Goal: Task Accomplishment & Management: Use online tool/utility

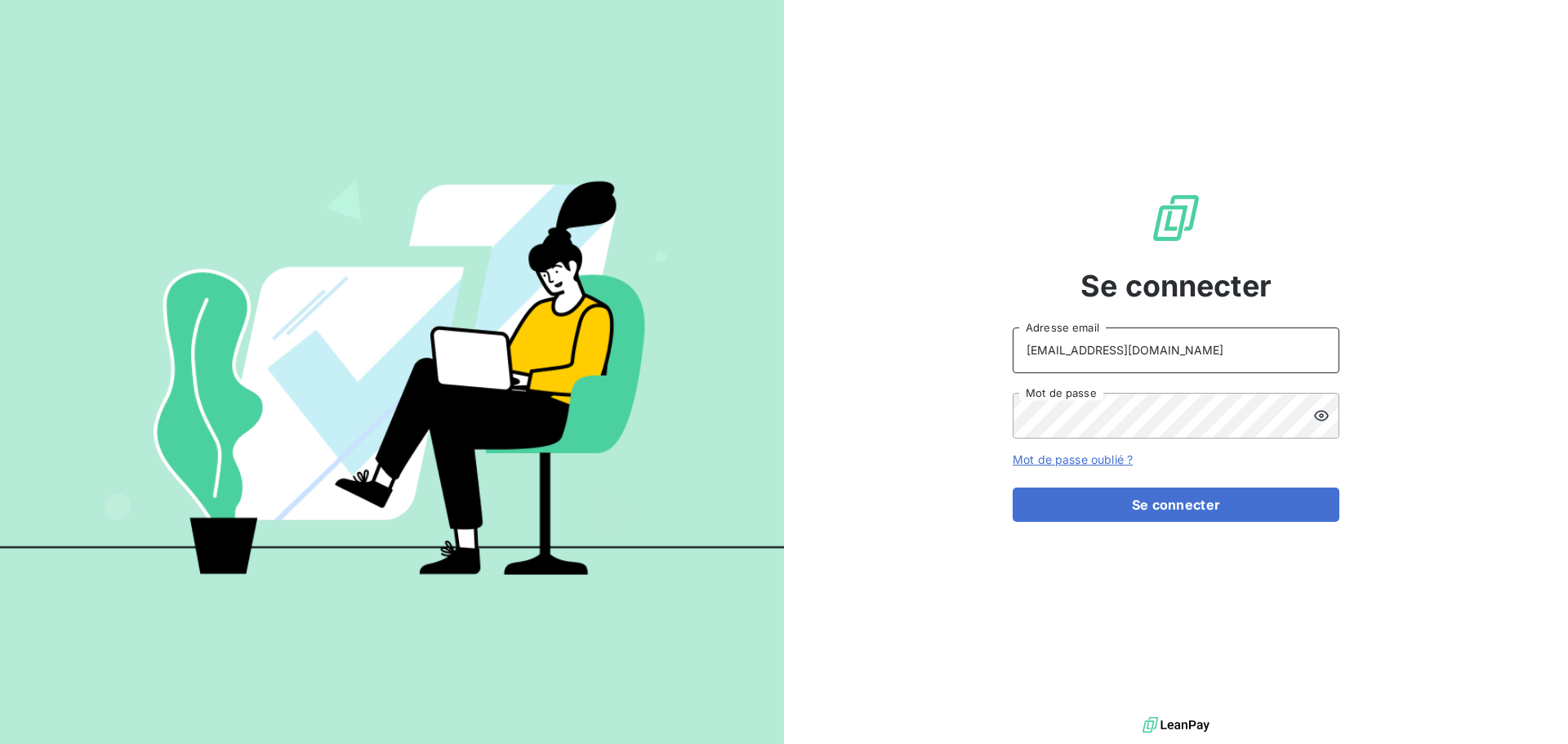
click at [1174, 350] on input "[EMAIL_ADDRESS][DOMAIN_NAME]" at bounding box center [1176, 350] width 327 height 46
type input "[EMAIL_ADDRESS][DOMAIN_NAME]"
click at [1176, 497] on button "Se connecter" at bounding box center [1176, 505] width 327 height 35
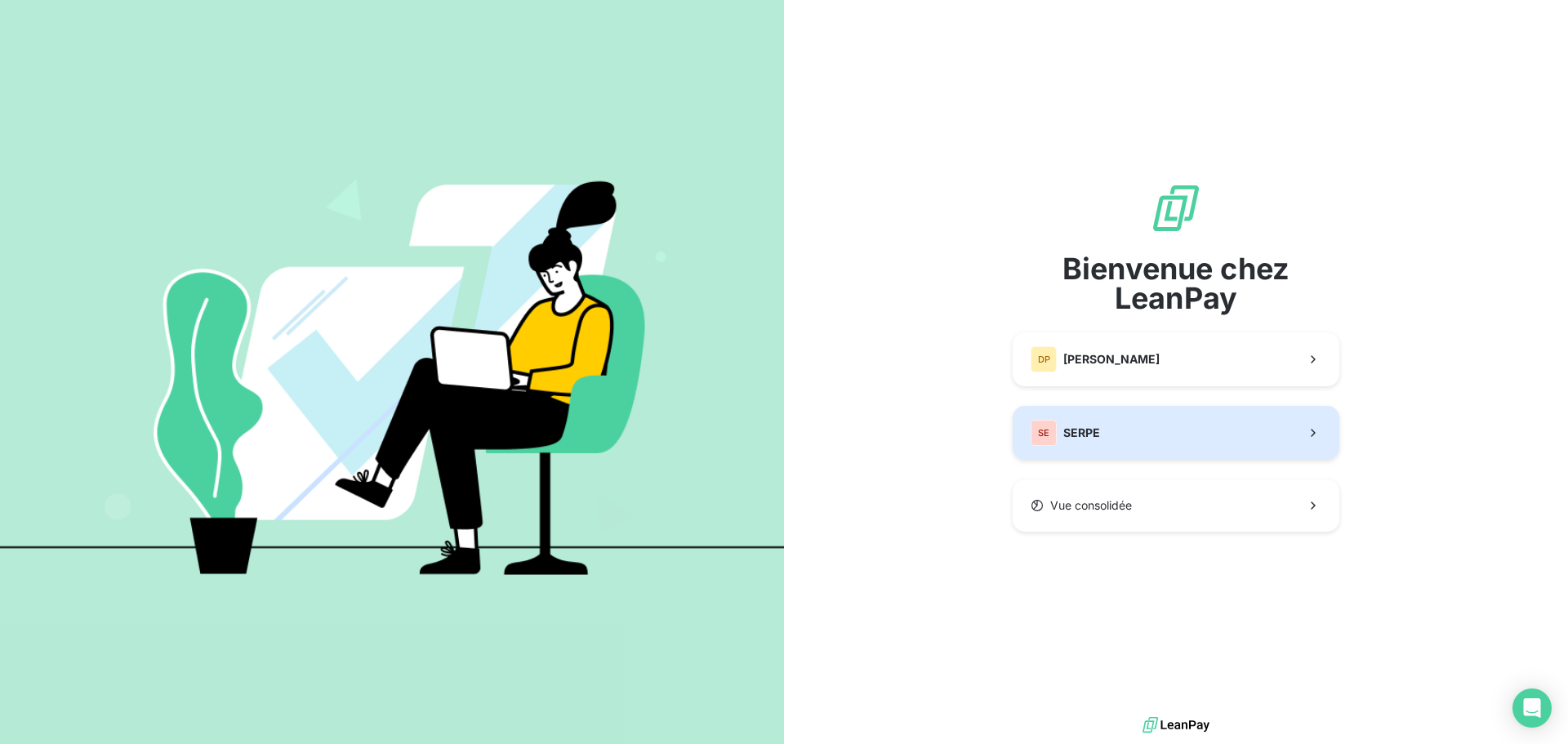
click at [1152, 448] on button "SE SERPE" at bounding box center [1176, 433] width 327 height 54
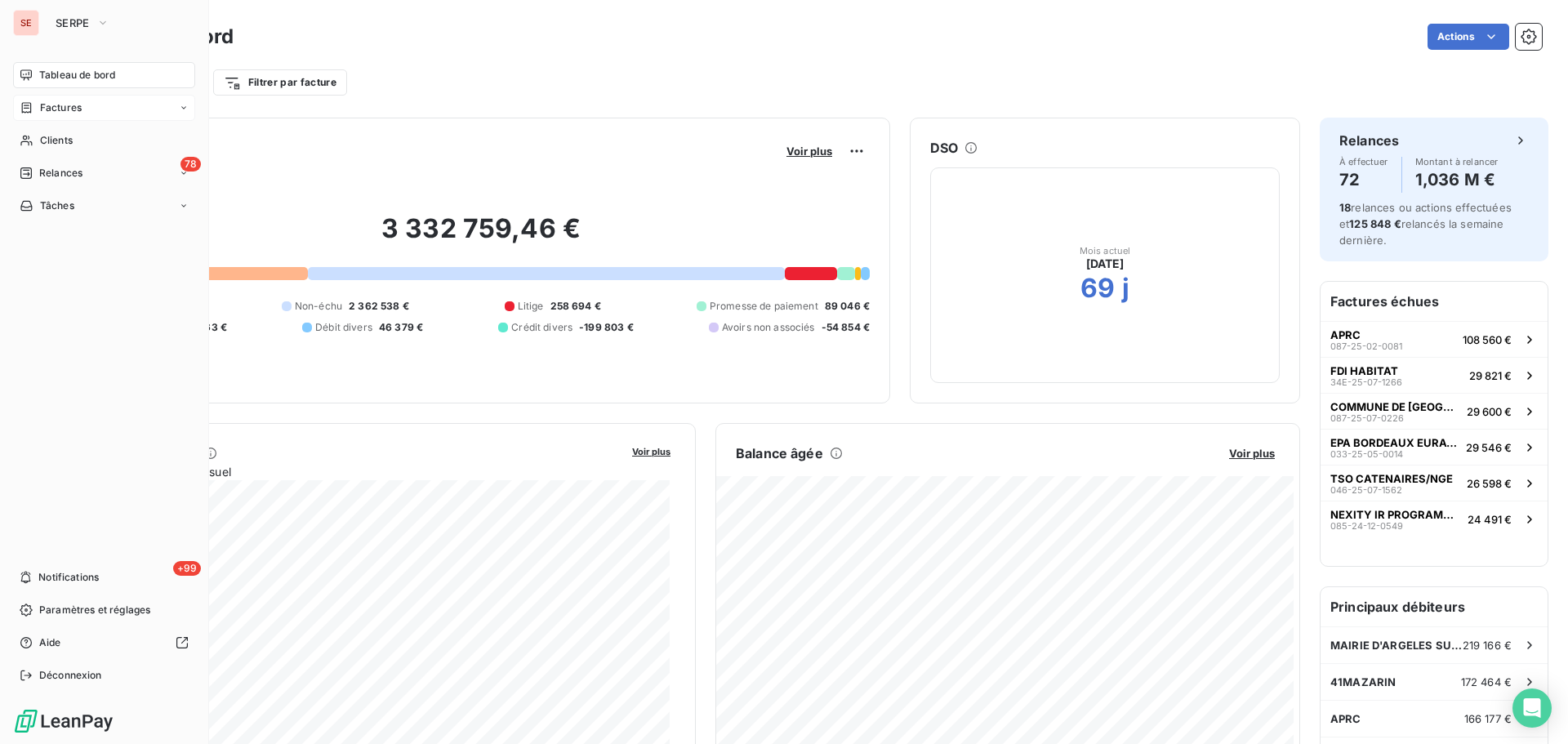
click at [56, 106] on span "Factures" at bounding box center [61, 107] width 42 height 15
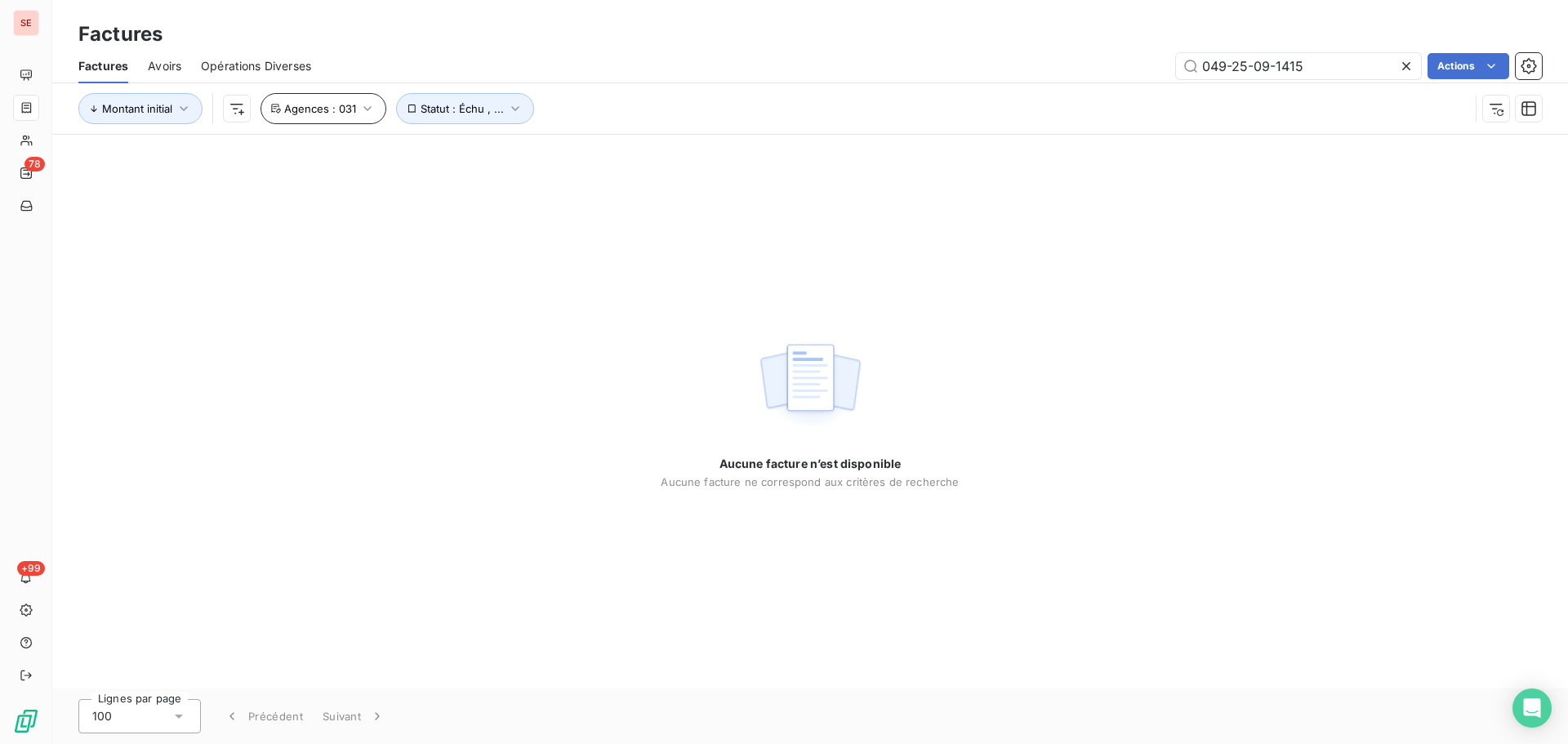
type input "049-25-09-1415"
click at [322, 119] on button "Agences : 031" at bounding box center [323, 109] width 125 height 31
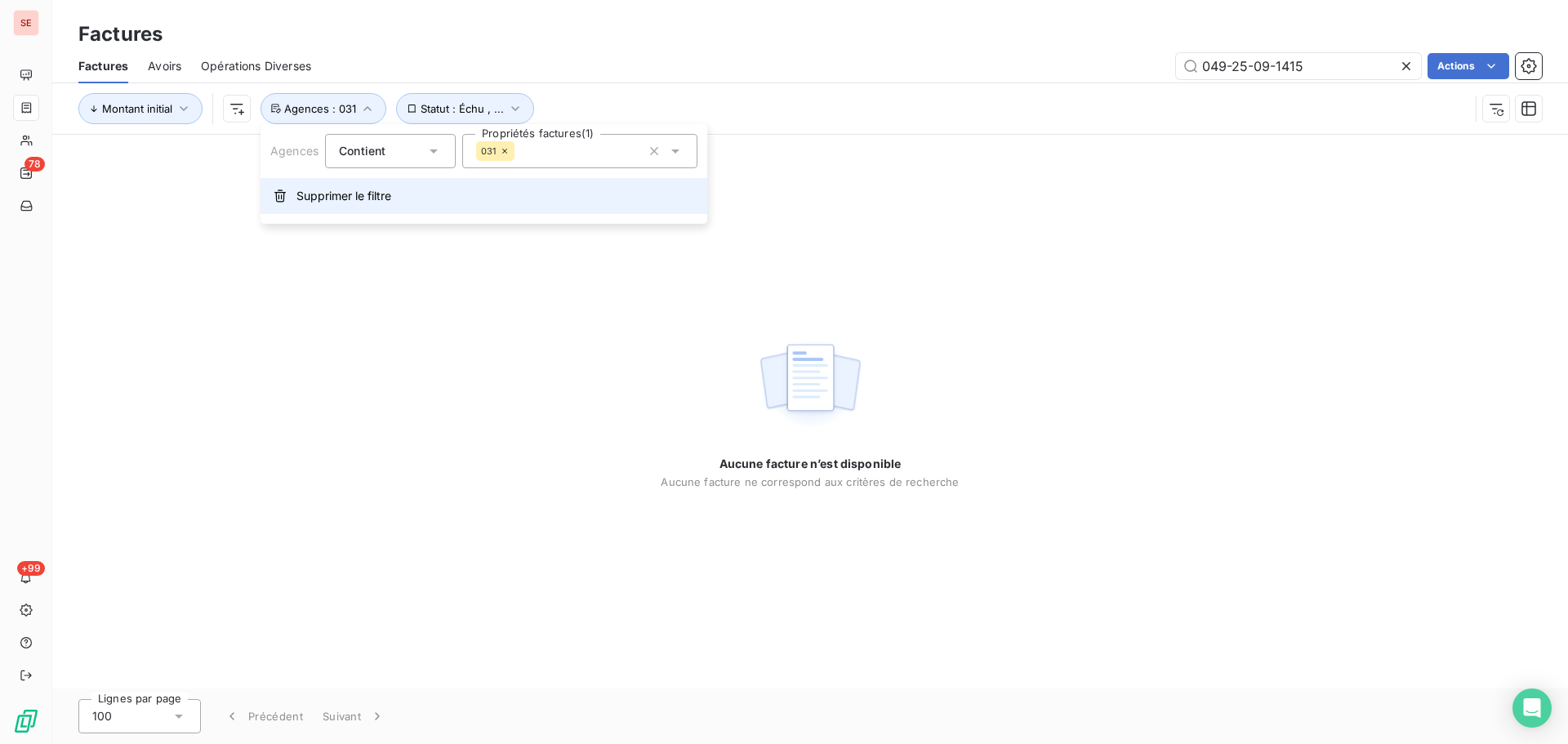
click at [317, 205] on button "Supprimer le filtre" at bounding box center [483, 196] width 447 height 36
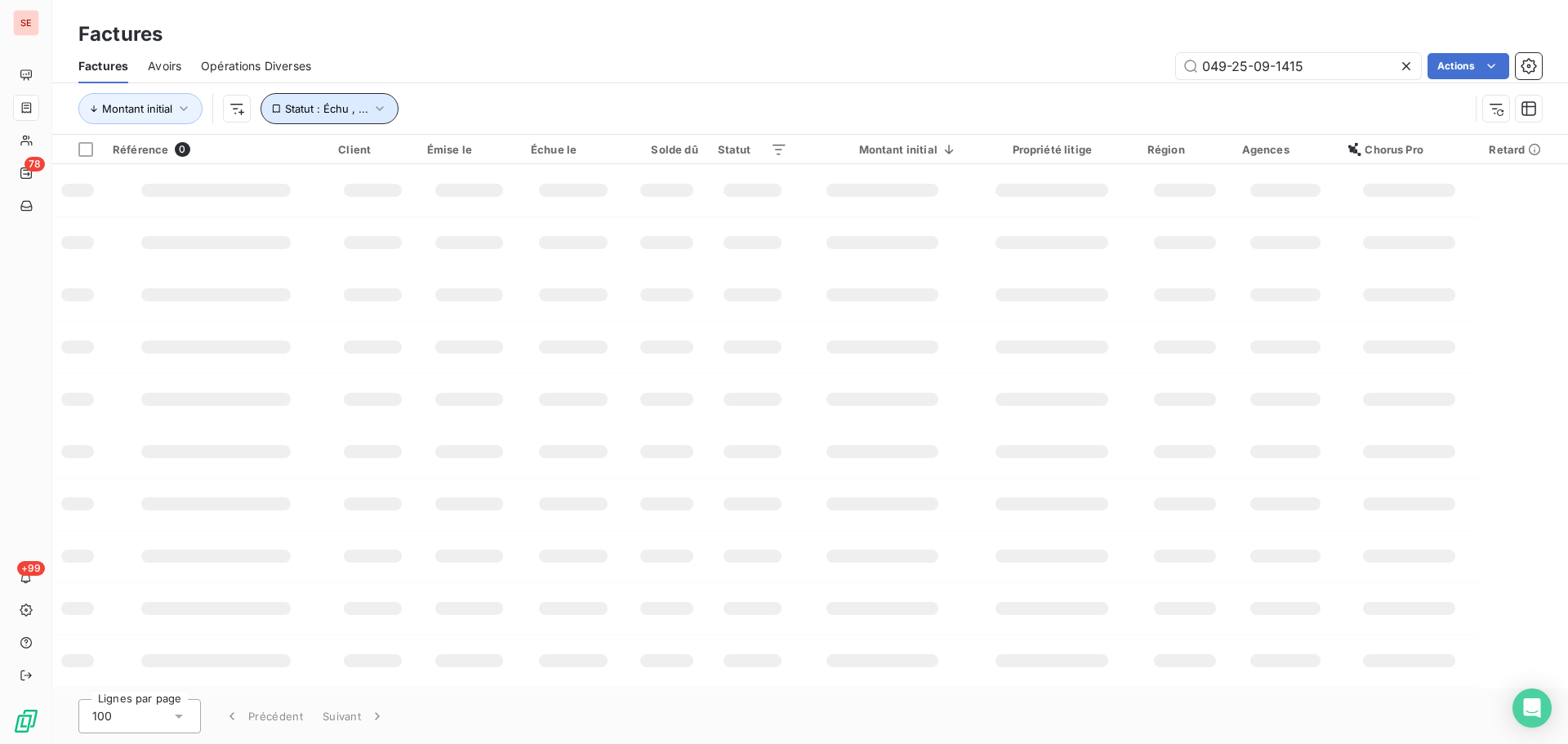
click at [377, 116] on icon "button" at bounding box center [380, 108] width 16 height 16
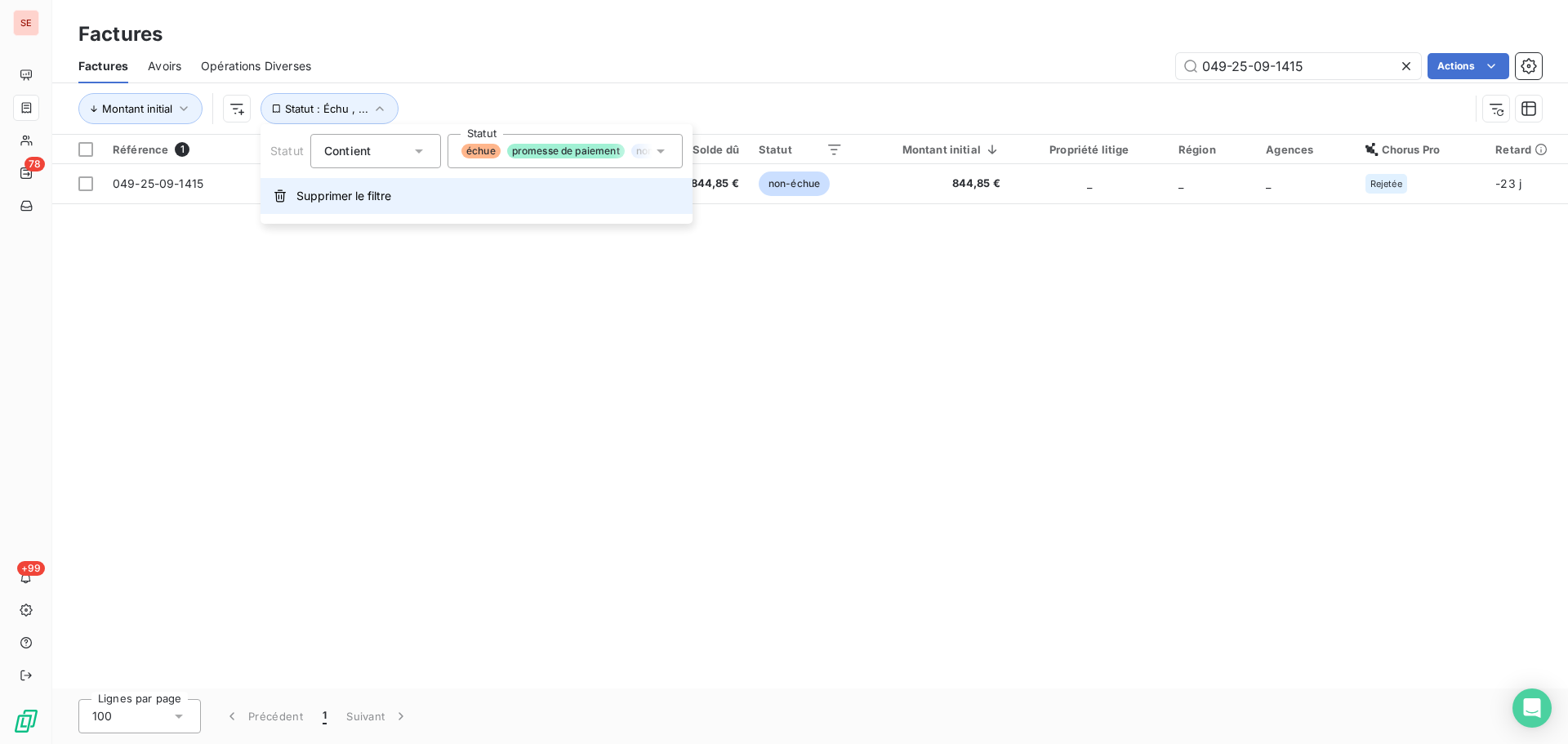
click at [389, 192] on span "Supprimer le filtre" at bounding box center [344, 196] width 95 height 16
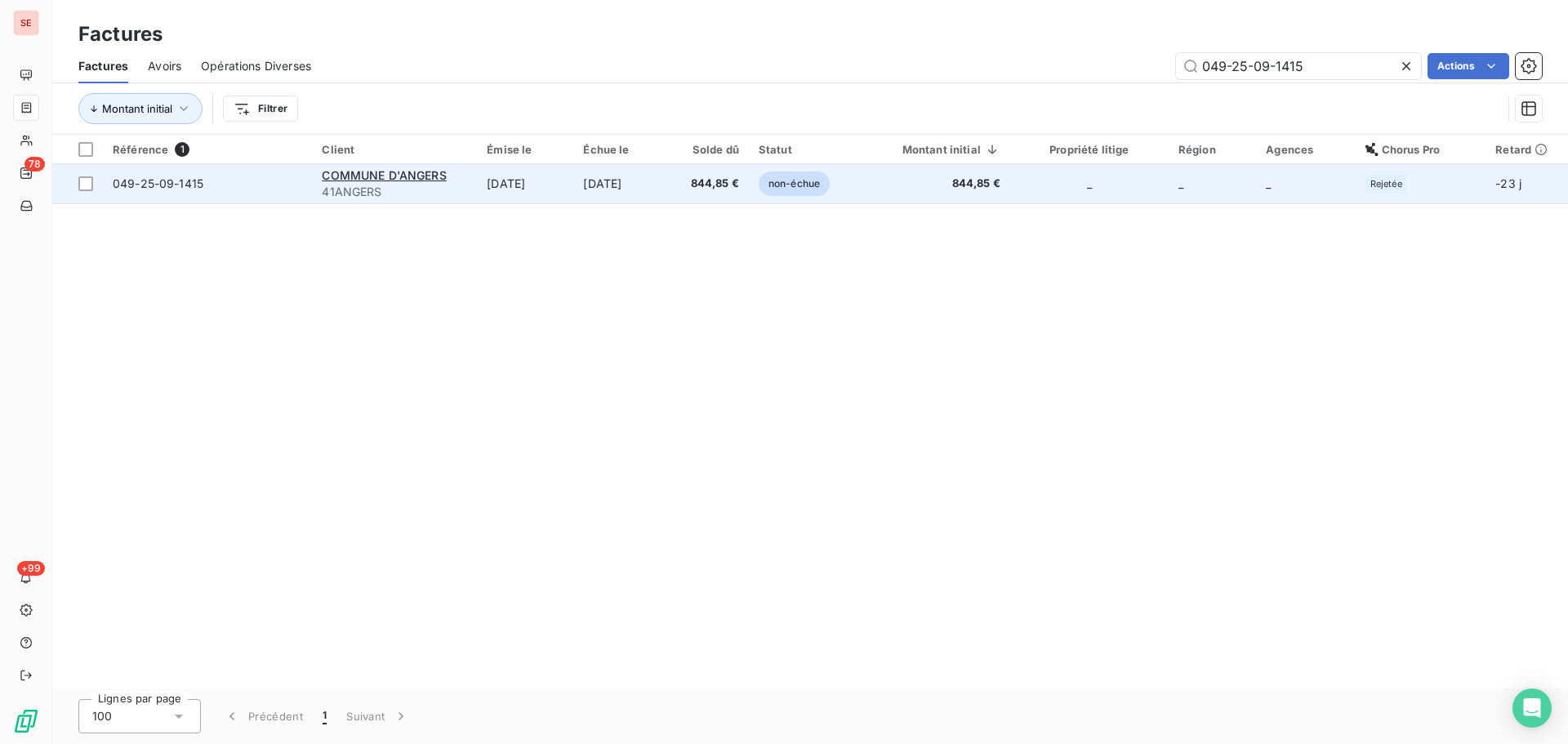
click at [665, 197] on td "[DATE]" at bounding box center [622, 183] width 97 height 39
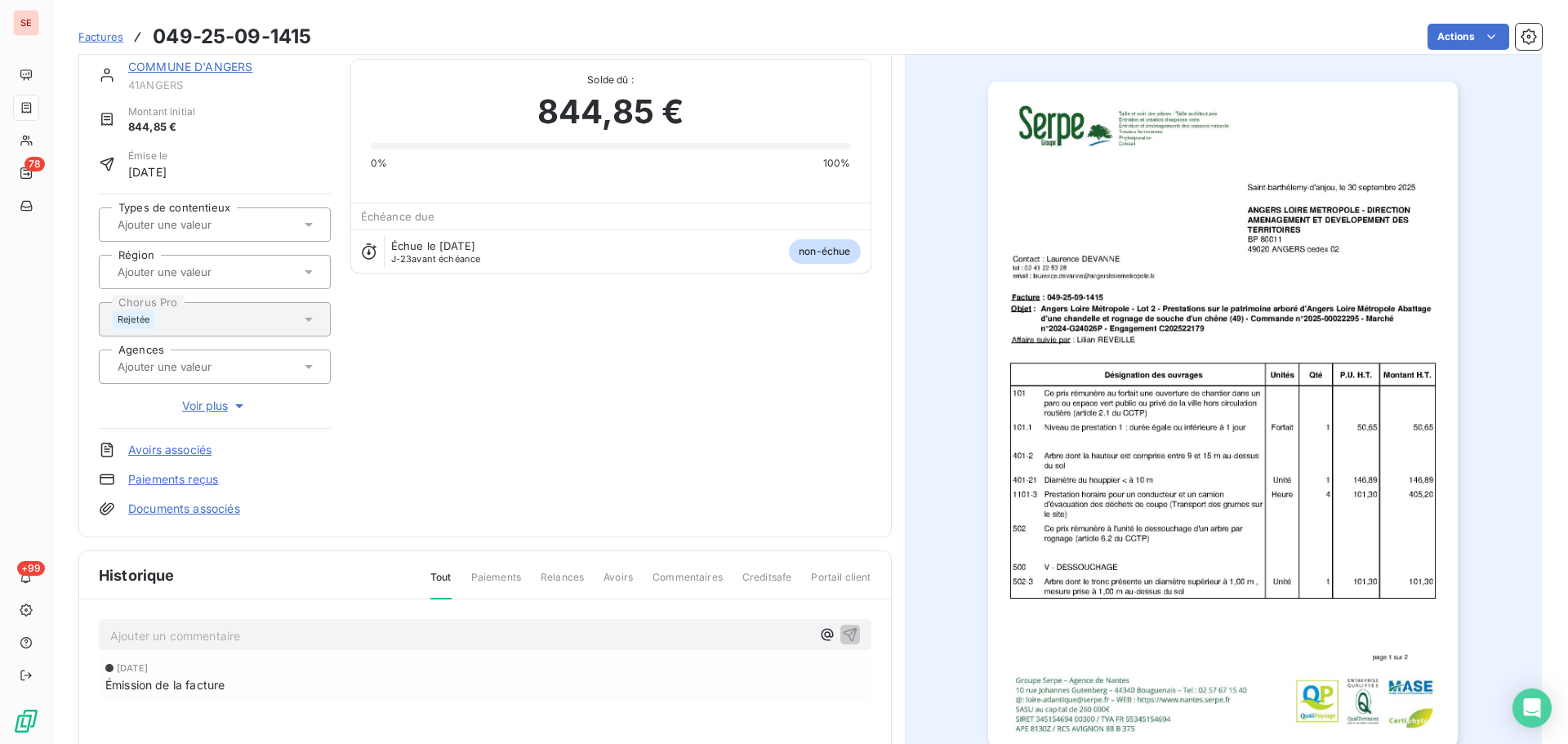
scroll to position [224, 0]
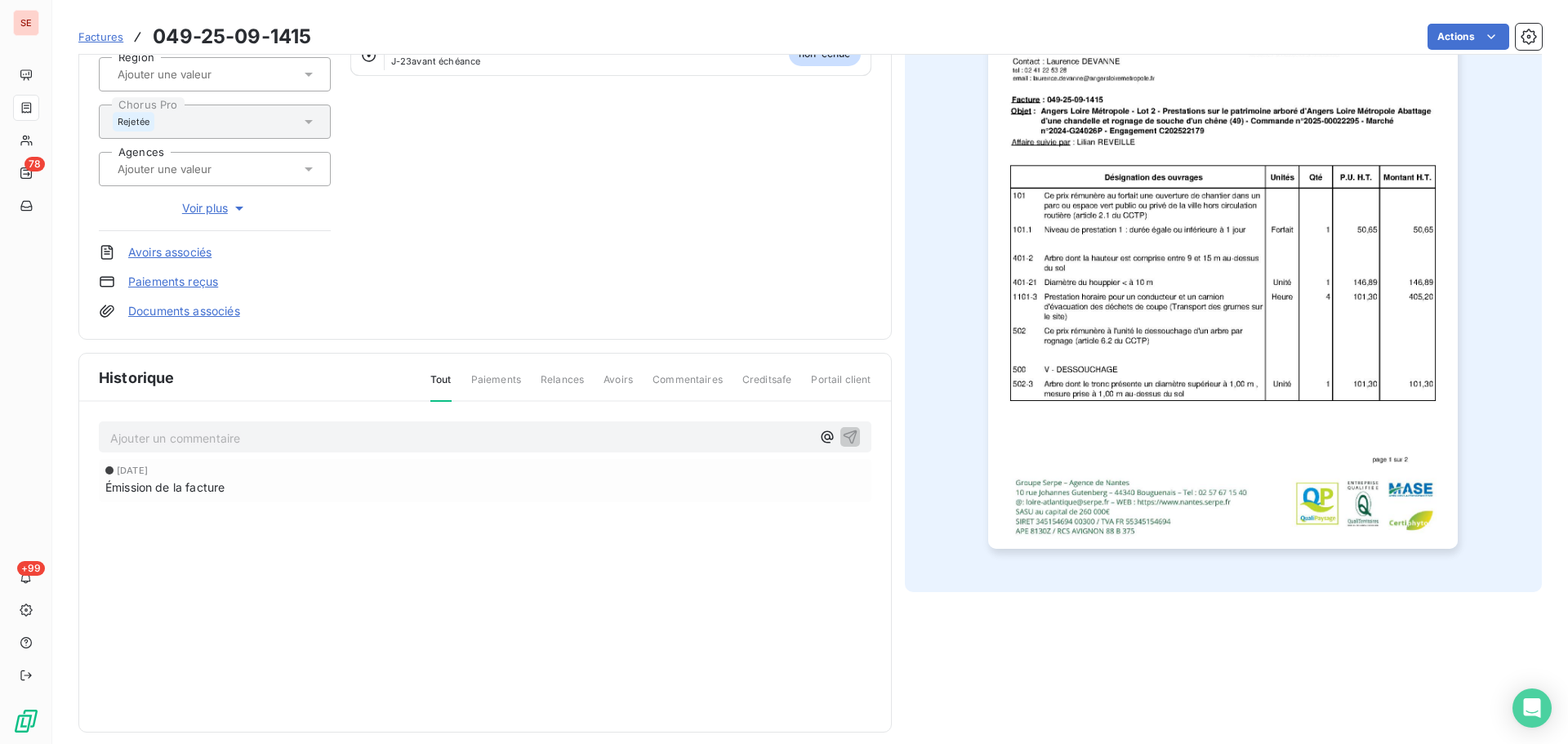
click at [347, 443] on p "Ajouter un commentaire ﻿" at bounding box center [460, 439] width 701 height 21
click at [435, 439] on p "Ajouter un commentaire ﻿" at bounding box center [460, 439] width 701 height 21
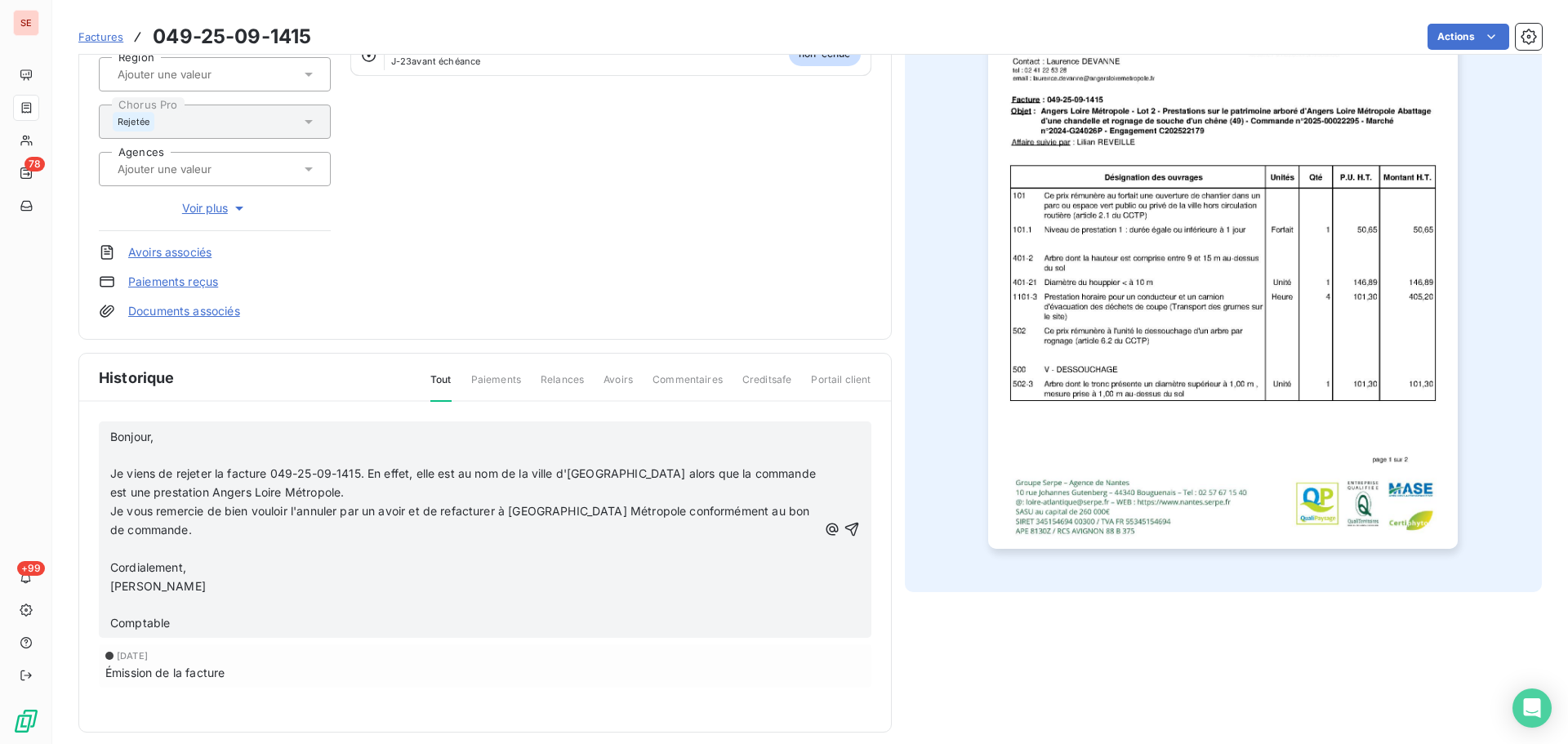
click at [109, 437] on div "Bonjour, ﻿ Je viens de rejeter la facture 049-25-09-1415. En effet, elle est au…" at bounding box center [484, 529] width 772 height 217
click at [109, 439] on div "Bonjour, ﻿ Je viens de rejeter la facture 049-25-09-1415. En effet, elle est au…" at bounding box center [484, 529] width 772 height 217
click at [112, 443] on span "Bonjour," at bounding box center [131, 437] width 43 height 14
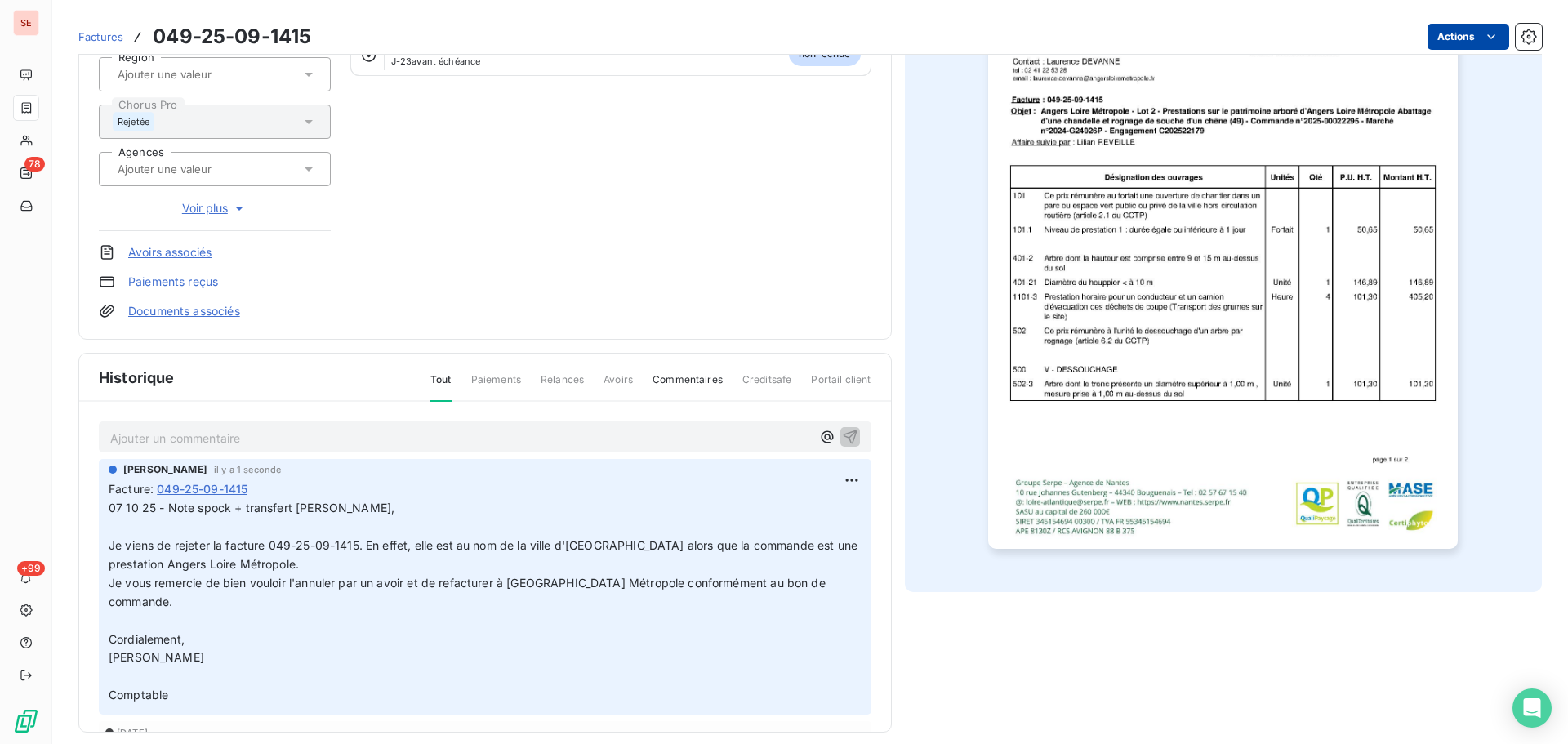
click at [1465, 36] on html "SE 78 +99 Factures 049-25-09-1415 Actions COMMUNE D'[GEOGRAPHIC_DATA] 41ANGERS …" at bounding box center [784, 372] width 1568 height 744
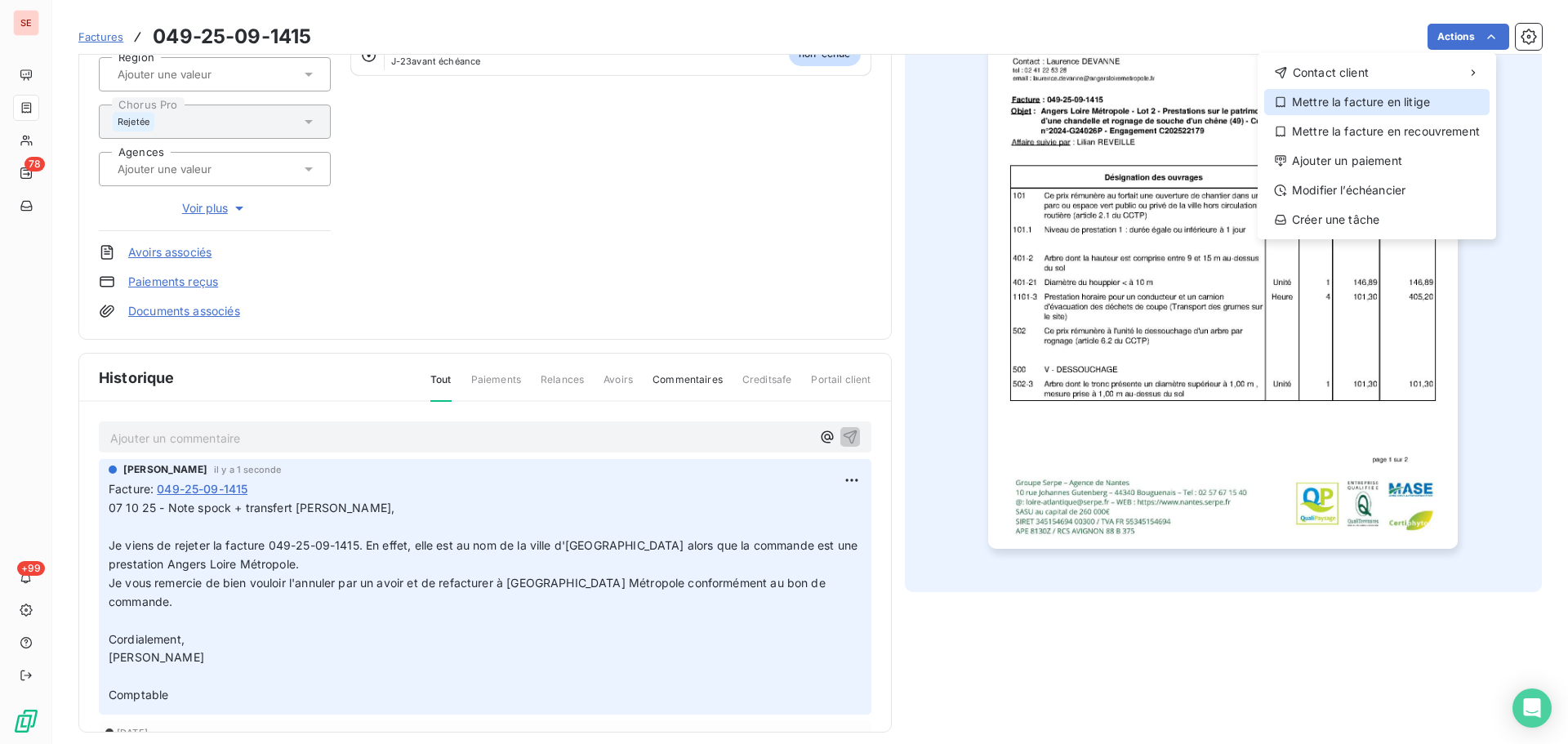
click at [1374, 106] on div "Mettre la facture en litige" at bounding box center [1377, 102] width 226 height 26
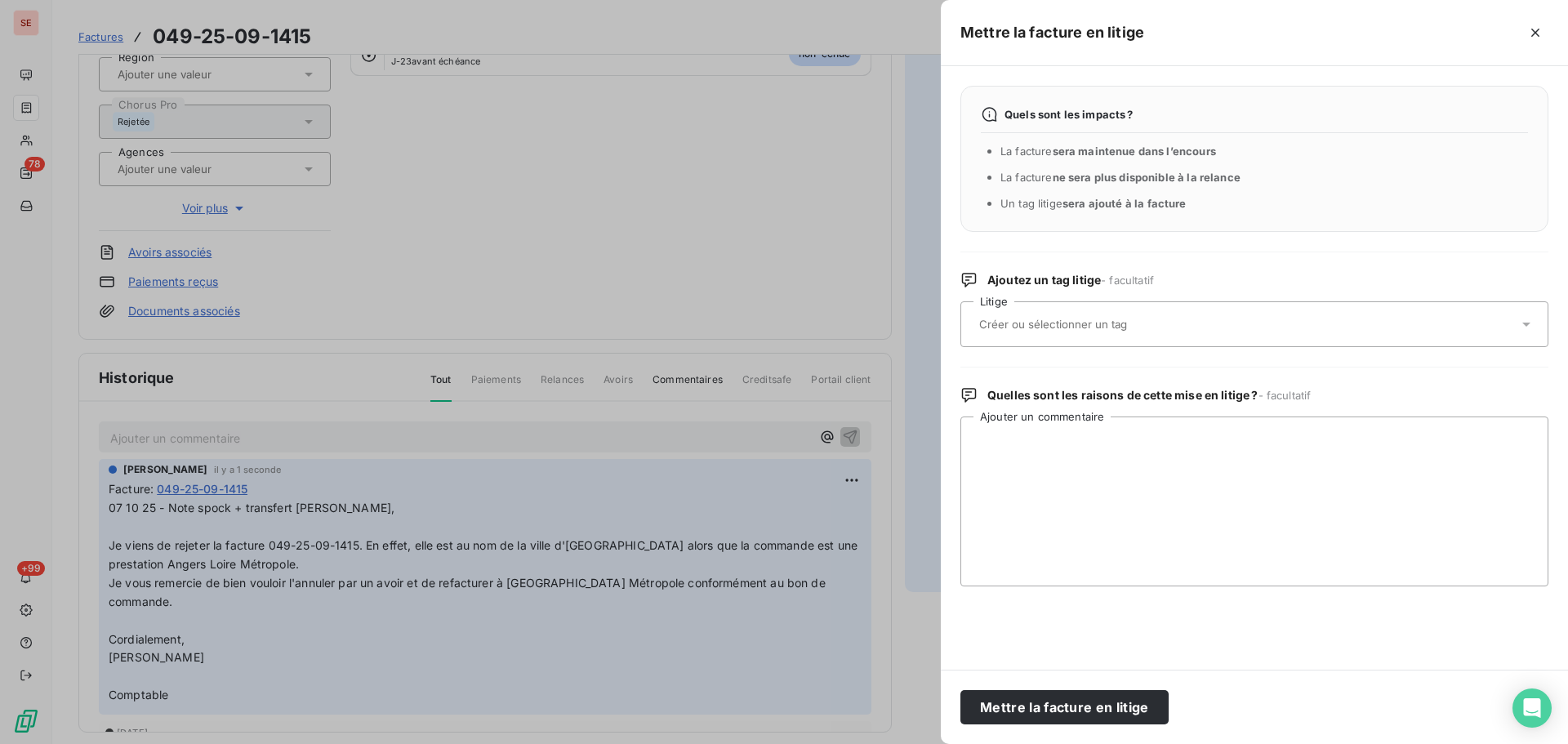
click at [1272, 333] on div at bounding box center [1246, 324] width 544 height 35
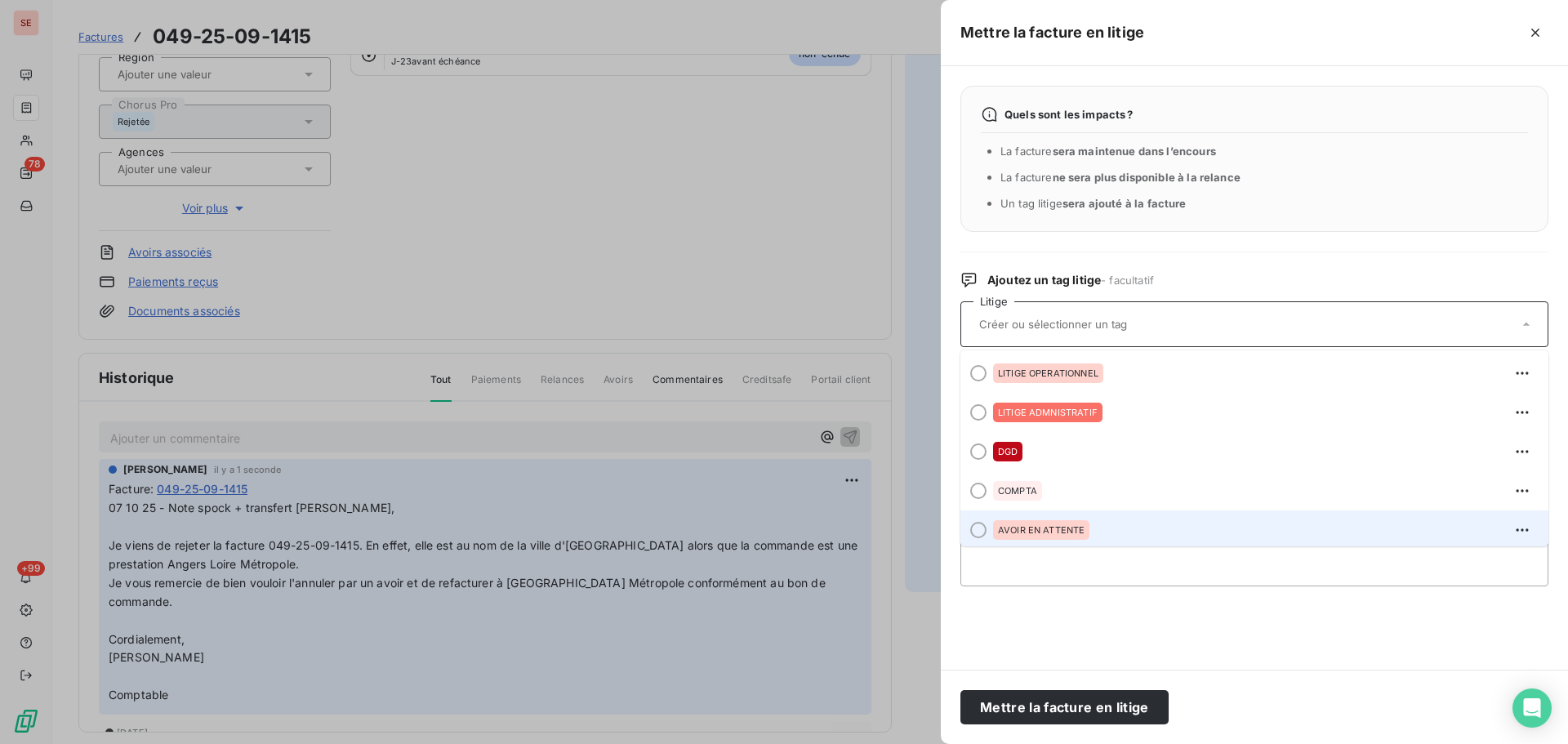
click at [1176, 529] on div "AVOIR EN ATTENTE" at bounding box center [1264, 530] width 542 height 26
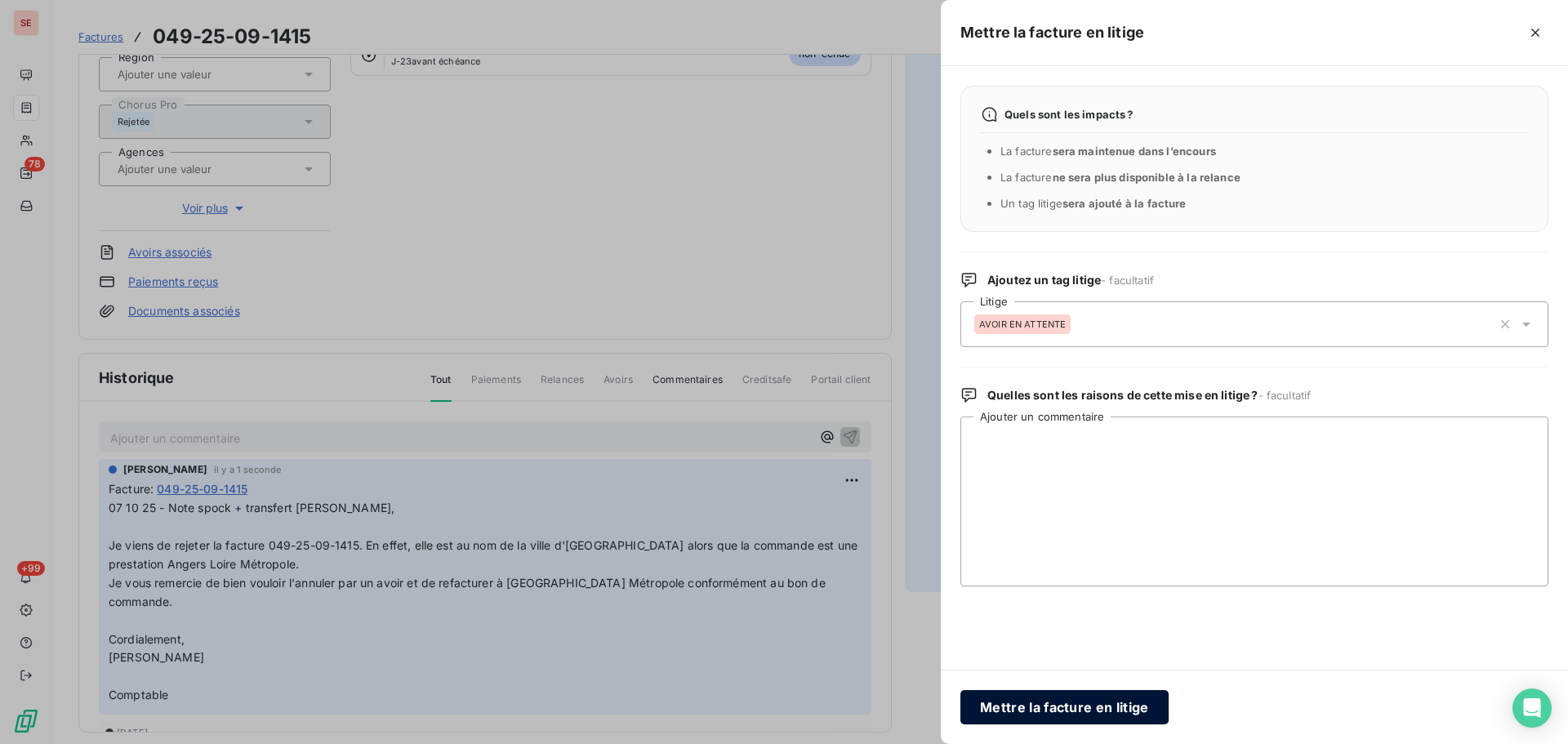
click at [1081, 698] on button "Mettre la facture en litige" at bounding box center [1065, 708] width 208 height 35
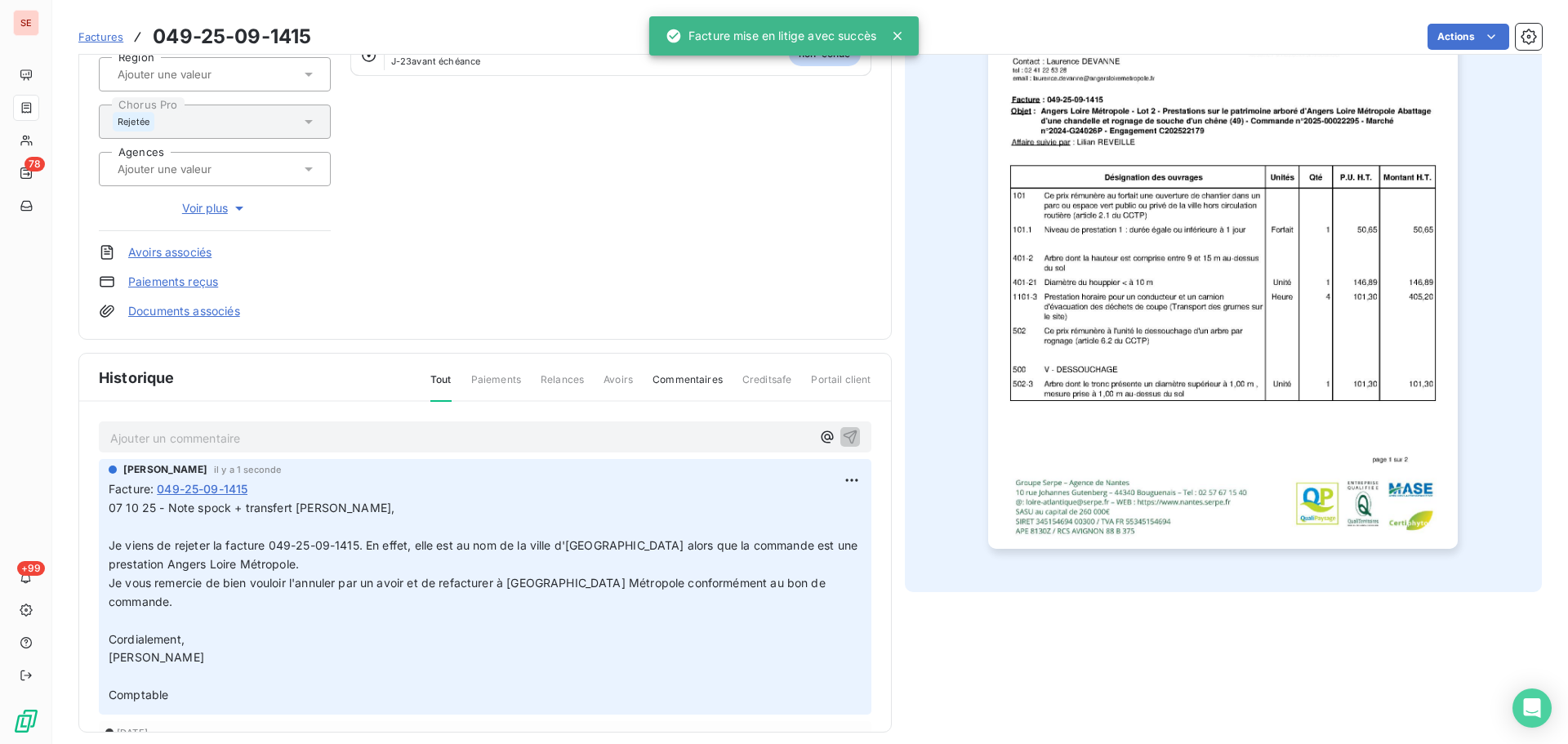
scroll to position [272, 0]
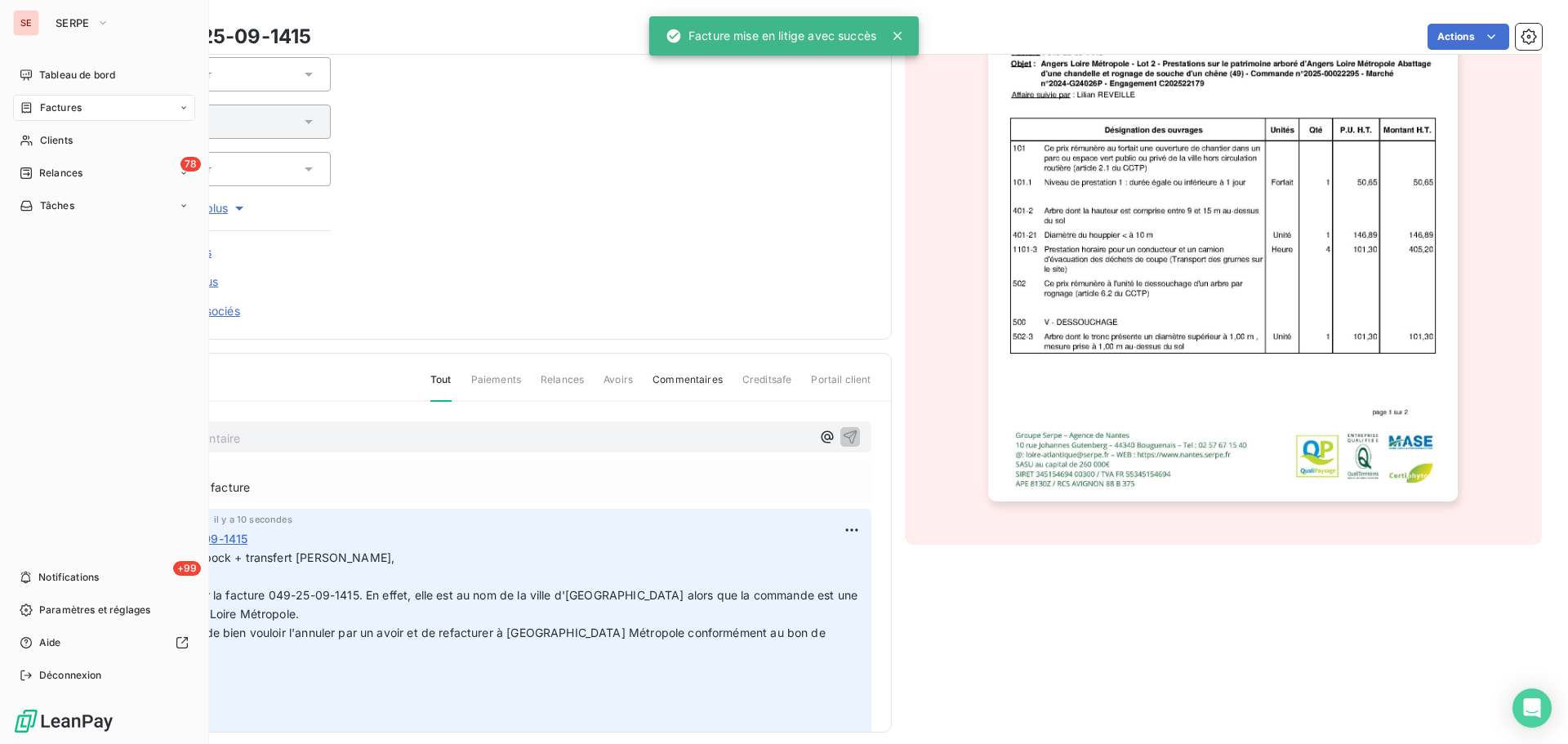
click at [41, 97] on div "Factures" at bounding box center [104, 108] width 182 height 26
click at [76, 247] on div "Clients" at bounding box center [104, 239] width 182 height 26
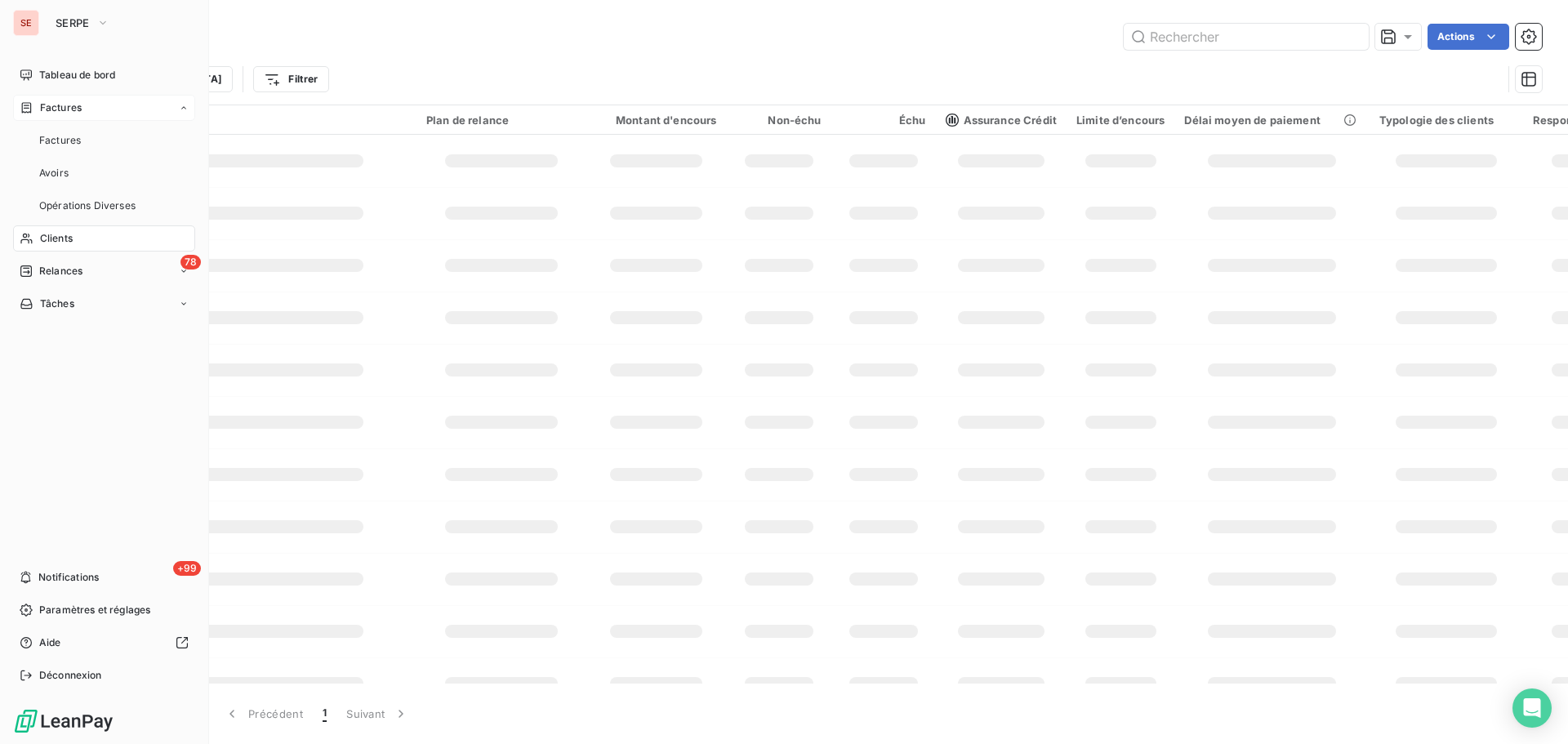
click at [98, 112] on div "Factures" at bounding box center [104, 108] width 182 height 26
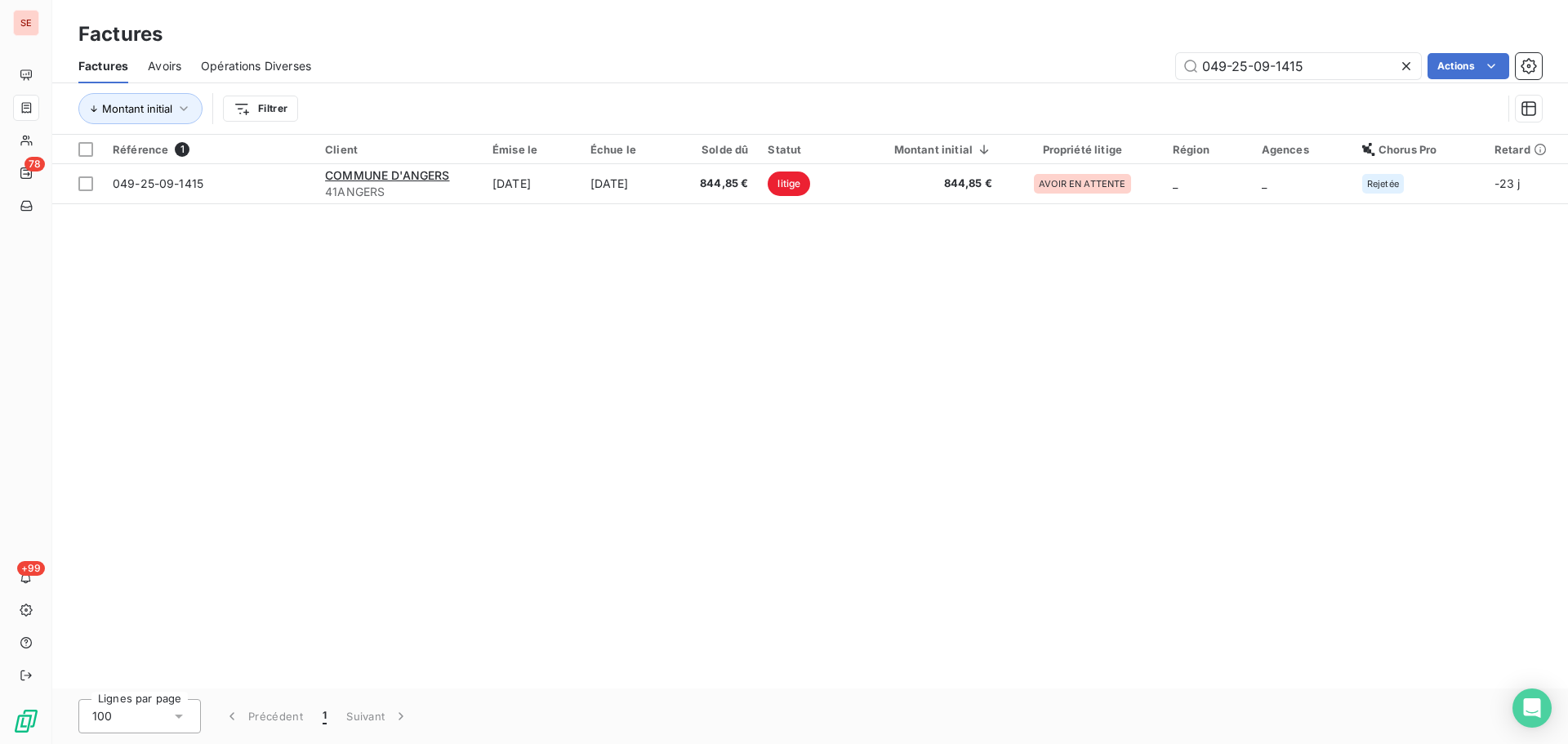
drag, startPoint x: 1380, startPoint y: 62, endPoint x: 980, endPoint y: 58, distance: 400.0
click at [981, 58] on div "049-25-09-1415 Actions" at bounding box center [936, 66] width 1212 height 26
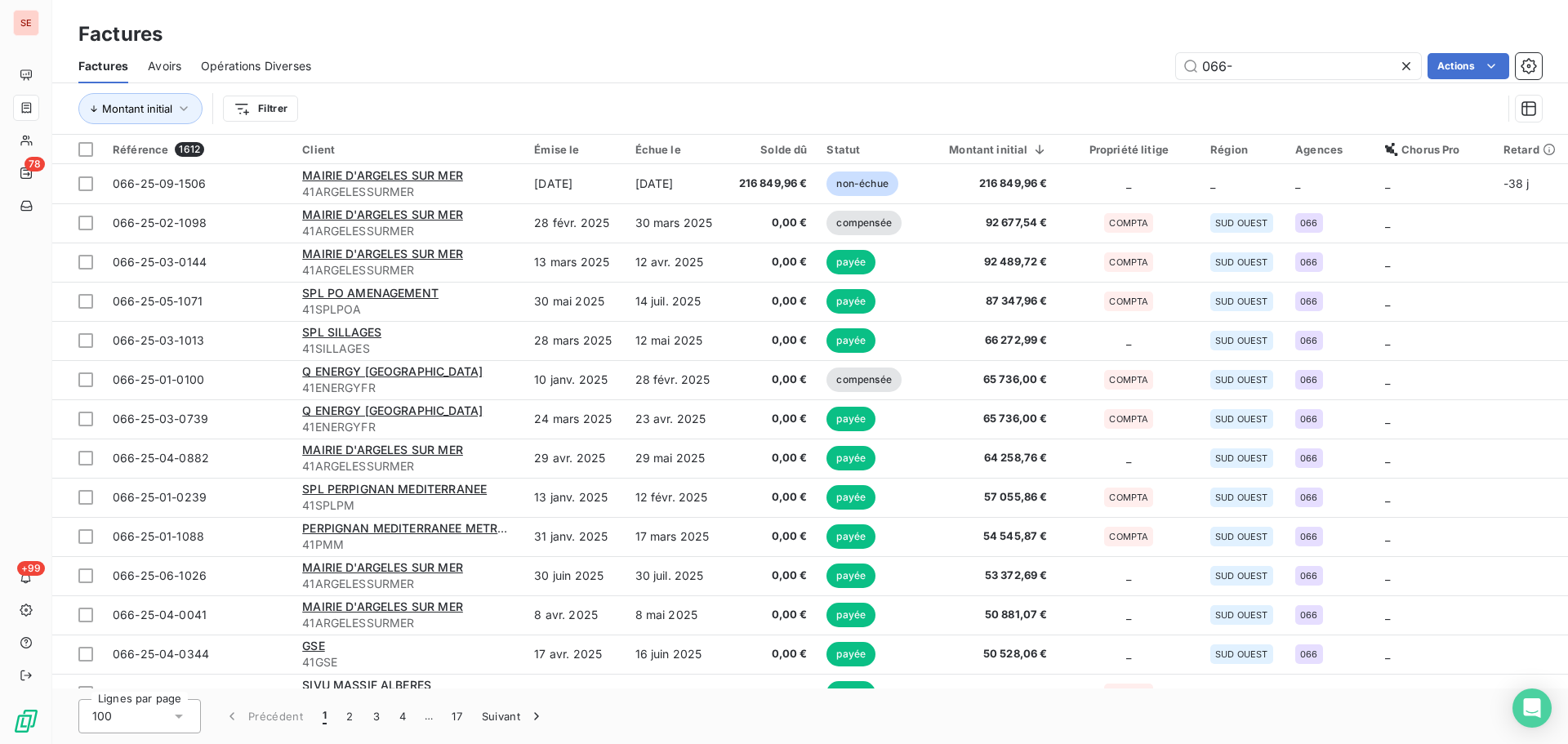
click at [1296, 80] on div "Factures Avoirs Opérations Diverses 066- Actions" at bounding box center [810, 67] width 1516 height 35
click at [1270, 64] on input "066-" at bounding box center [1298, 66] width 245 height 26
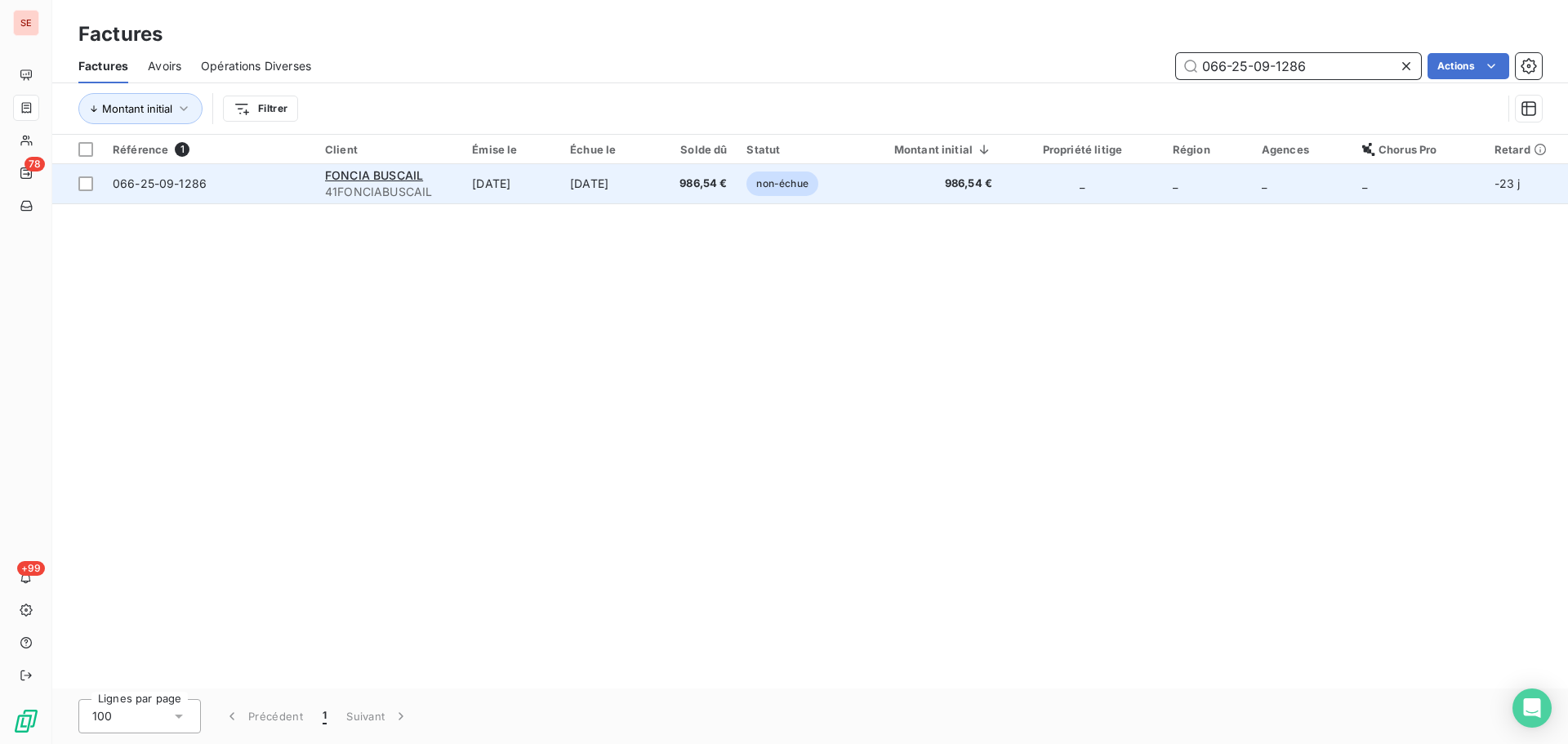
type input "066-25-09-1286"
click at [725, 188] on span "986,54 €" at bounding box center [697, 183] width 58 height 16
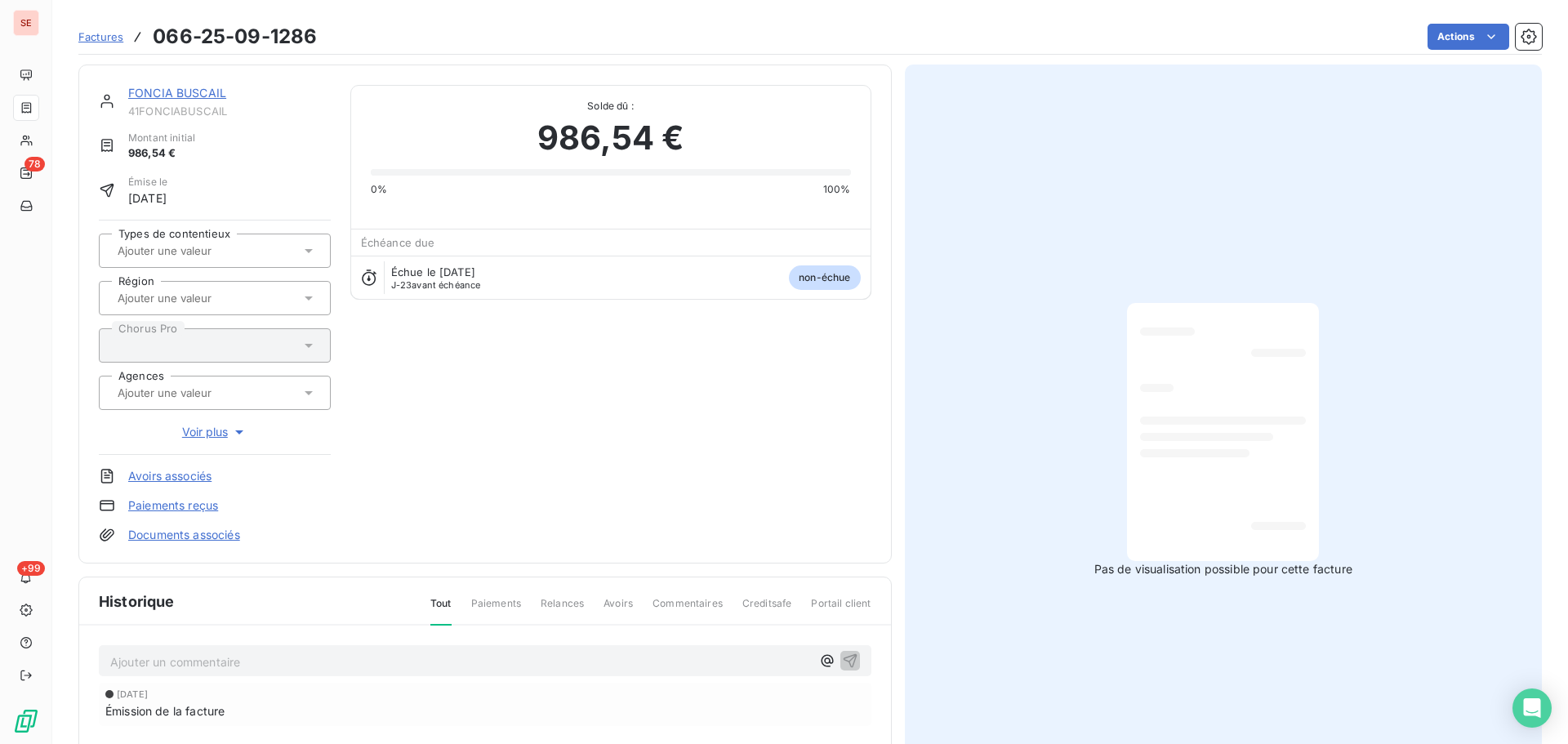
scroll to position [239, 0]
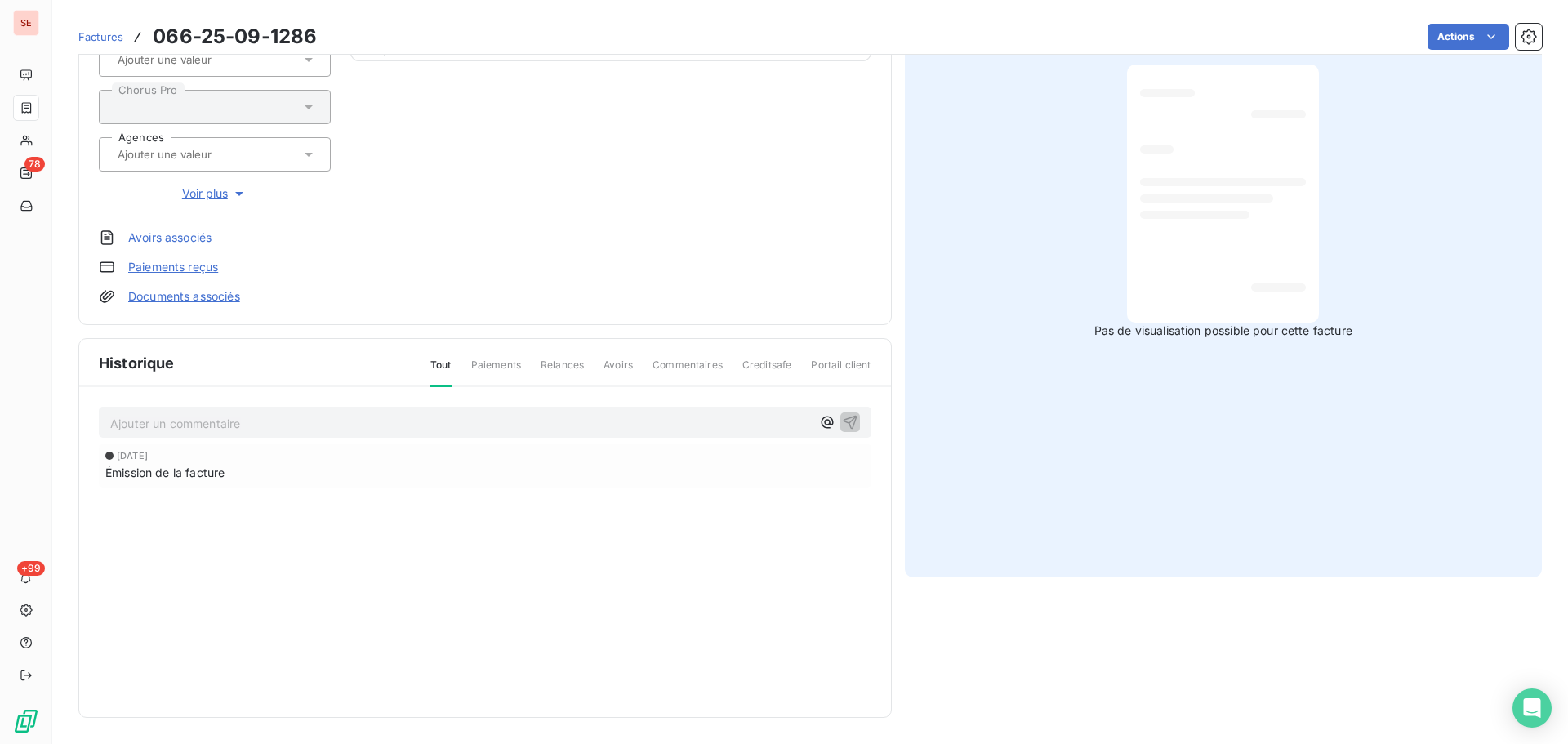
click at [466, 427] on p "Ajouter un commentaire ﻿" at bounding box center [460, 424] width 701 height 21
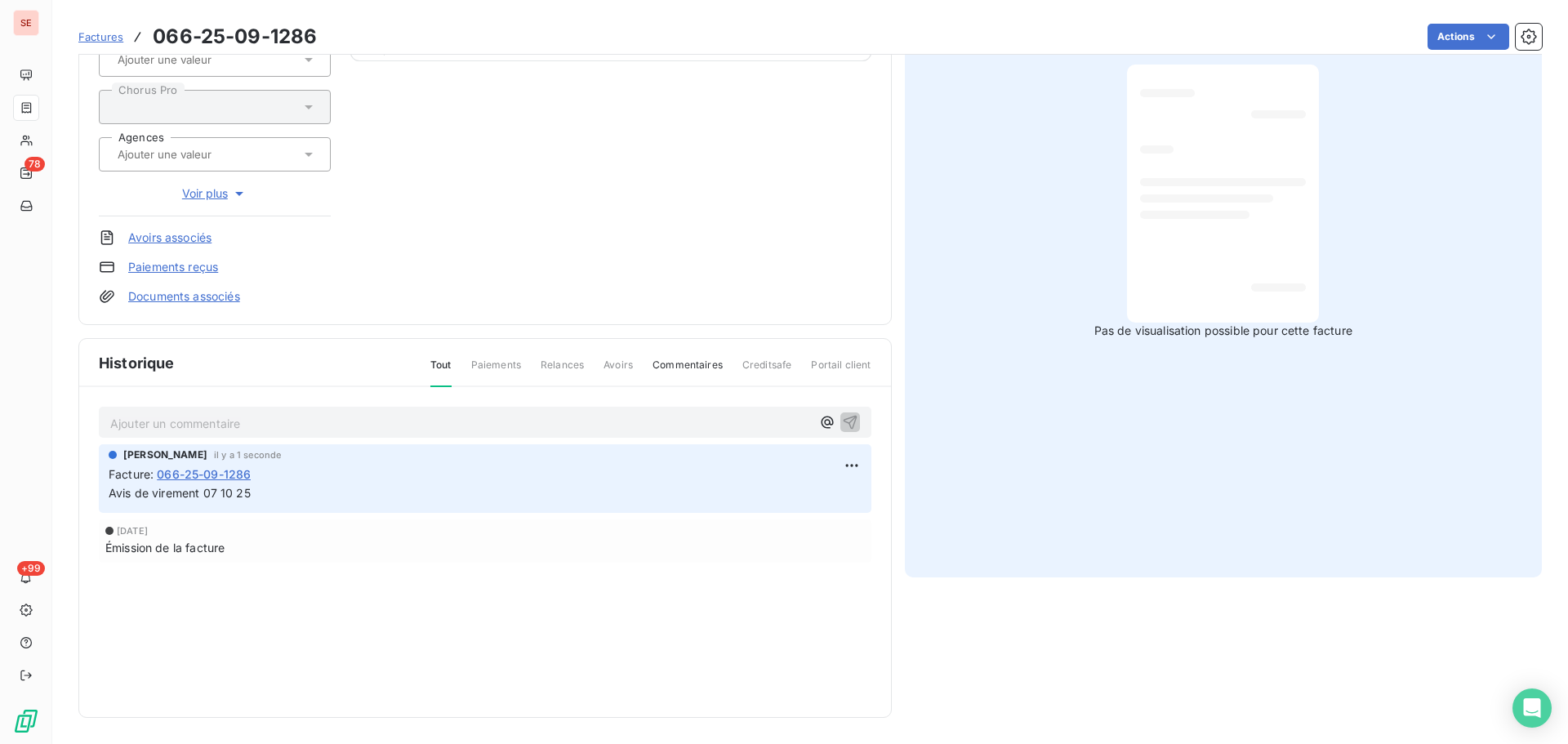
click at [208, 299] on link "Documents associés" at bounding box center [183, 296] width 112 height 16
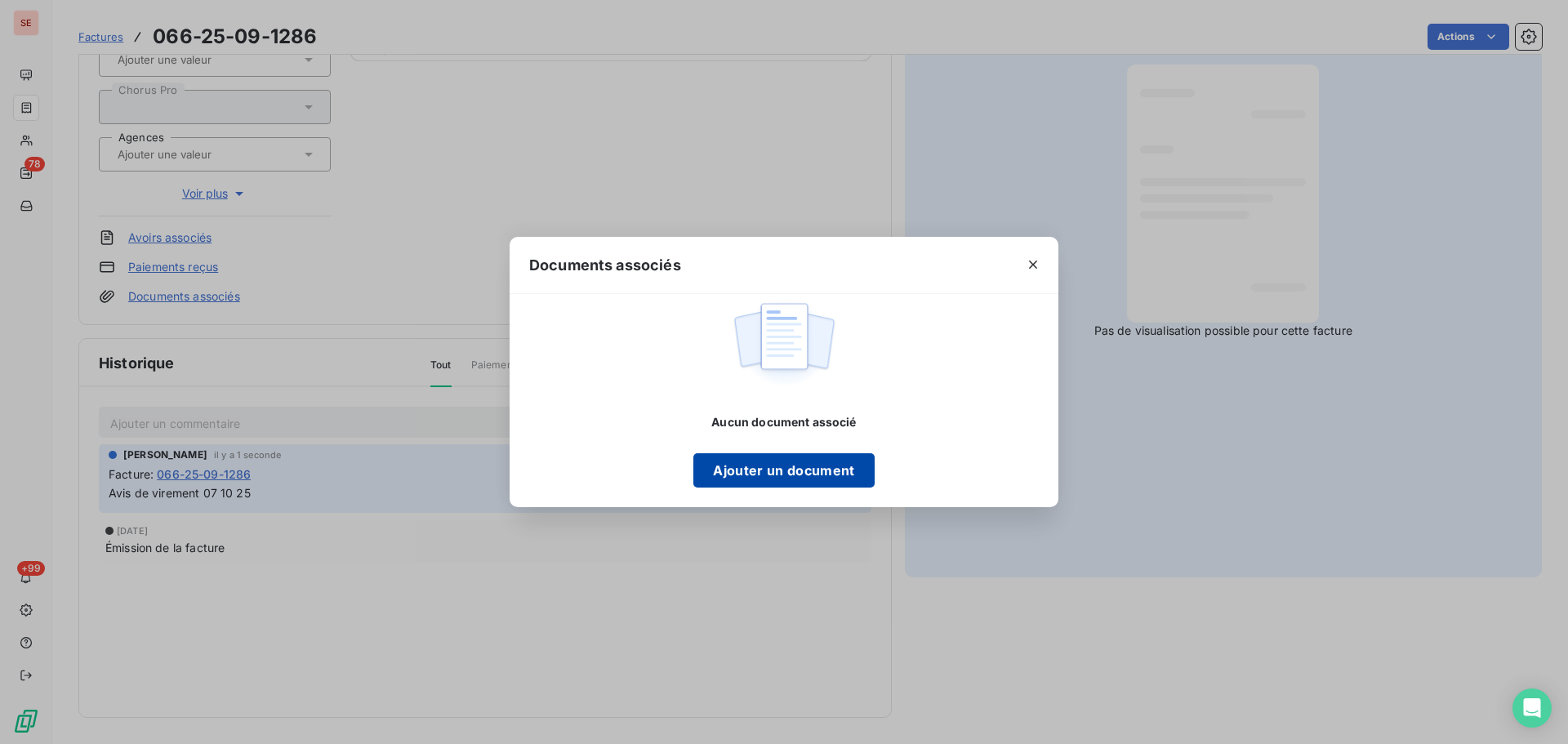
click at [828, 472] on button "Ajouter un document" at bounding box center [784, 471] width 181 height 35
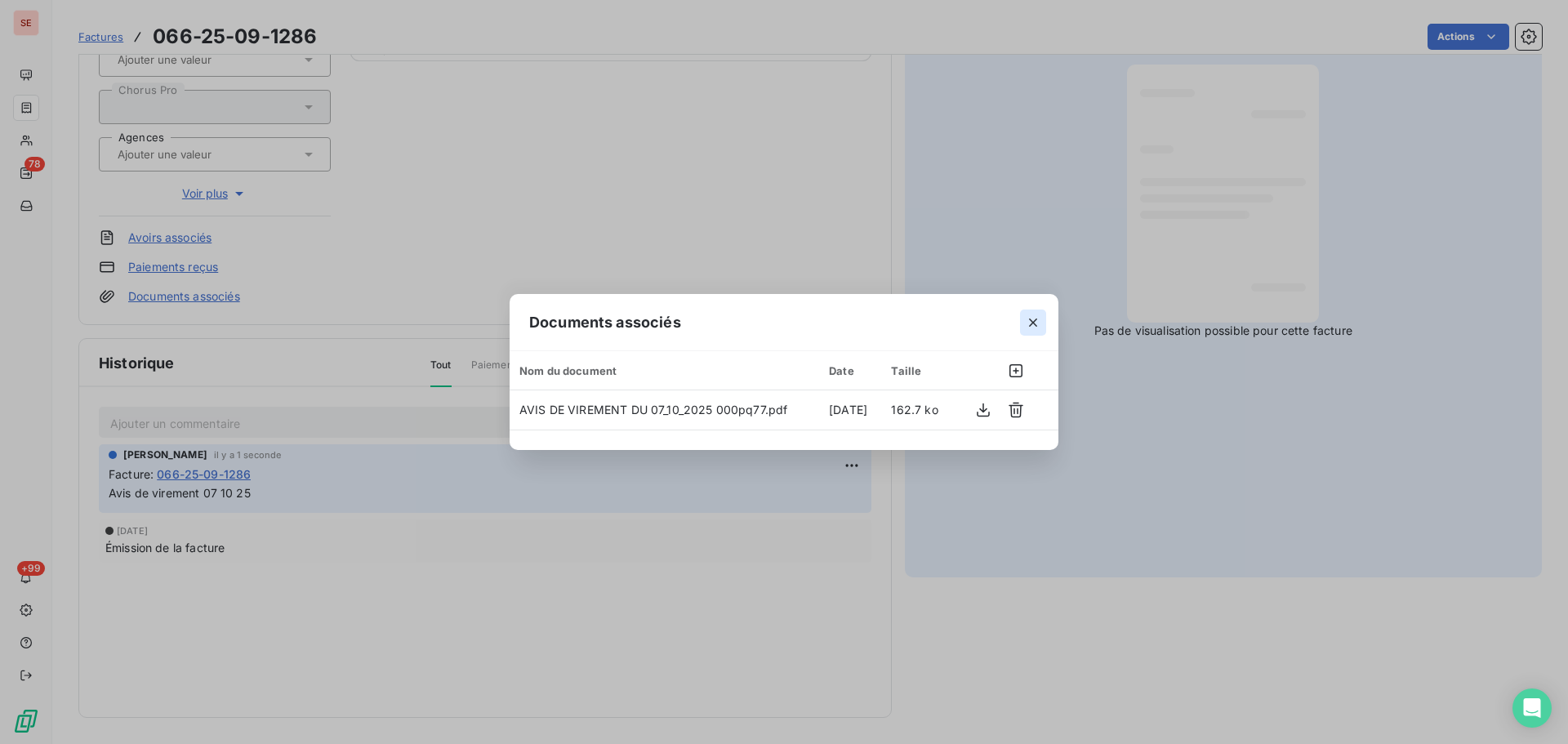
click at [1034, 312] on button "button" at bounding box center [1034, 323] width 26 height 26
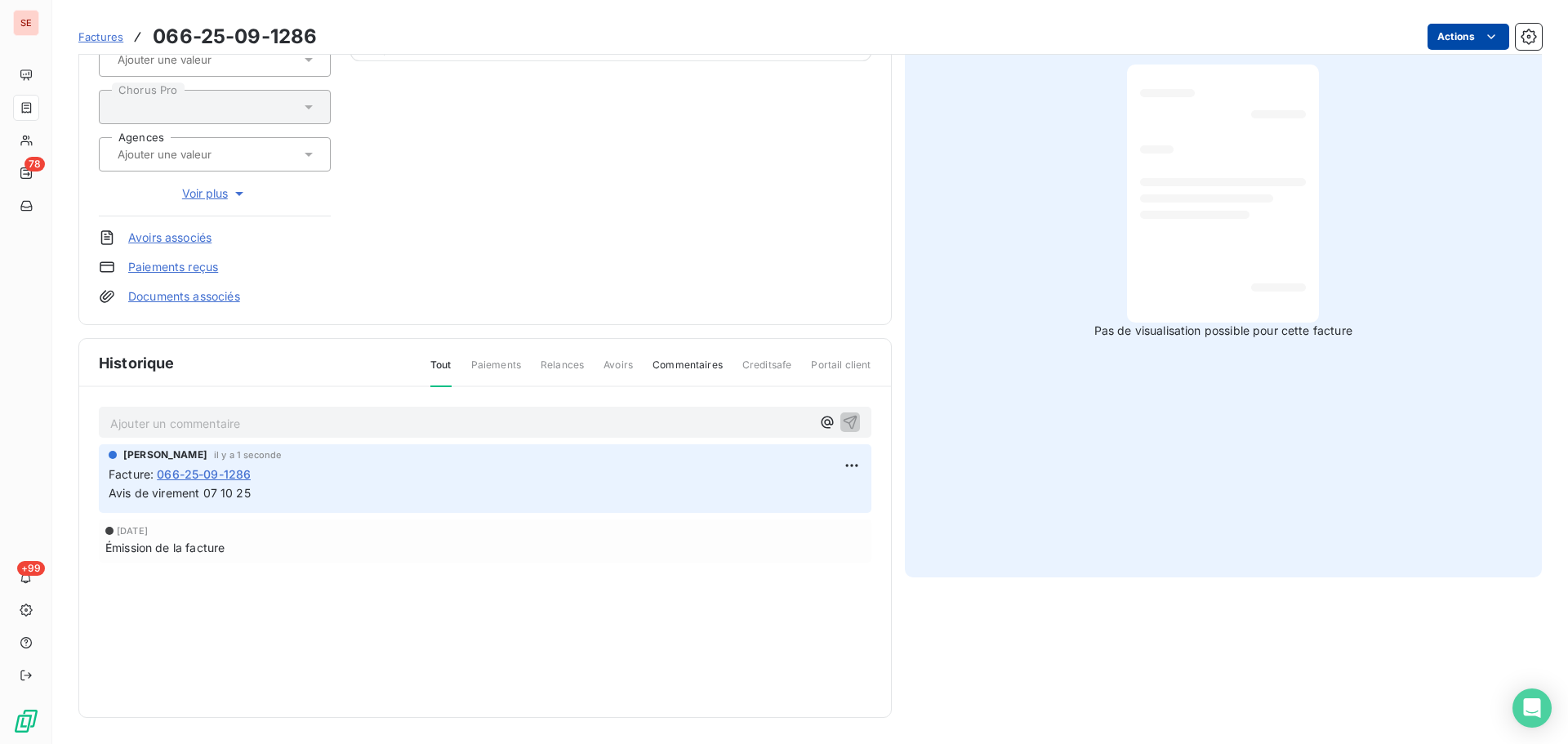
click at [1453, 42] on html "SE 78 +99 Factures 066-25-09-1286 Actions FONCIA BUSCAIL 41FONCIABUSCAIL Montan…" at bounding box center [784, 372] width 1568 height 744
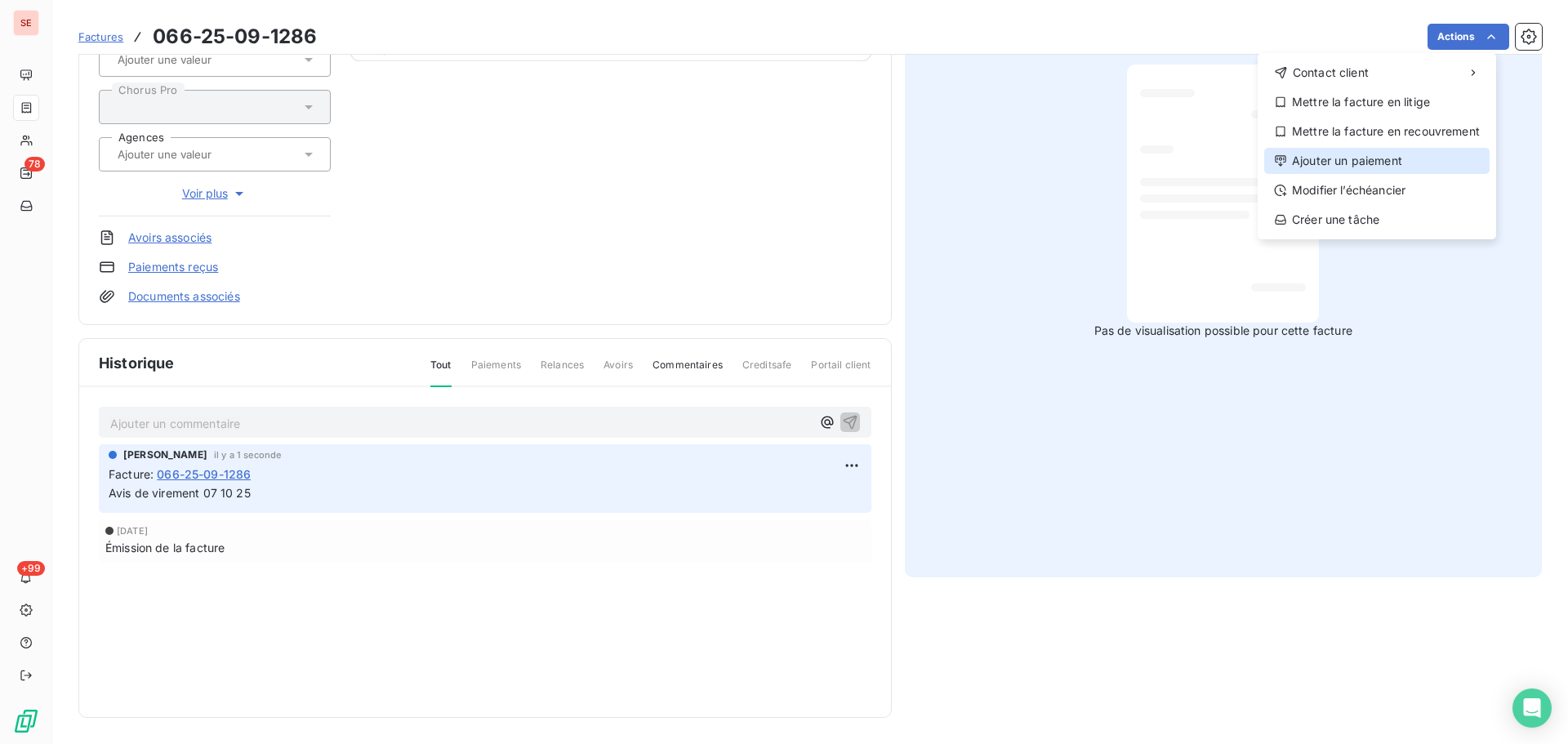
click at [1402, 157] on div "Ajouter un paiement" at bounding box center [1377, 161] width 226 height 26
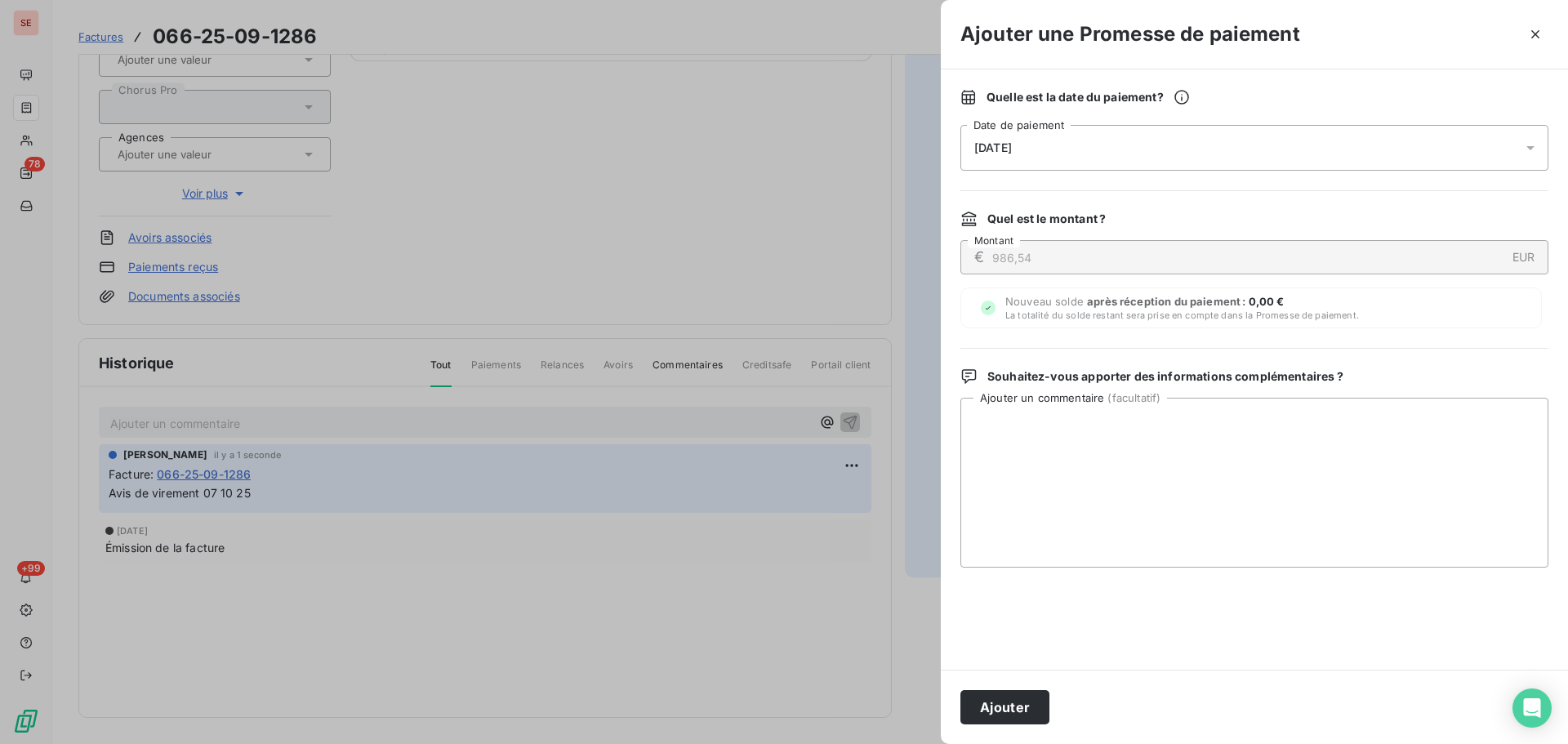
click at [1341, 134] on div "[DATE]" at bounding box center [1255, 147] width 588 height 46
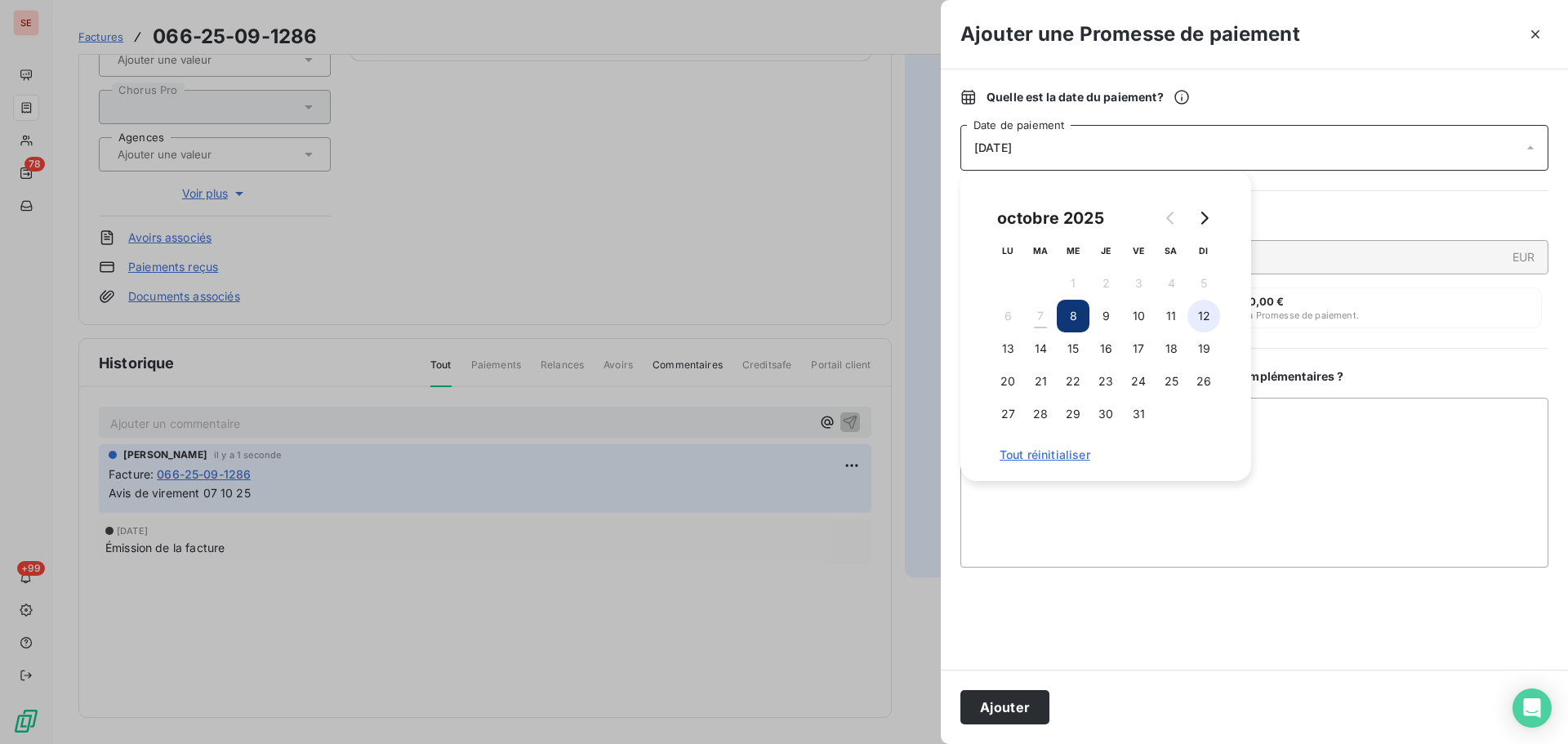
click at [1207, 324] on button "12" at bounding box center [1204, 317] width 33 height 33
click at [1014, 714] on button "Ajouter" at bounding box center [1005, 708] width 89 height 35
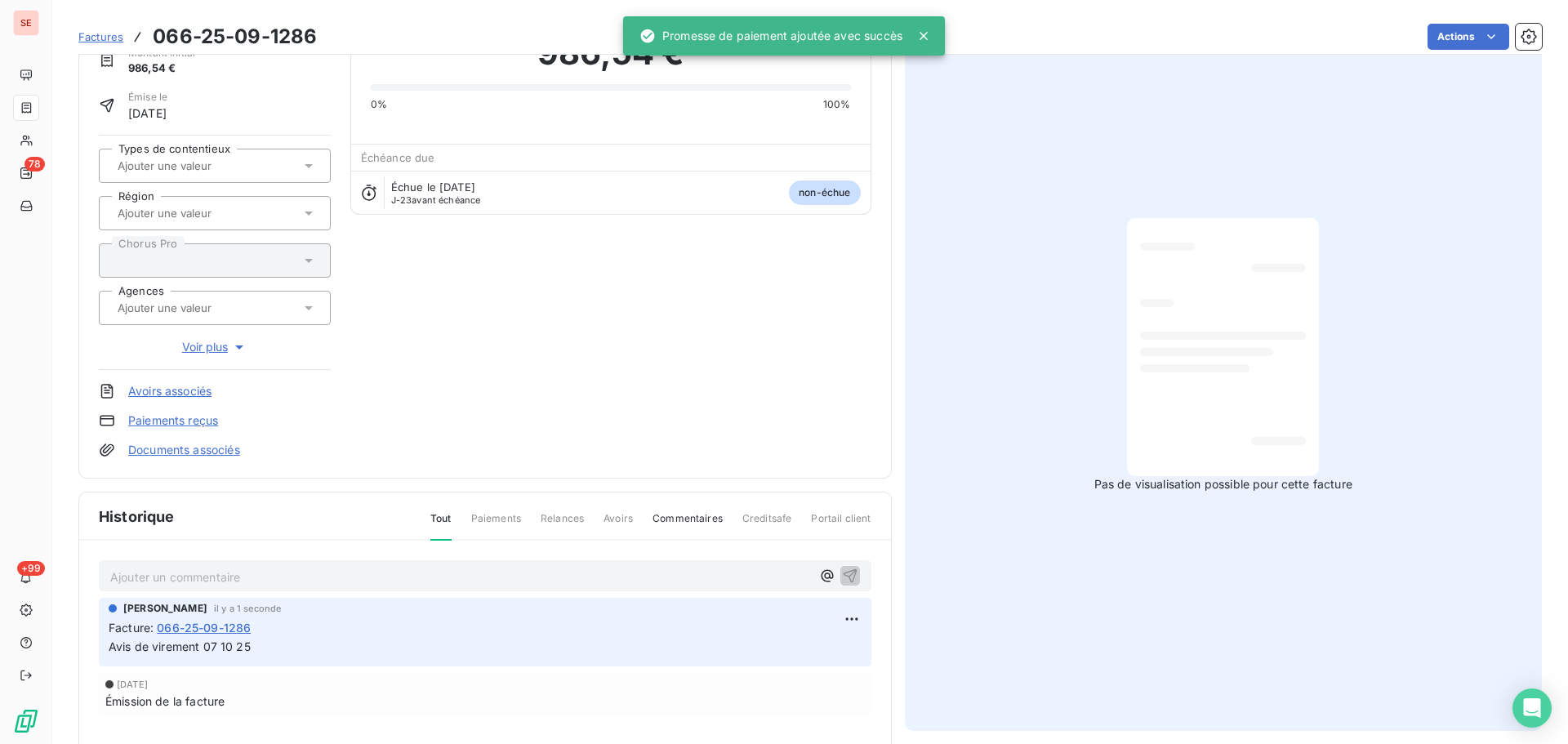
scroll to position [0, 0]
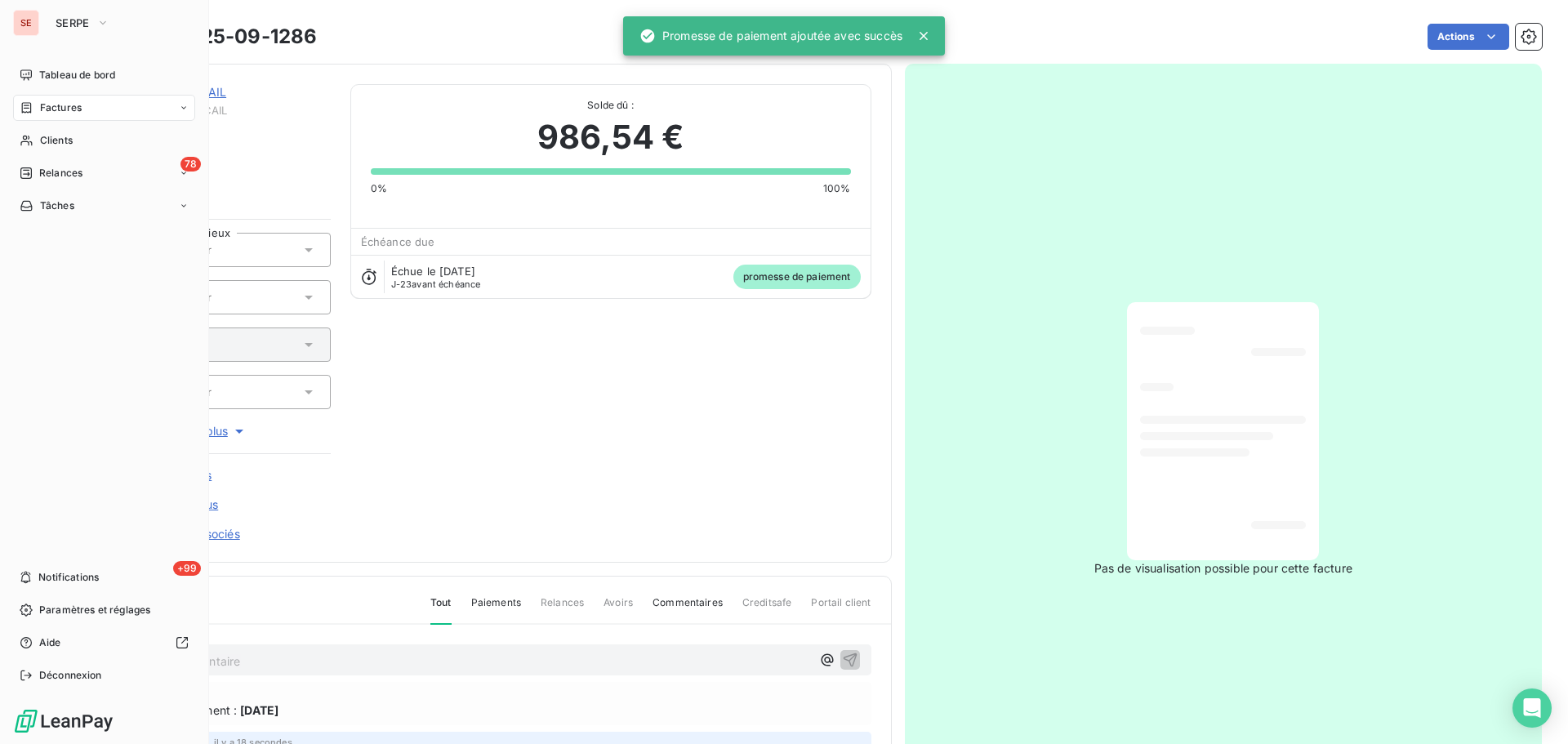
click at [85, 106] on div "Factures" at bounding box center [104, 108] width 182 height 26
click at [42, 171] on span "Relances" at bounding box center [61, 173] width 43 height 15
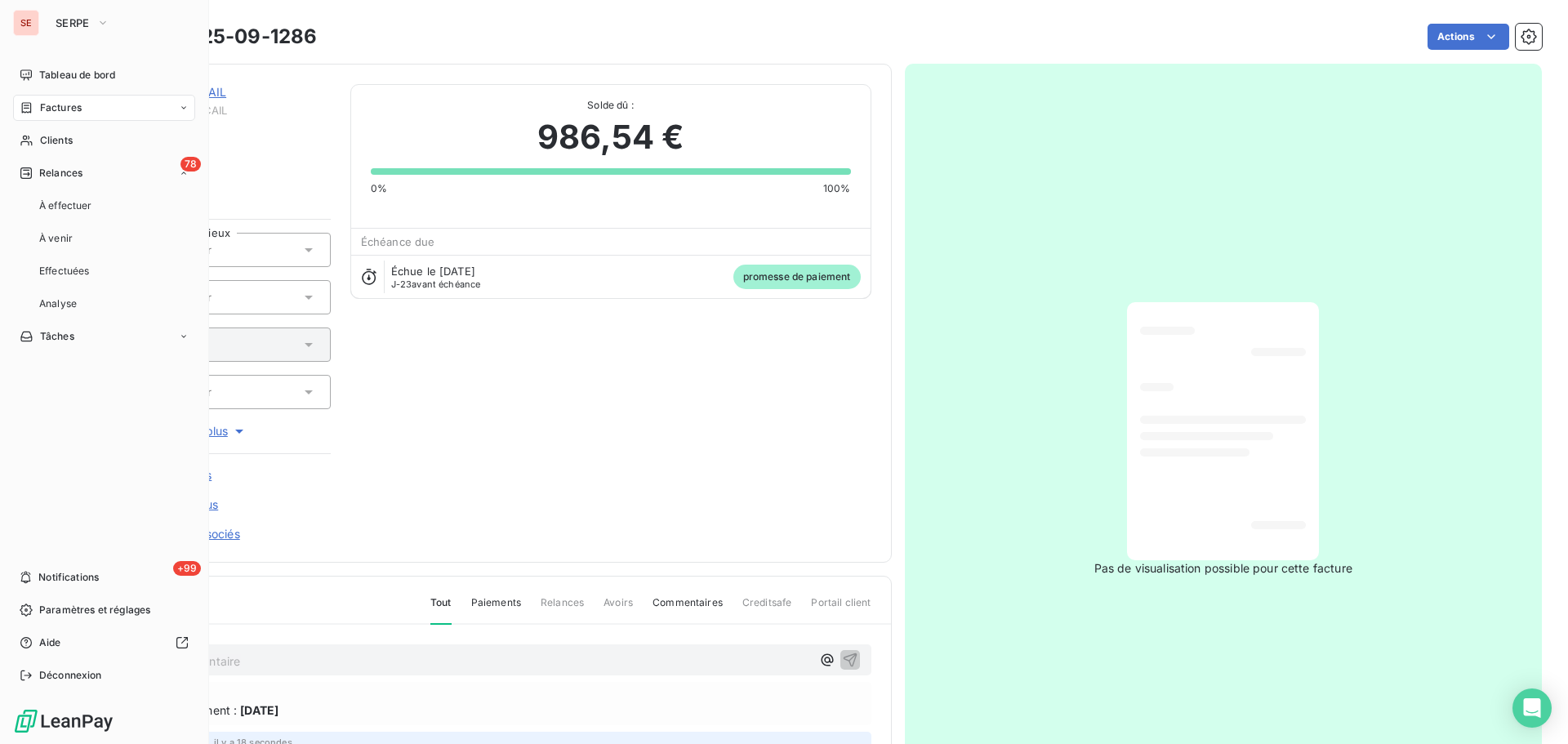
click at [74, 102] on span "Factures" at bounding box center [61, 107] width 42 height 15
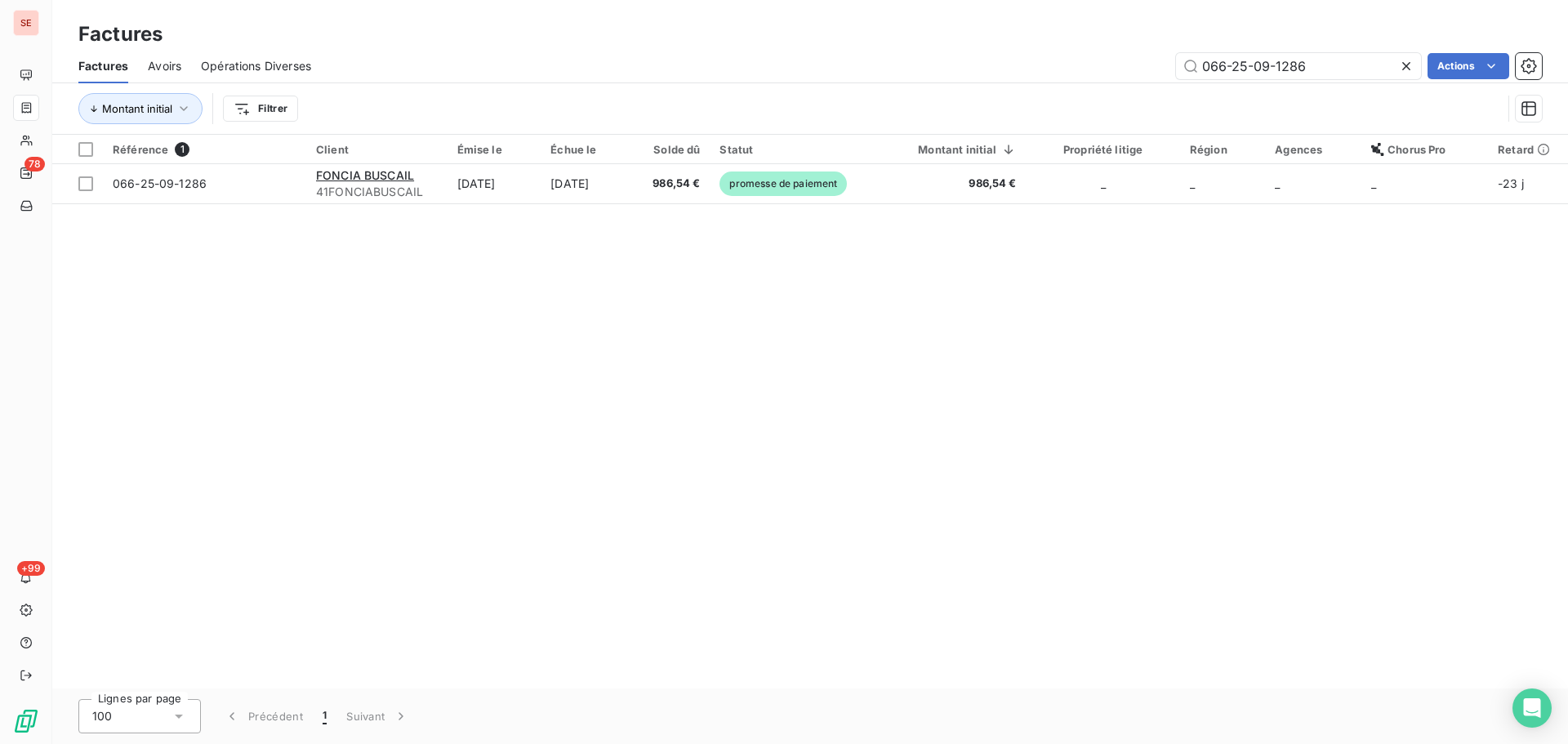
drag, startPoint x: 1327, startPoint y: 59, endPoint x: 1111, endPoint y: 64, distance: 216.1
click at [1111, 64] on div "066-25-09-1286 Actions" at bounding box center [936, 66] width 1212 height 26
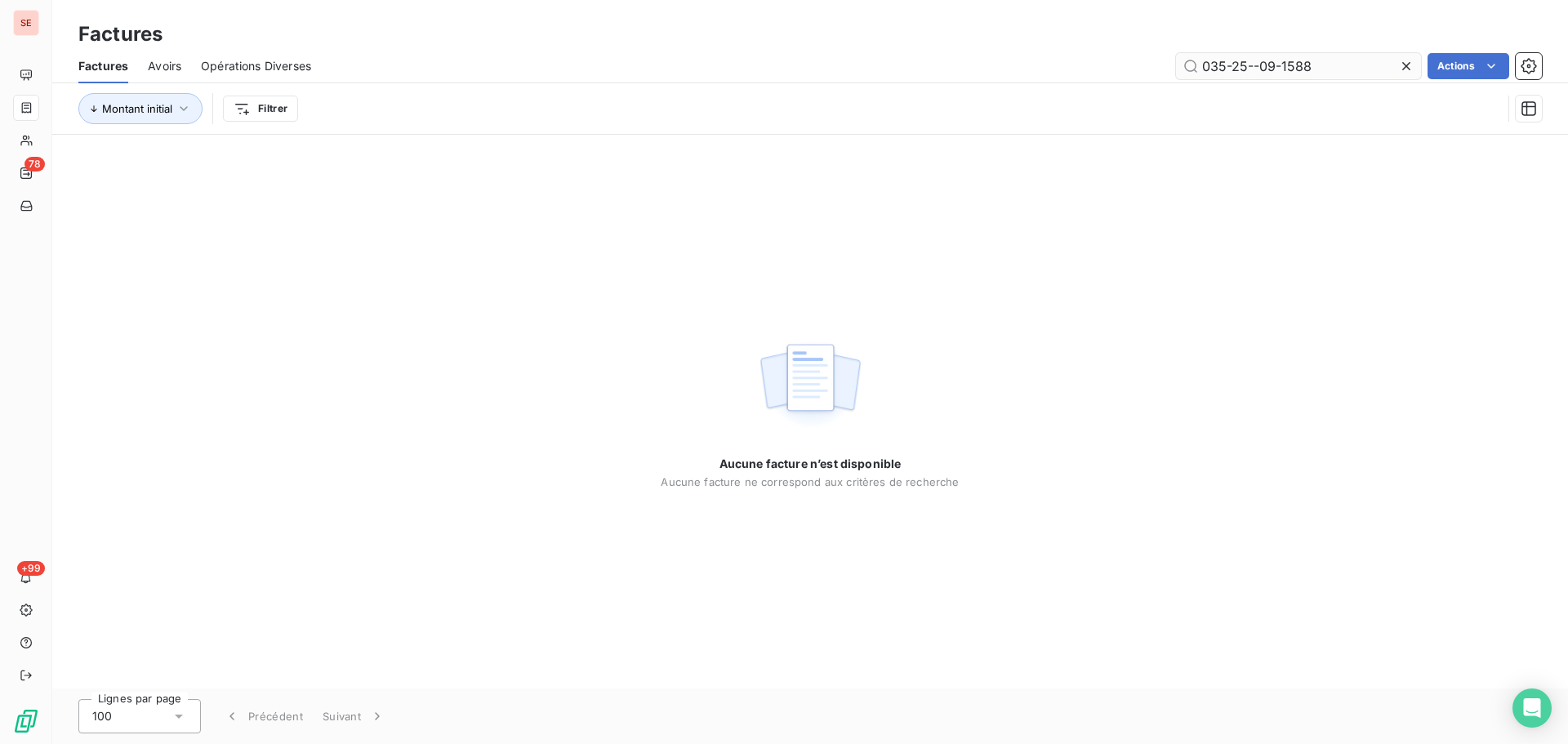
click at [1258, 63] on input "035-25--09-1588" at bounding box center [1298, 66] width 245 height 26
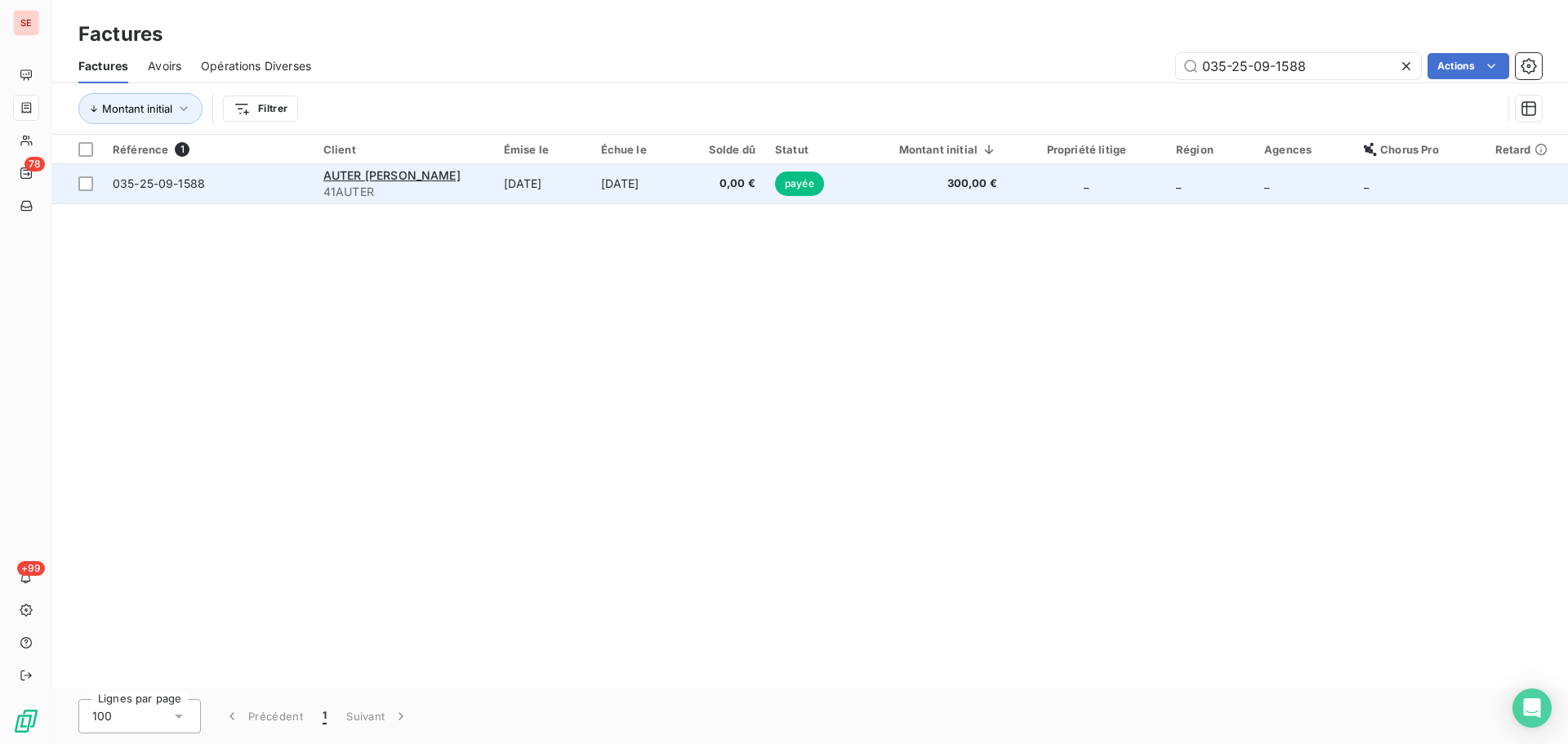
type input "035-25-09-1588"
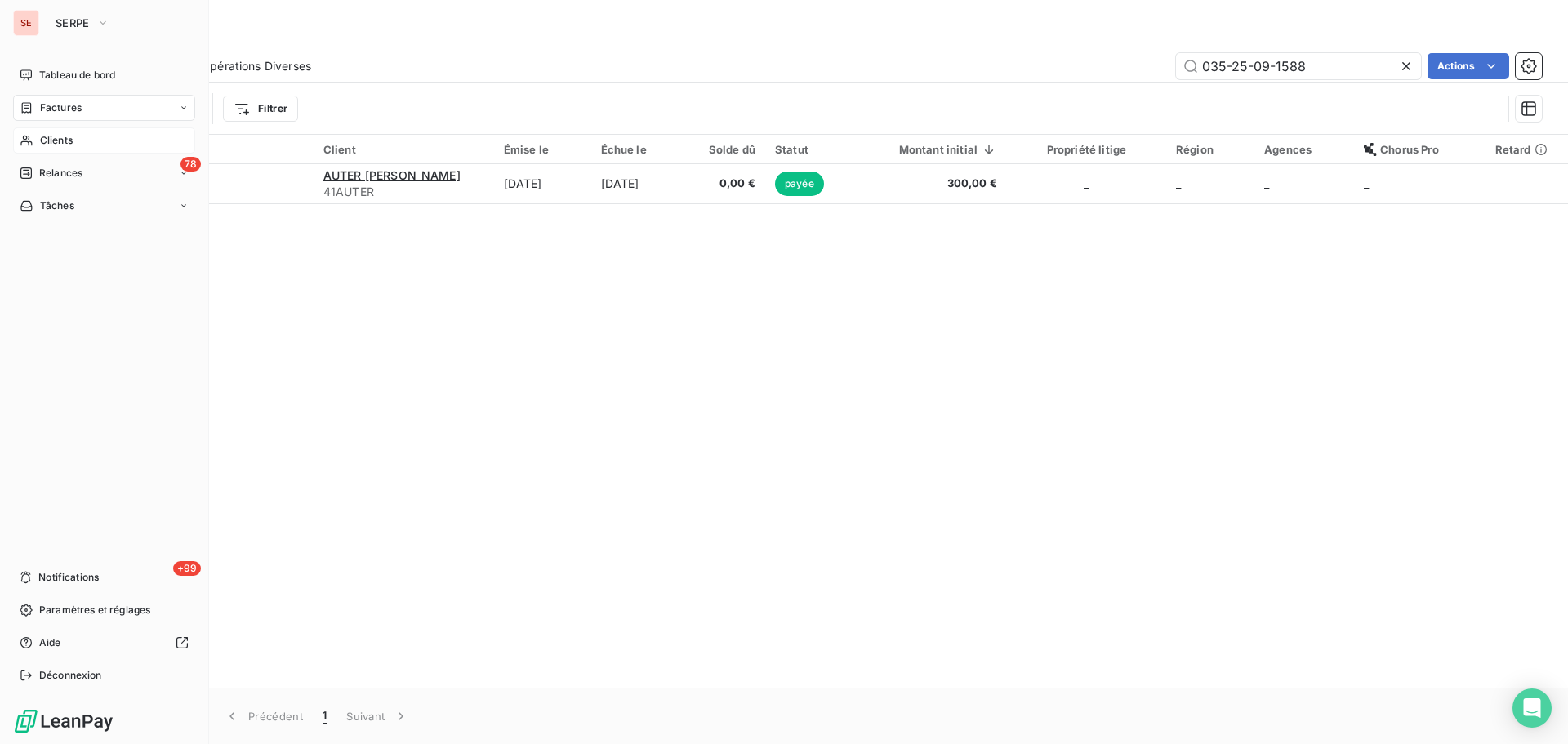
click at [70, 142] on span "Clients" at bounding box center [56, 140] width 33 height 15
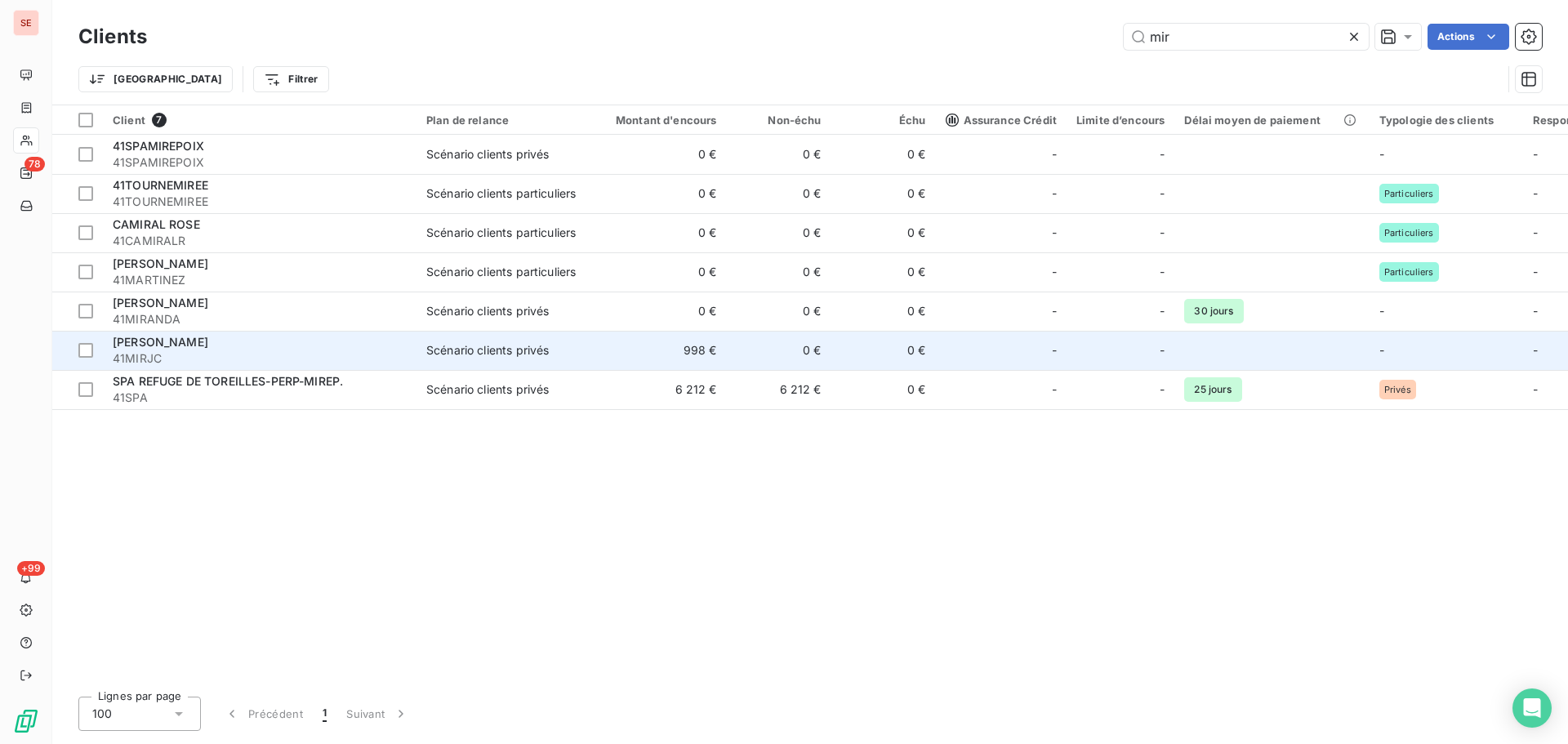
type input "mir"
click at [496, 351] on div "Scénario clients privés" at bounding box center [488, 350] width 123 height 16
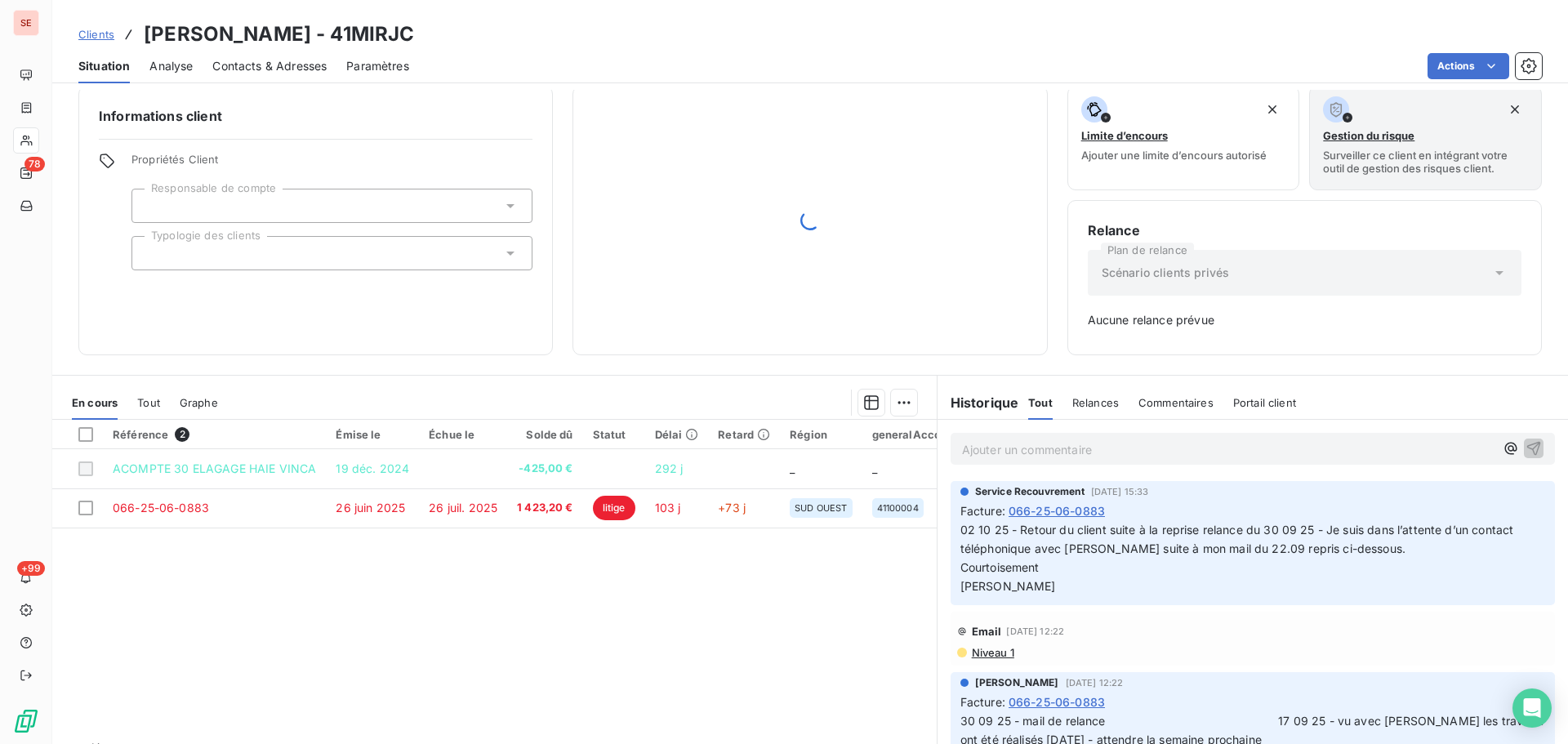
scroll to position [53, 0]
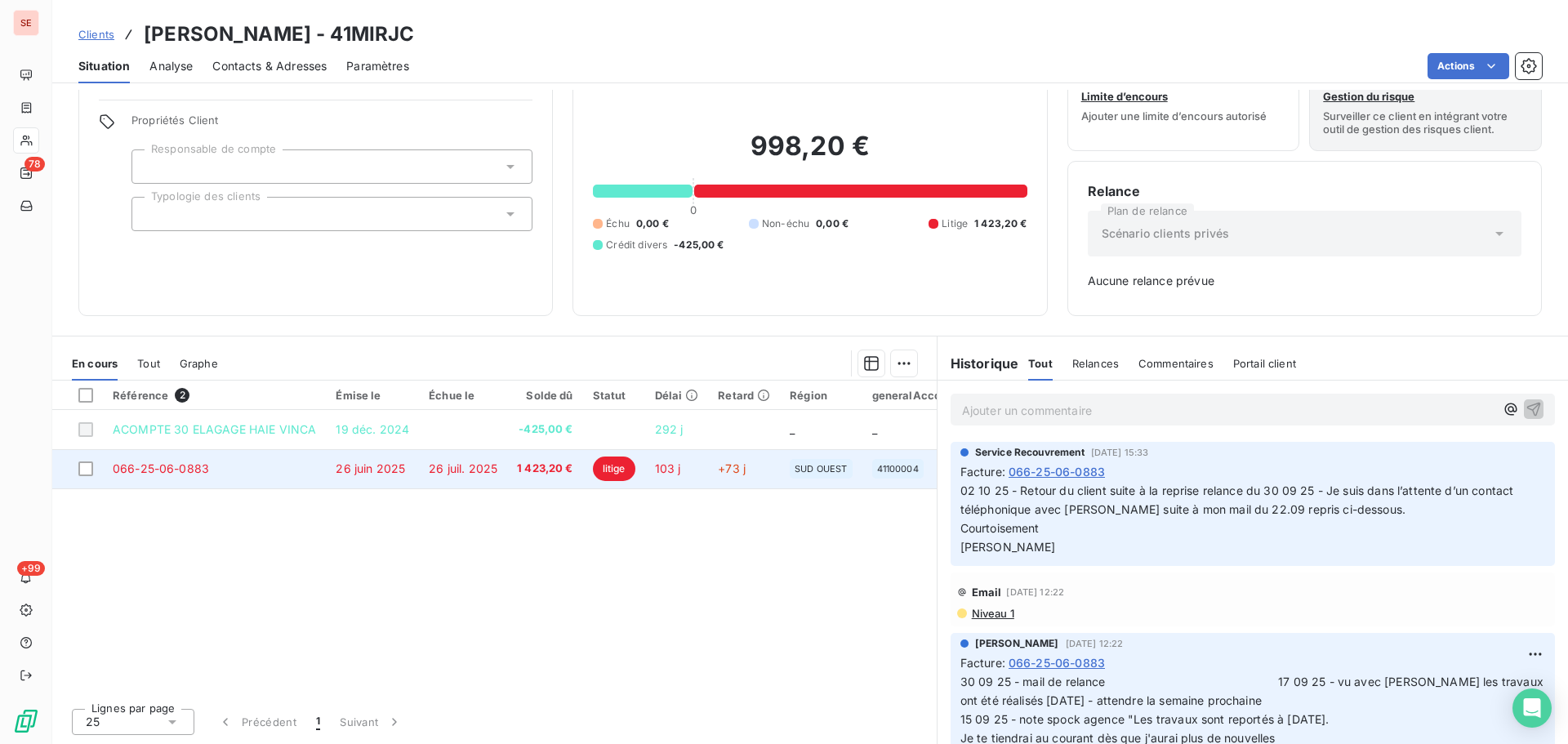
click at [387, 484] on td "26 juin 2025" at bounding box center [373, 468] width 93 height 39
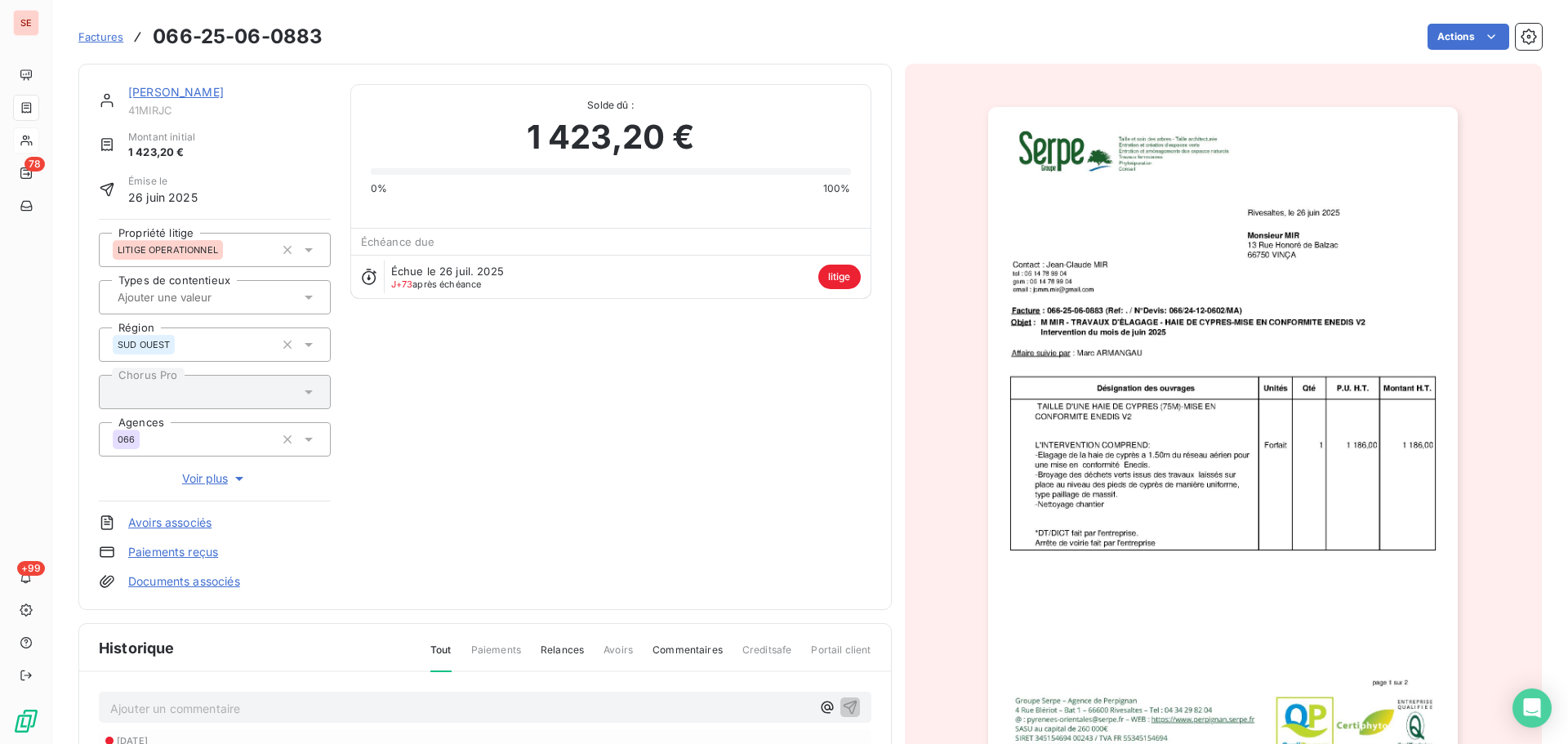
scroll to position [286, 0]
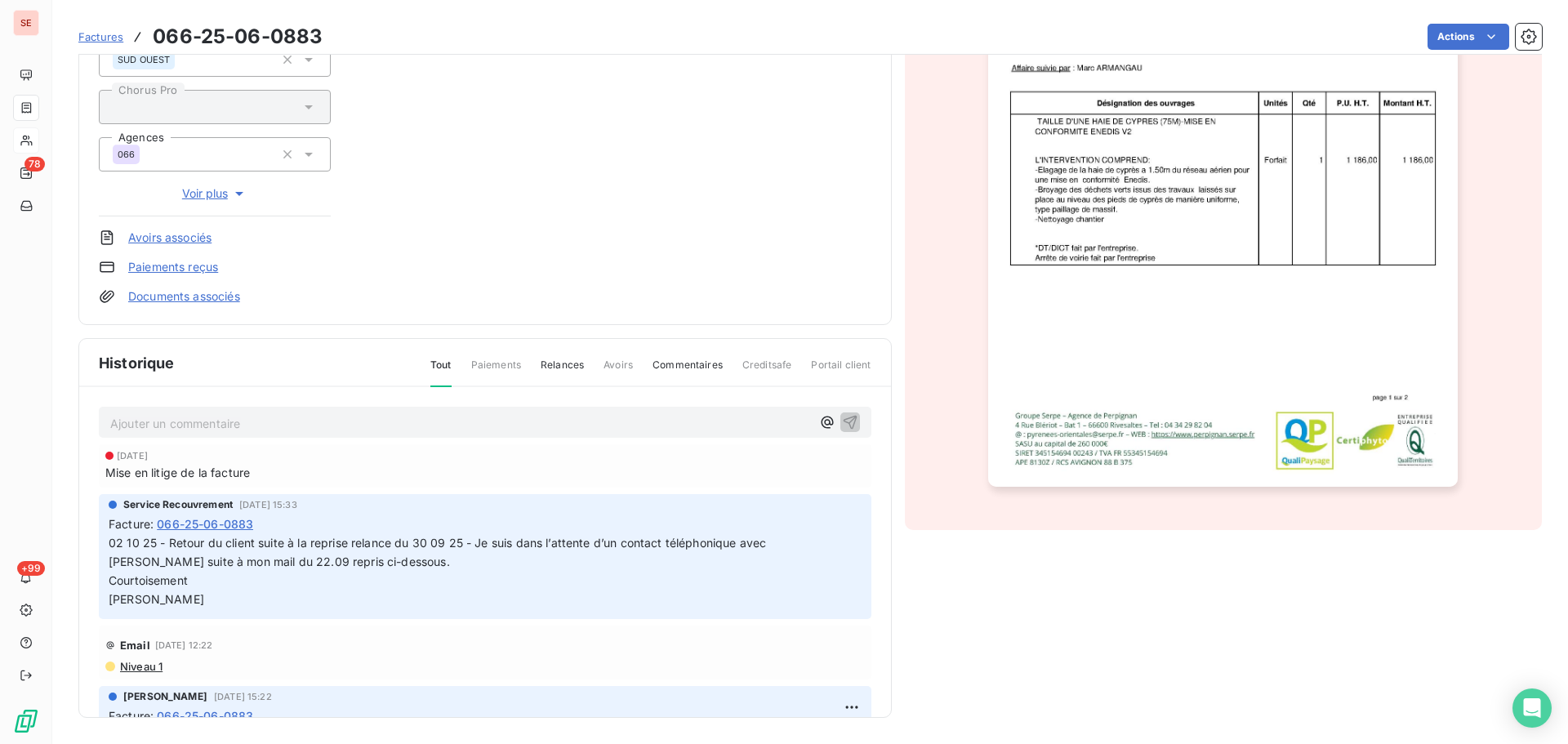
click at [348, 419] on p "Ajouter un commentaire ﻿" at bounding box center [460, 424] width 701 height 21
click at [272, 421] on p "03 10 25 -" at bounding box center [460, 423] width 701 height 19
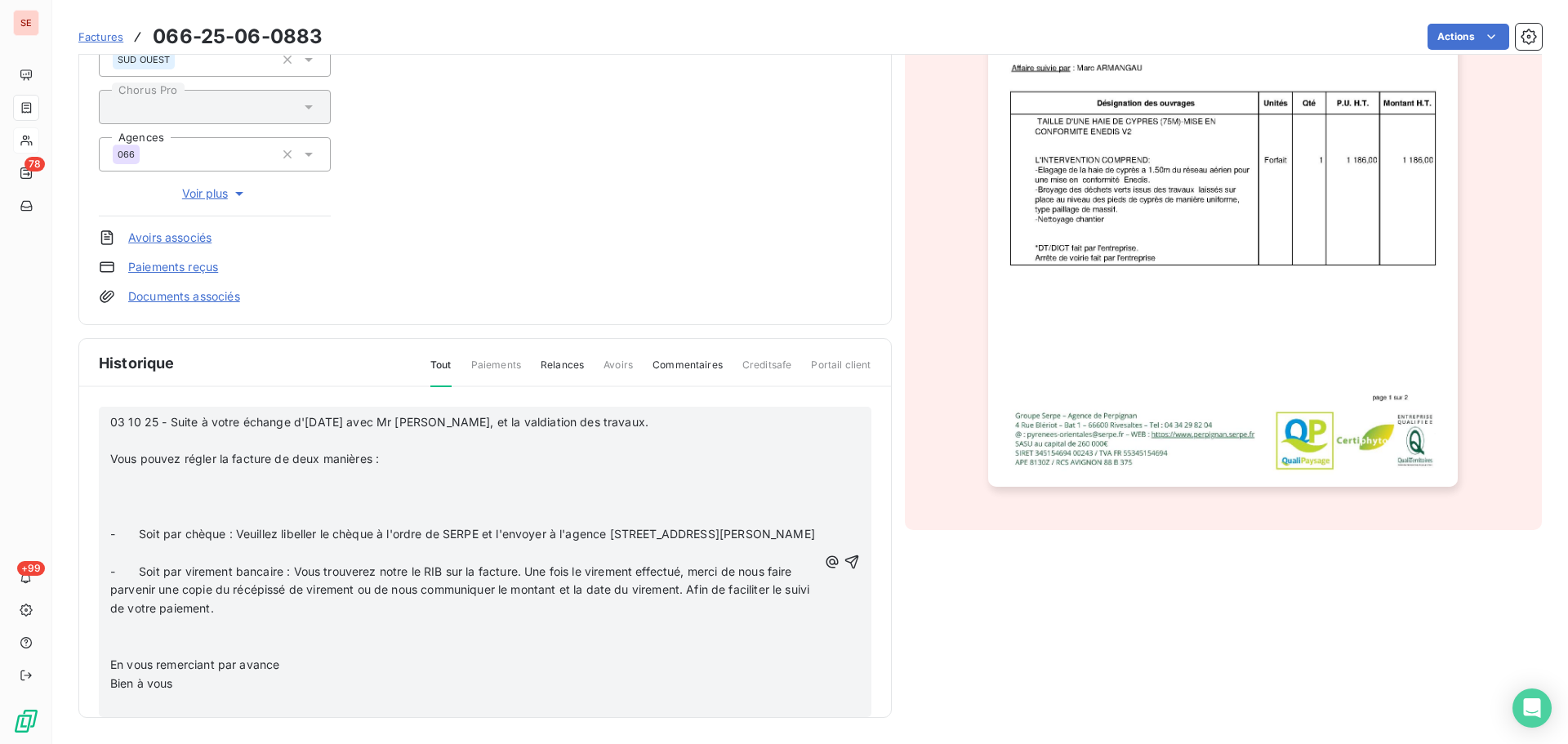
click at [171, 422] on span "03 10 25 - Suite à votre échange d'[DATE] avec Mr [PERSON_NAME], et la valdiati…" at bounding box center [379, 422] width 538 height 14
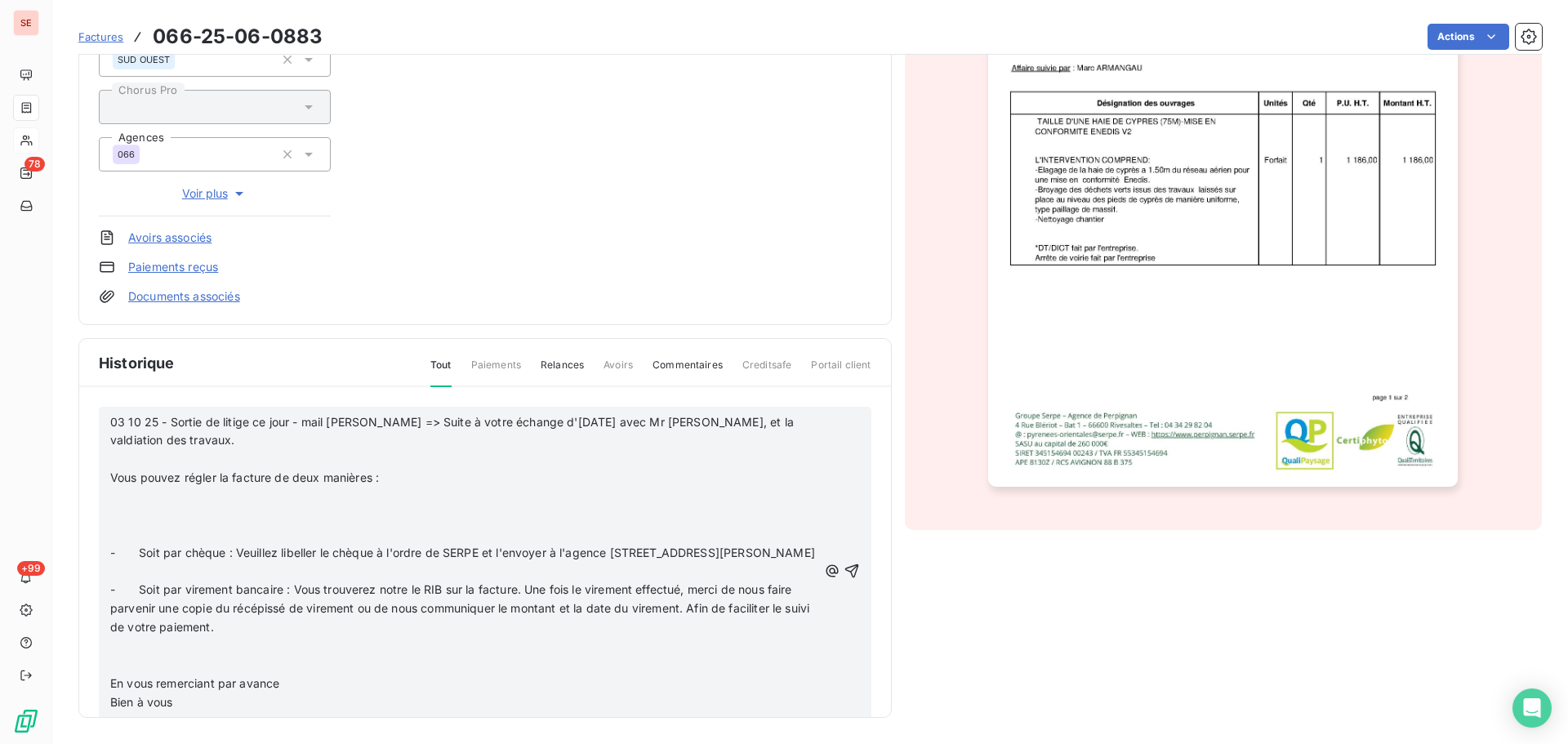
click at [174, 454] on p "﻿" at bounding box center [464, 459] width 707 height 19
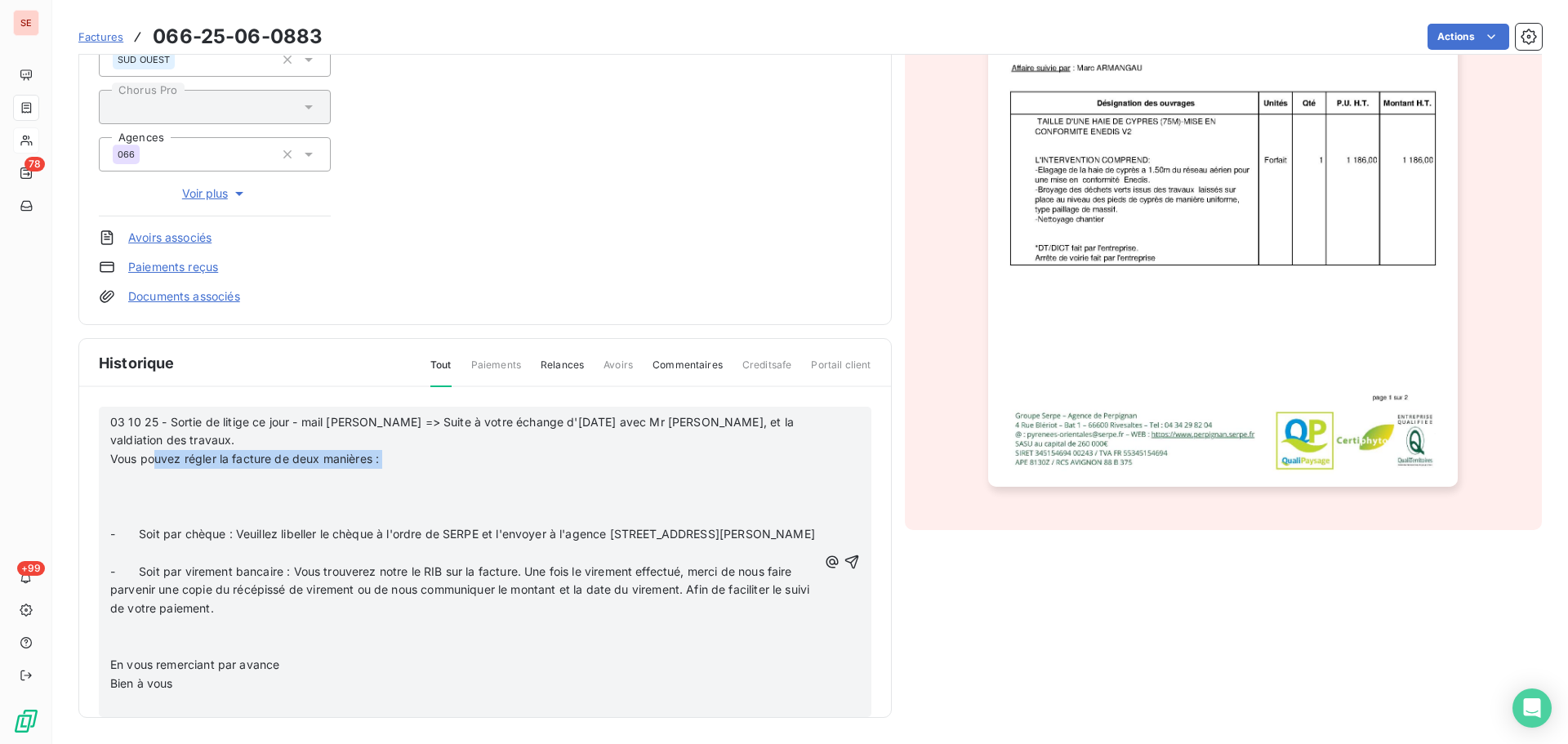
click at [158, 469] on div "03 10 25 - Sortie de litige ce jour - mail [PERSON_NAME] => Suite à votre échan…" at bounding box center [464, 563] width 707 height 299
click at [143, 482] on p "﻿" at bounding box center [464, 478] width 707 height 19
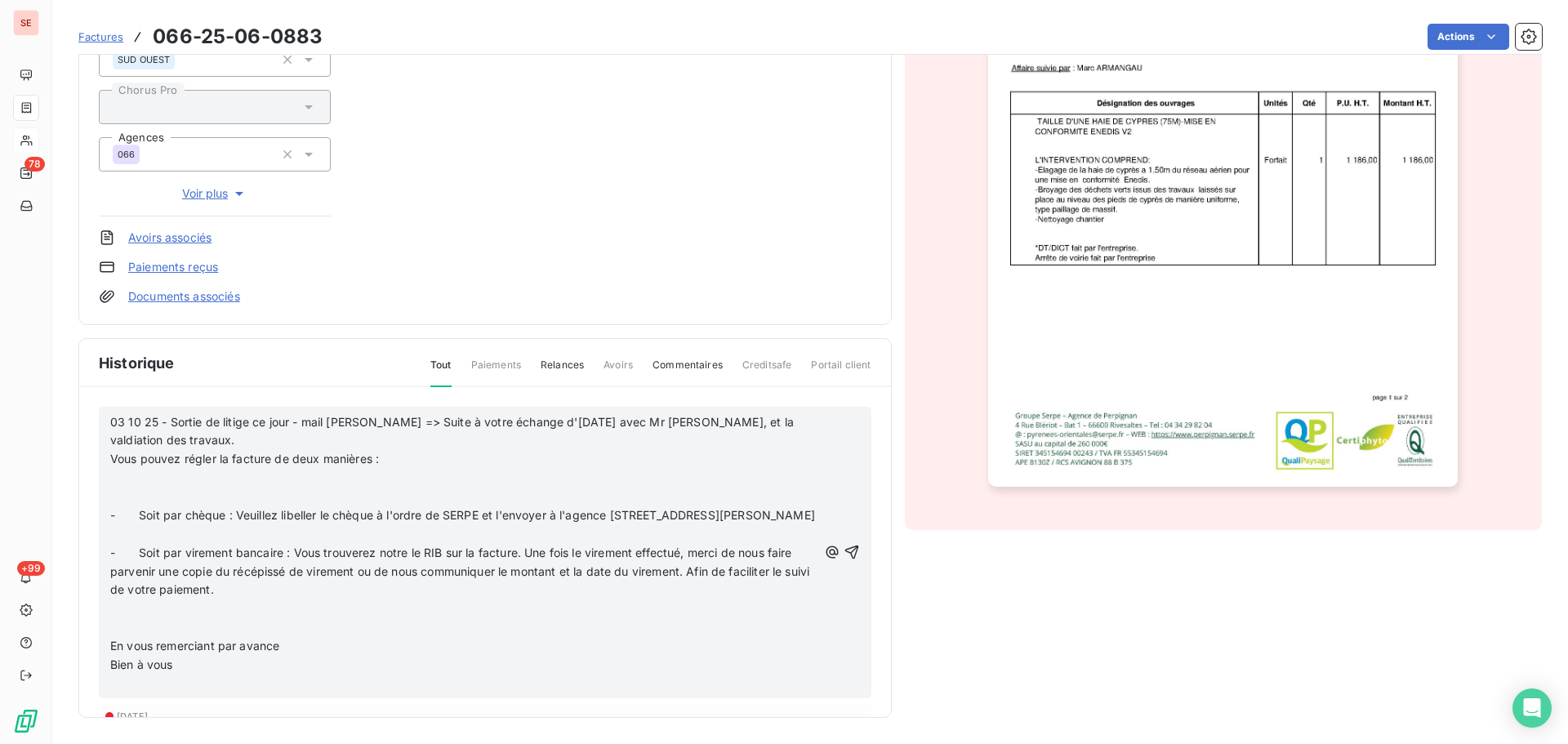
click at [125, 501] on p "﻿" at bounding box center [464, 497] width 707 height 19
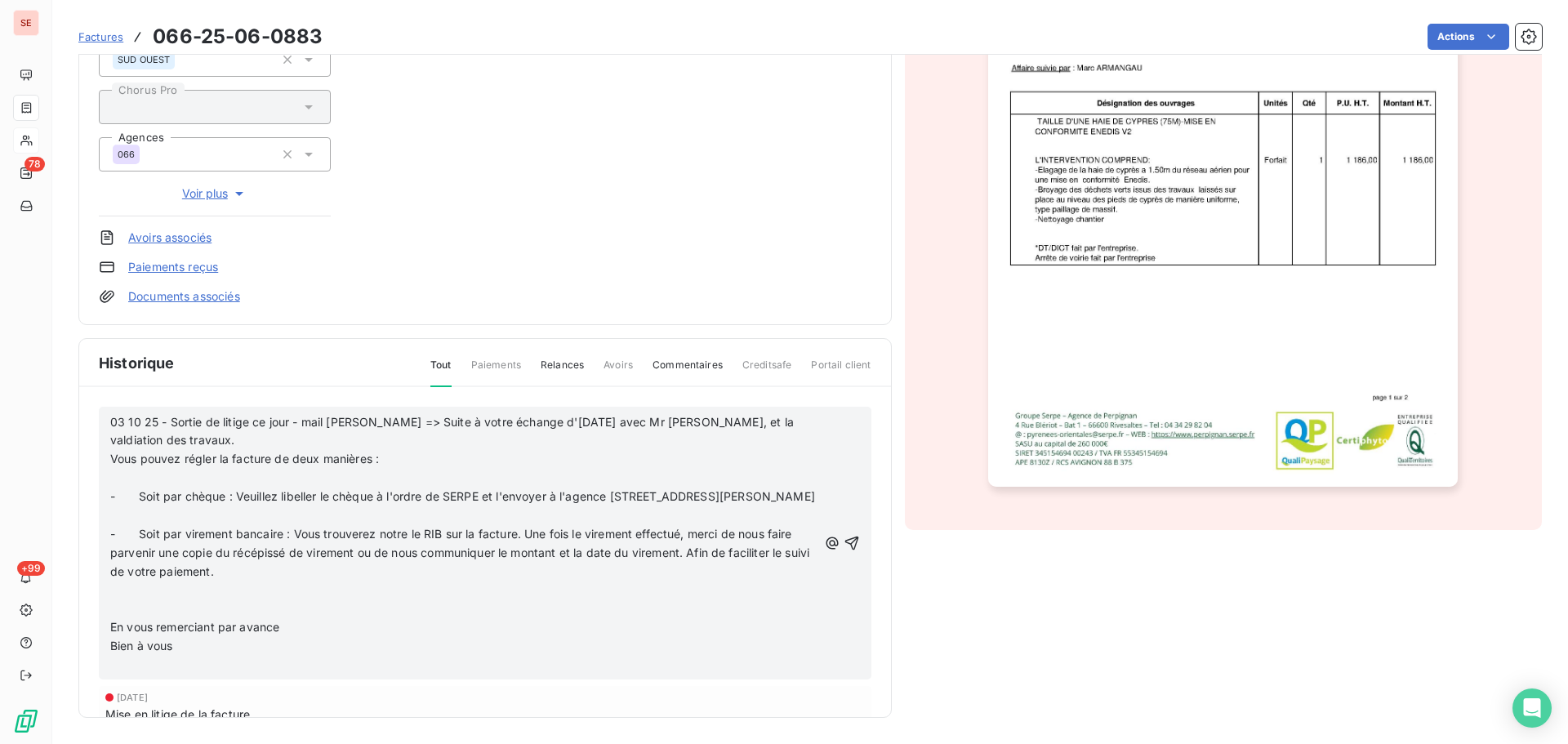
click at [118, 479] on p "﻿" at bounding box center [464, 478] width 707 height 19
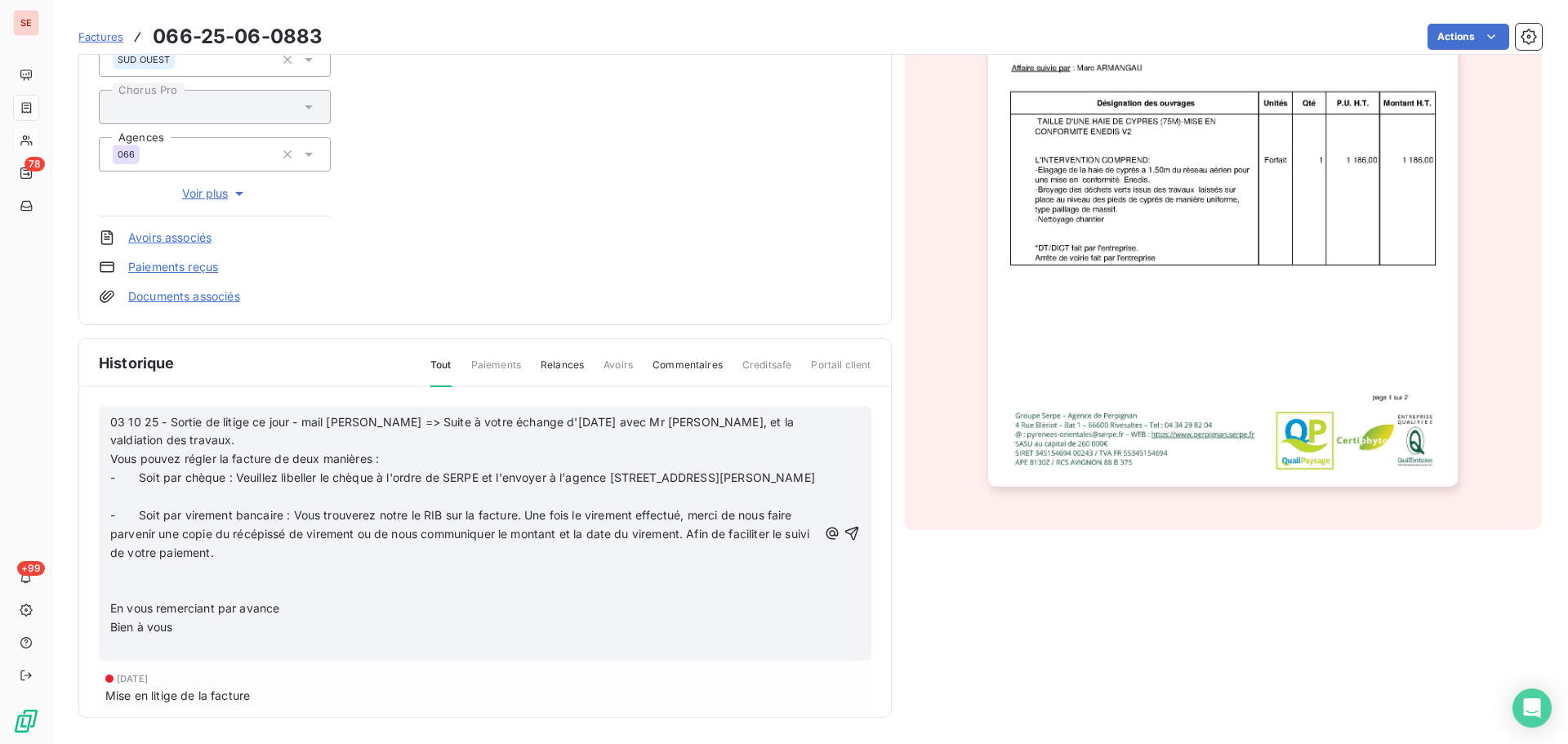
click at [160, 507] on p "﻿" at bounding box center [464, 497] width 707 height 19
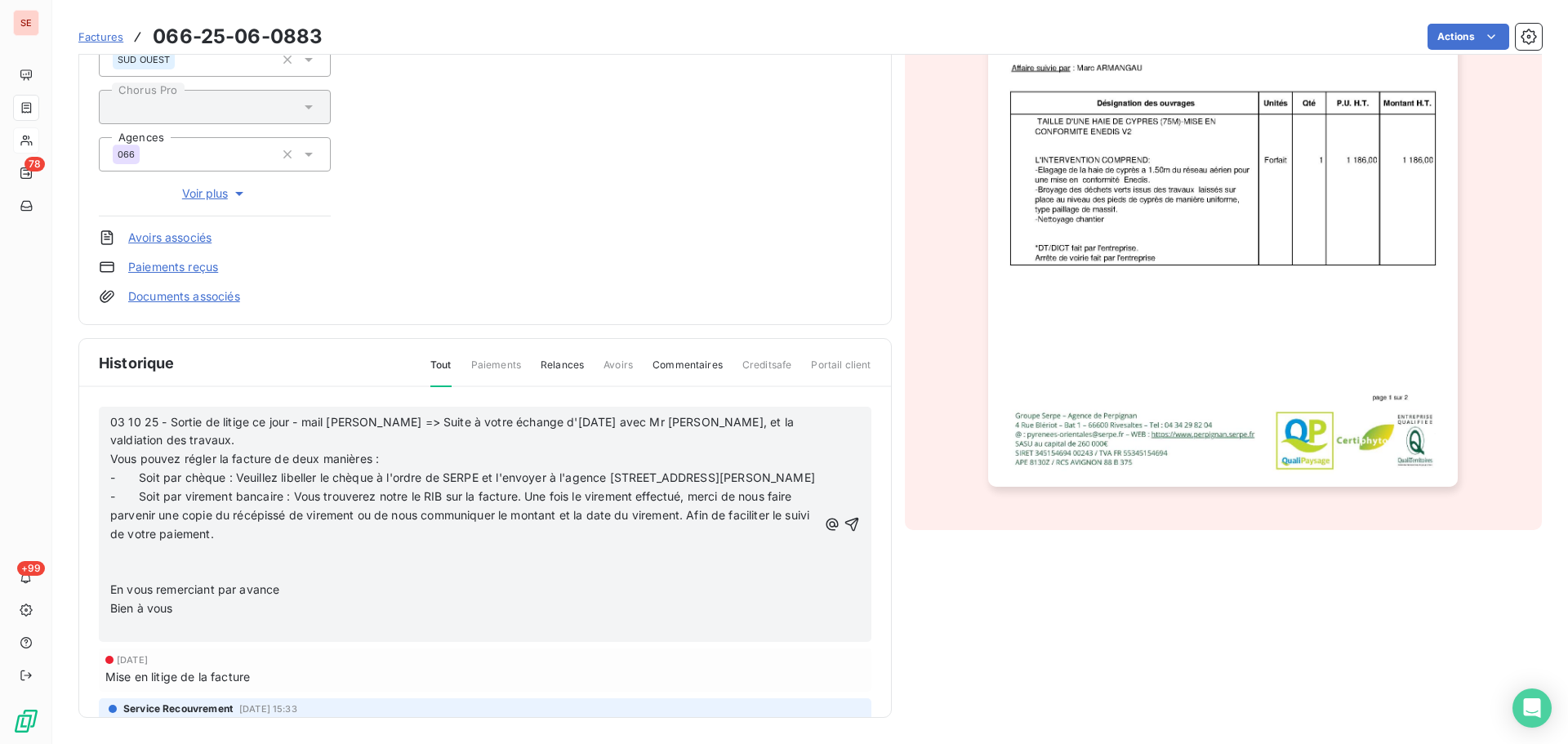
click at [165, 581] on p "﻿" at bounding box center [464, 573] width 707 height 19
drag, startPoint x: 190, startPoint y: 630, endPoint x: 102, endPoint y: 572, distance: 105.4
click at [102, 572] on div "03 10 25 - Sortie de litige ce jour - mail [PERSON_NAME] => Suite à votre échan…" at bounding box center [484, 524] width 772 height 236
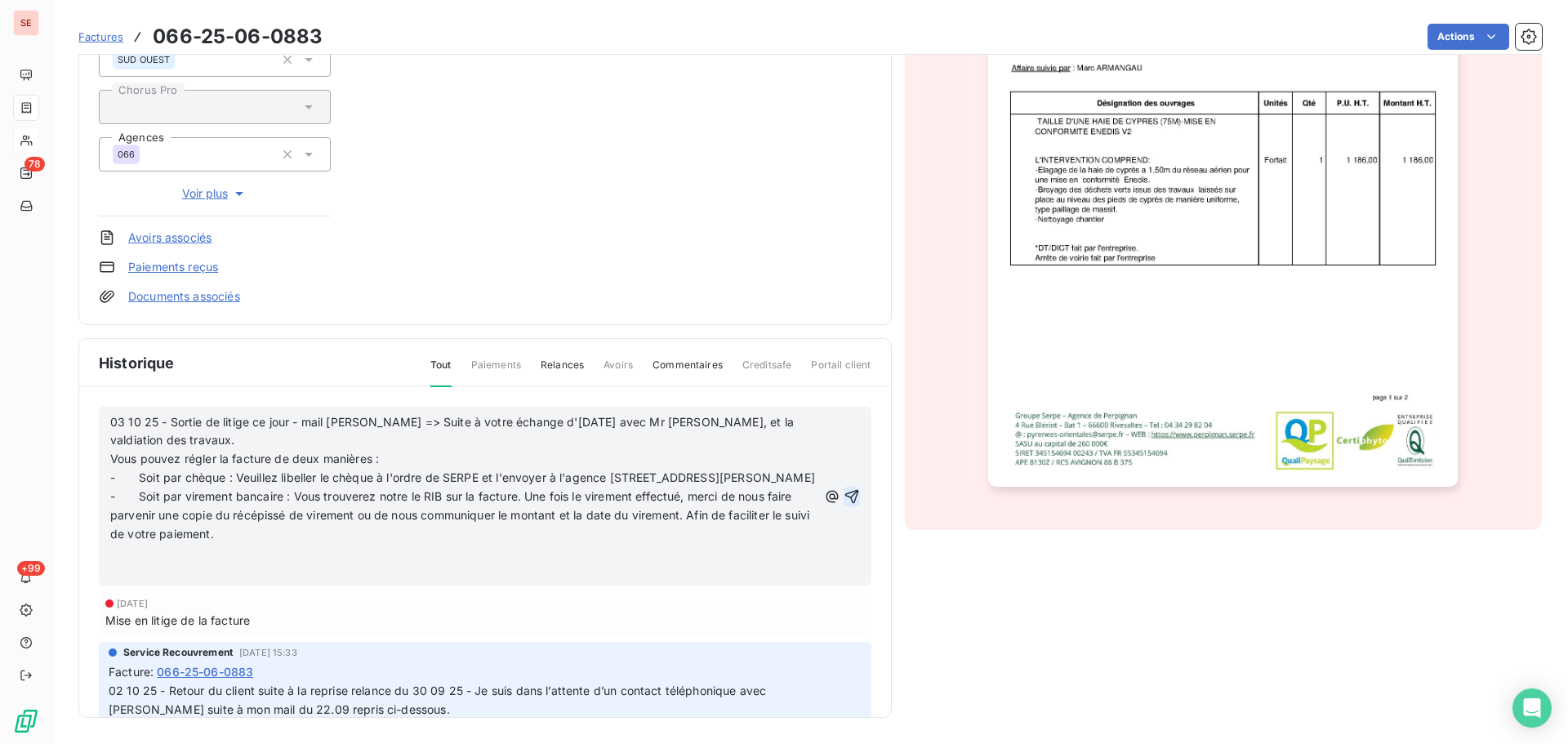
click at [844, 500] on icon "button" at bounding box center [852, 497] width 16 height 16
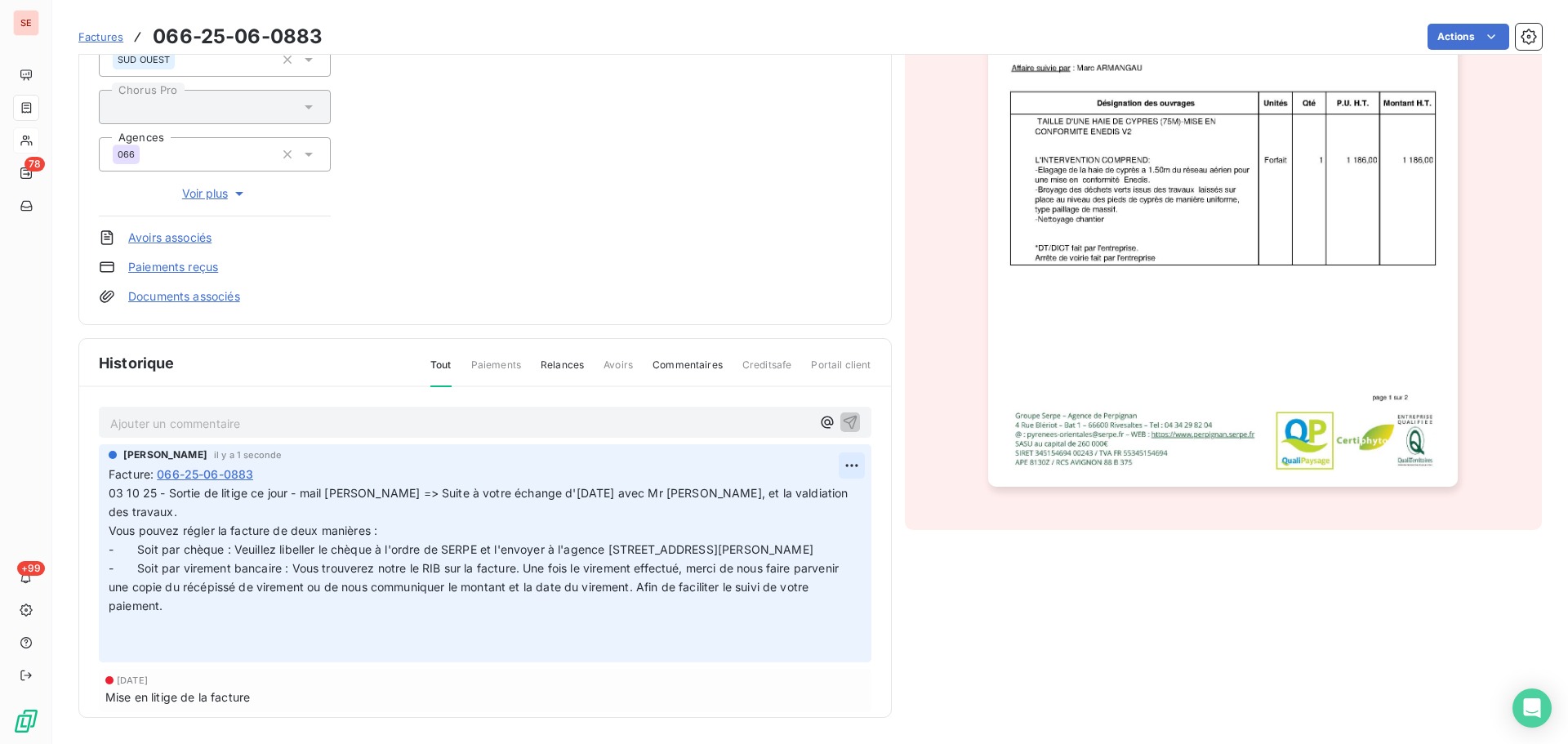
click at [822, 463] on html "SE 78 +99 Factures 066-25-06-0883 Actions MIR [PERSON_NAME] 41MIRJC Montant ini…" at bounding box center [784, 372] width 1568 height 744
click at [817, 503] on div "Editer" at bounding box center [794, 502] width 92 height 26
click at [710, 500] on span "03 10 25 - Sortie de litige ce jour - mail [PERSON_NAME] => Suite à votre échan…" at bounding box center [452, 503] width 687 height 33
click at [703, 491] on span "03 10 25 - Sortie de litige ce jour - mail [PERSON_NAME] => Suite à votre échan…" at bounding box center [452, 503] width 687 height 33
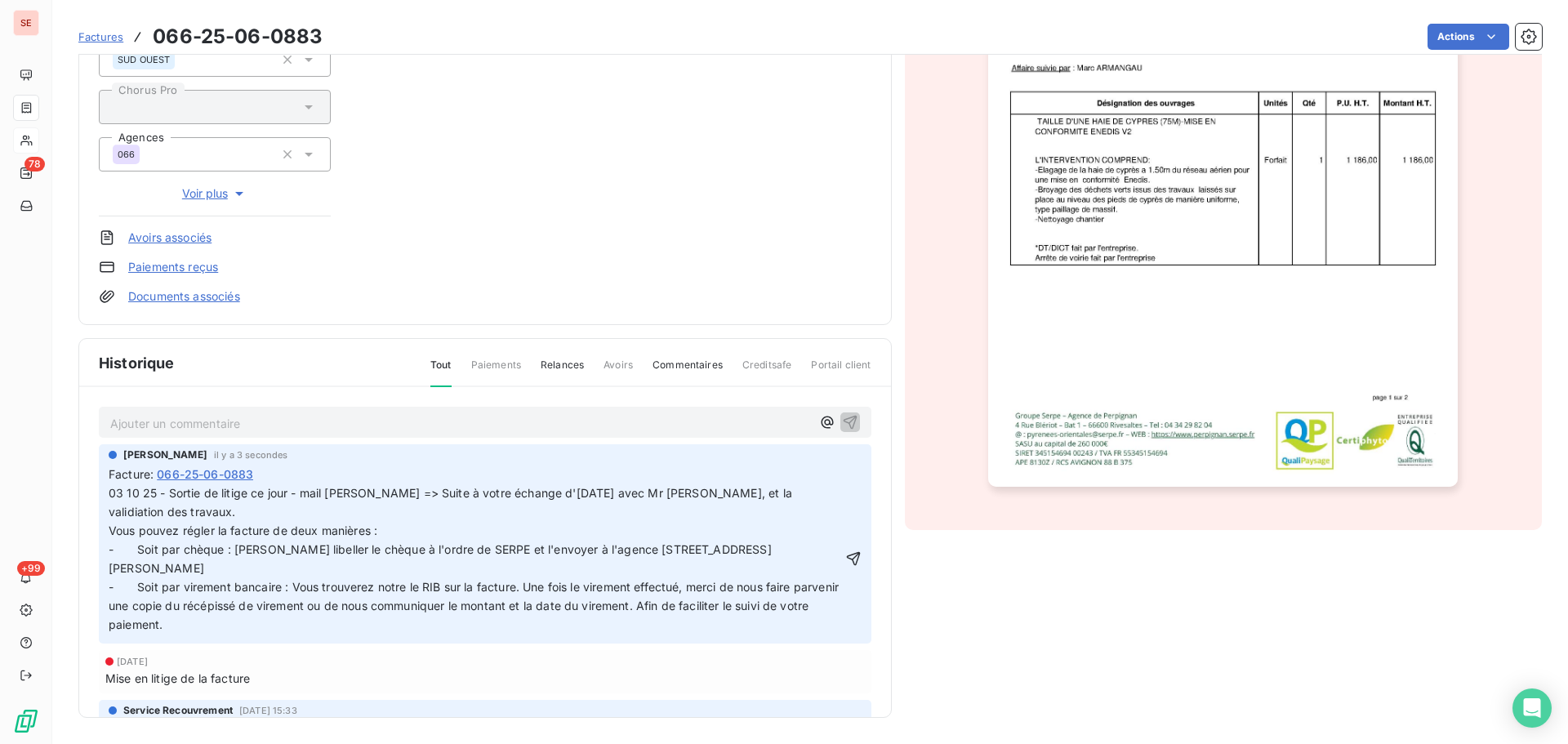
click at [713, 494] on span "03 10 25 - Sortie de litige ce jour - mail [PERSON_NAME] => Suite à votre échan…" at bounding box center [476, 558] width 733 height 144
click at [845, 559] on button "button" at bounding box center [853, 559] width 16 height 20
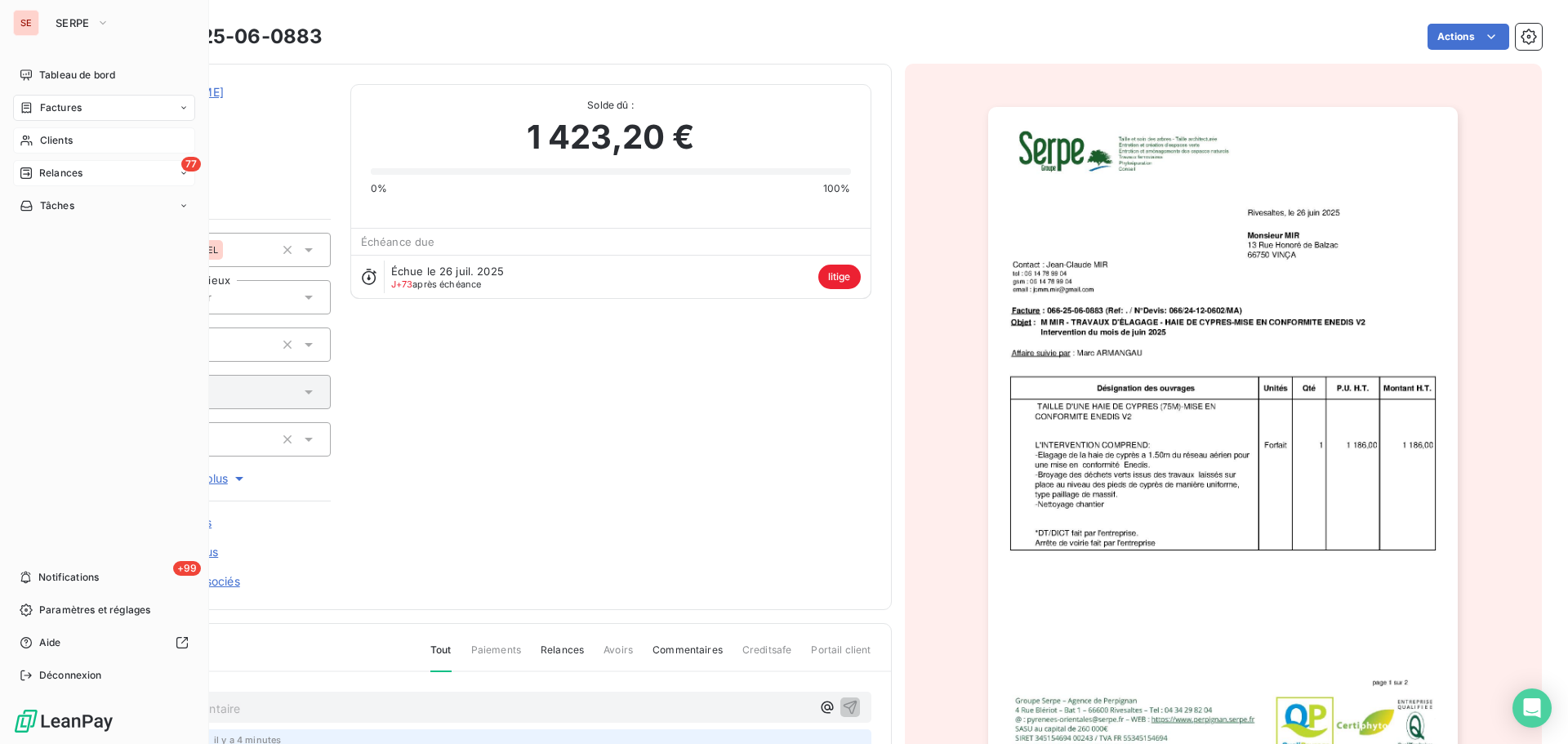
click at [86, 183] on div "77 Relances" at bounding box center [104, 173] width 182 height 26
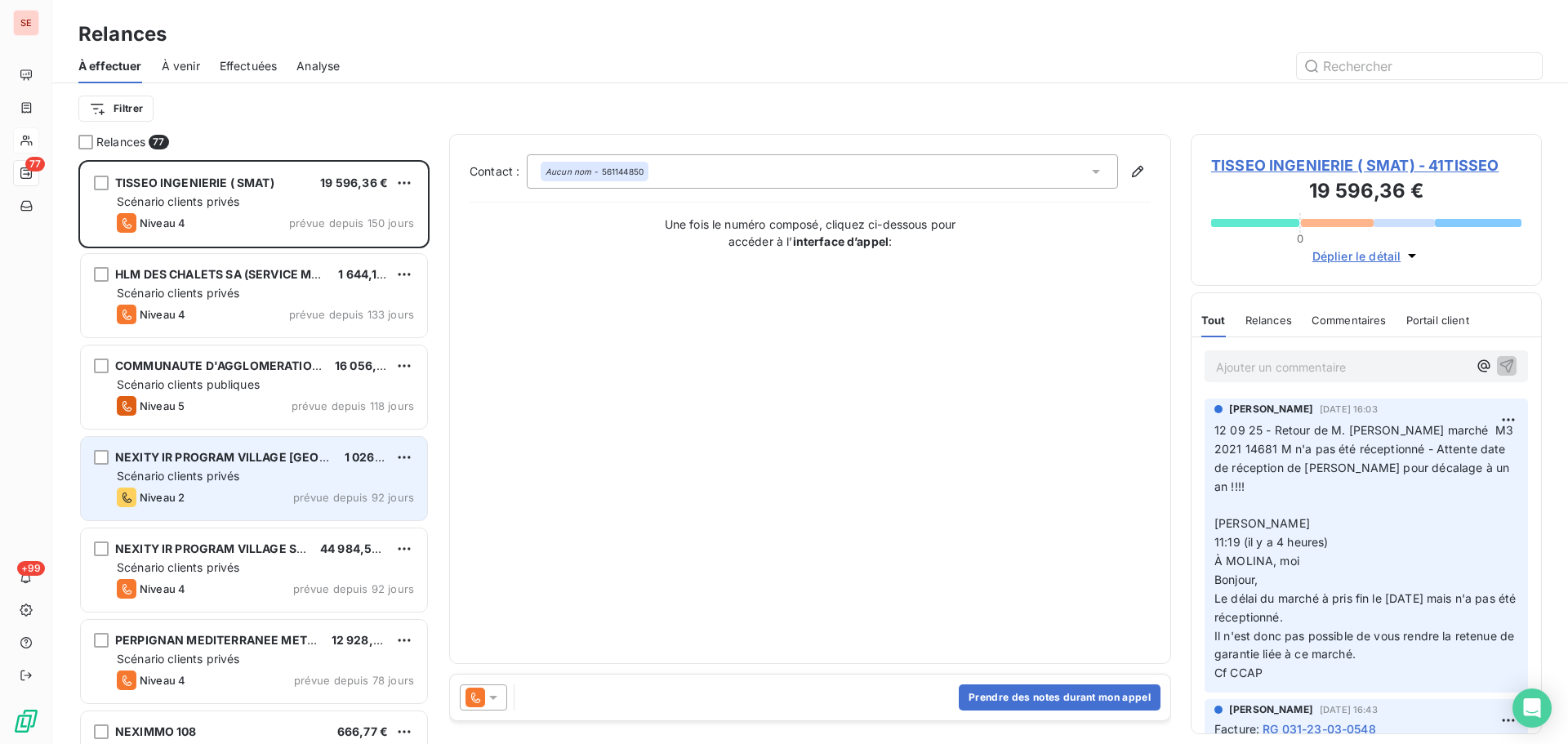
scroll to position [436, 0]
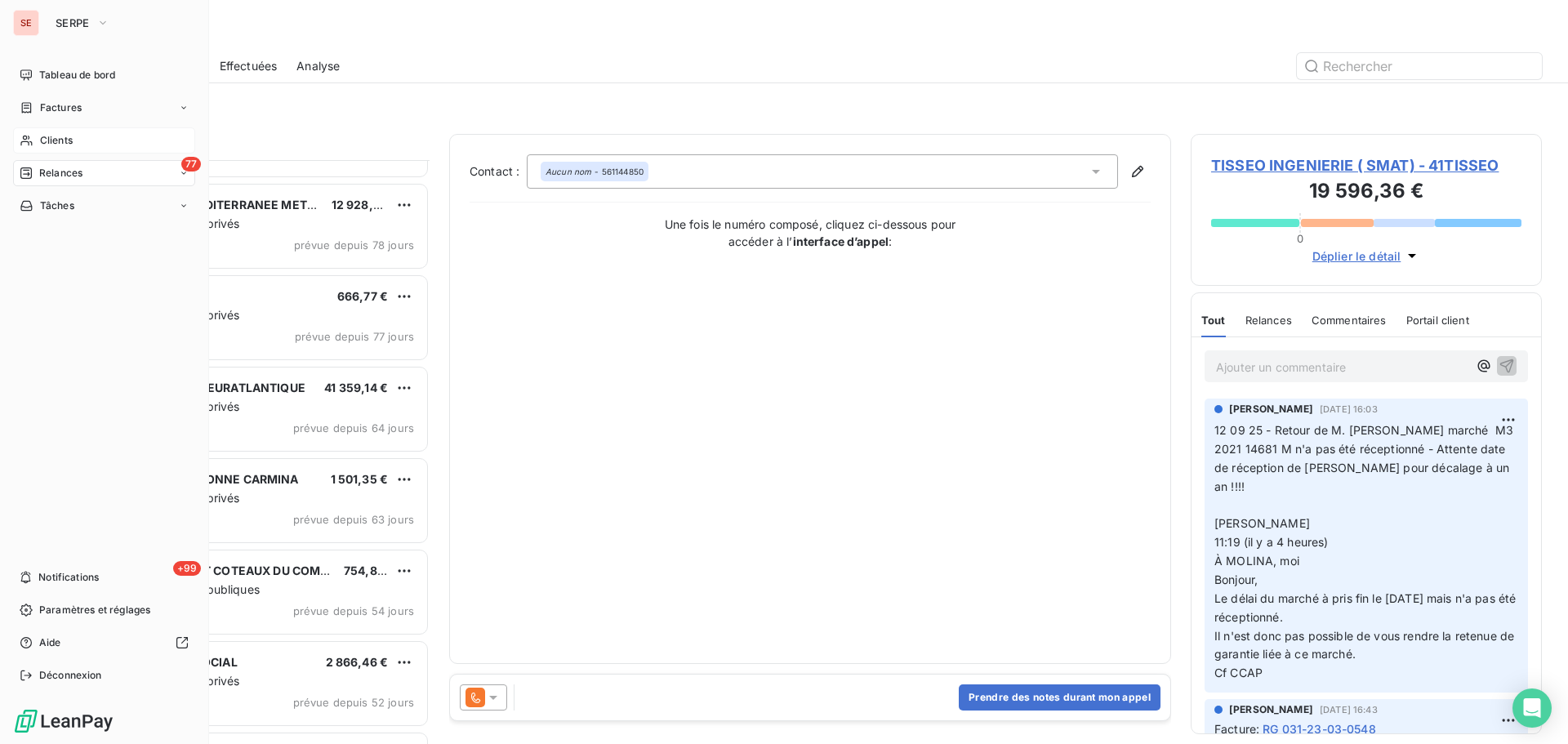
click at [58, 141] on span "Clients" at bounding box center [56, 140] width 33 height 15
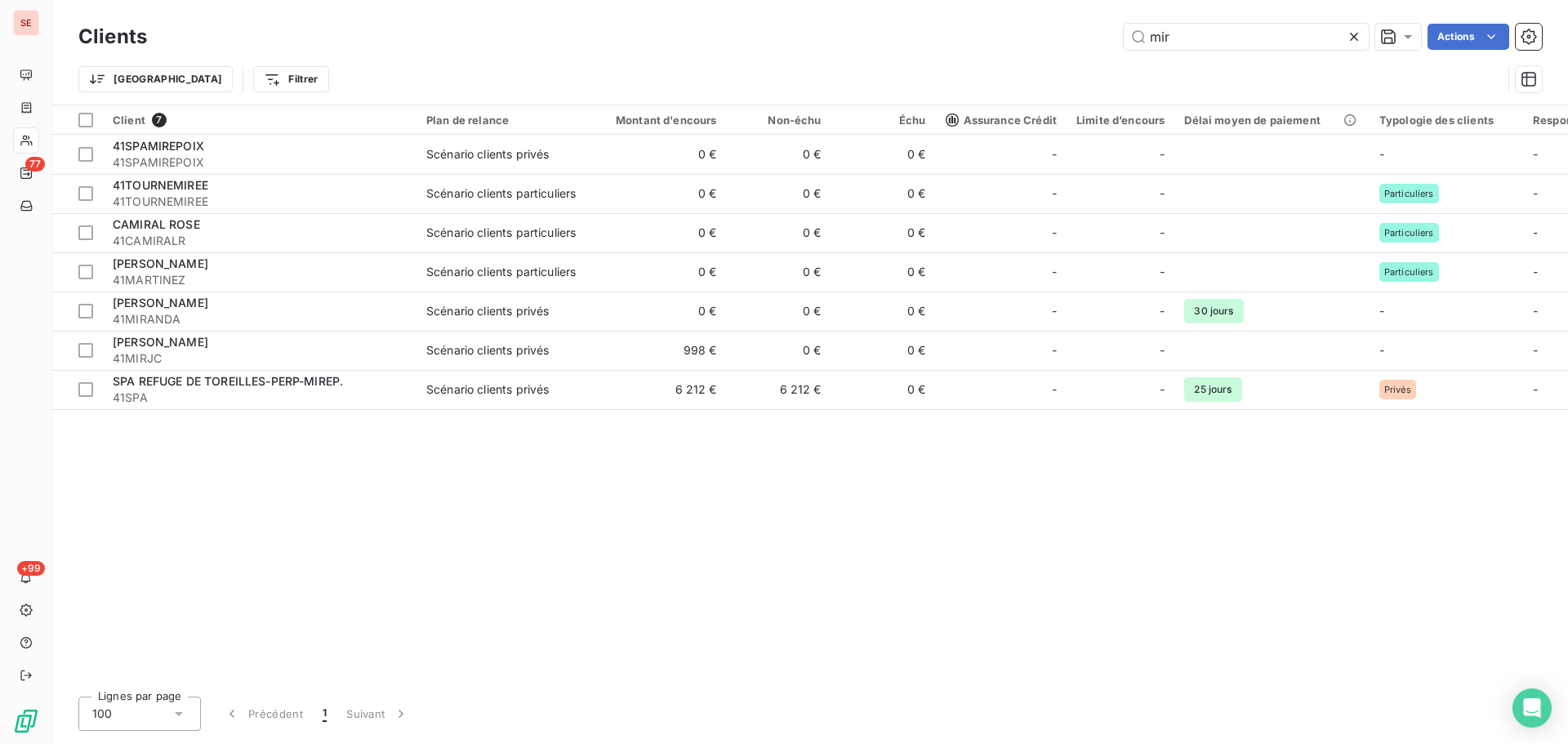
drag, startPoint x: 1185, startPoint y: 44, endPoint x: 1015, endPoint y: 59, distance: 170.7
click at [1015, 58] on div "Clients mir Actions Trier Filtrer" at bounding box center [810, 62] width 1463 height 85
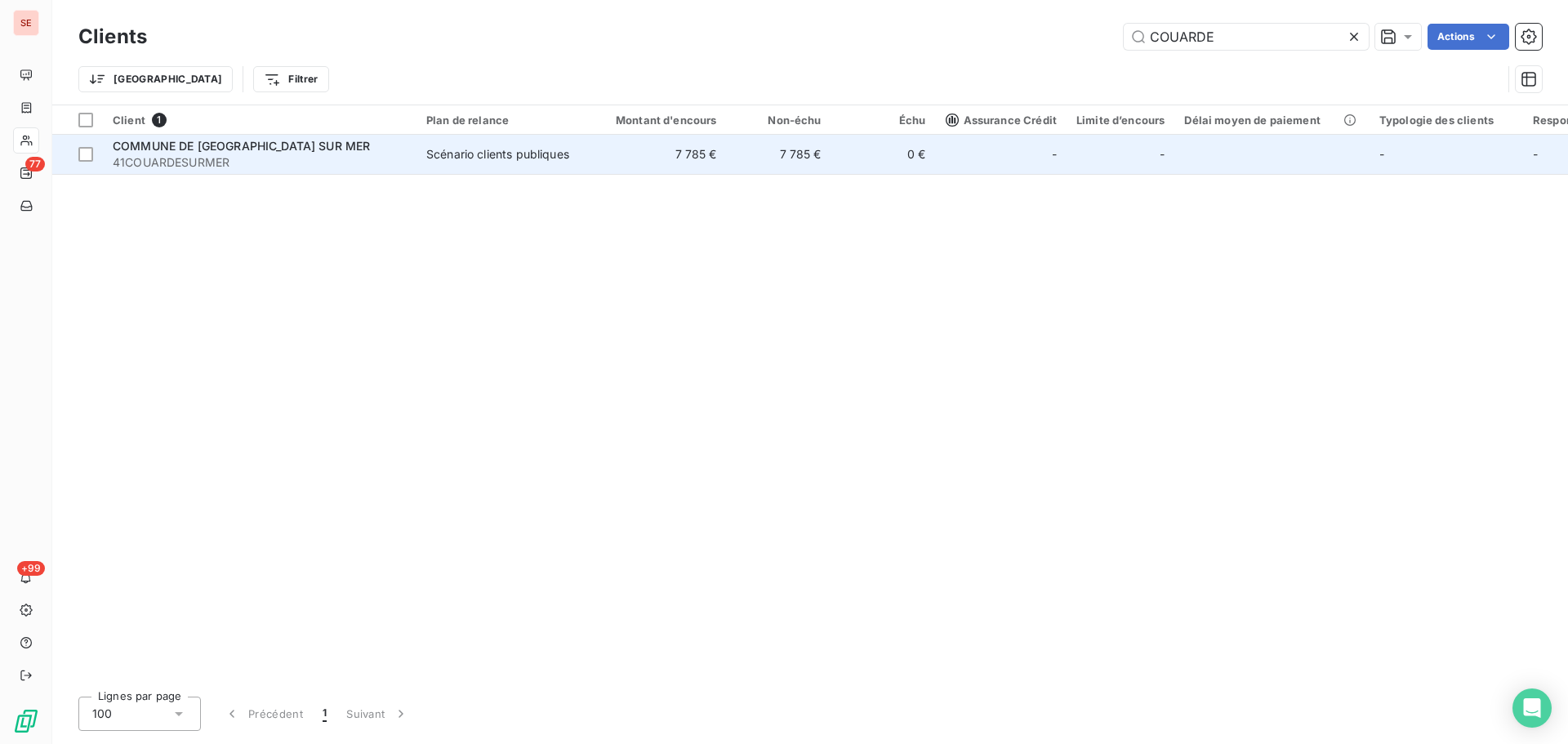
type input "COUARDE"
click at [654, 172] on td "7 785 €" at bounding box center [656, 154] width 140 height 39
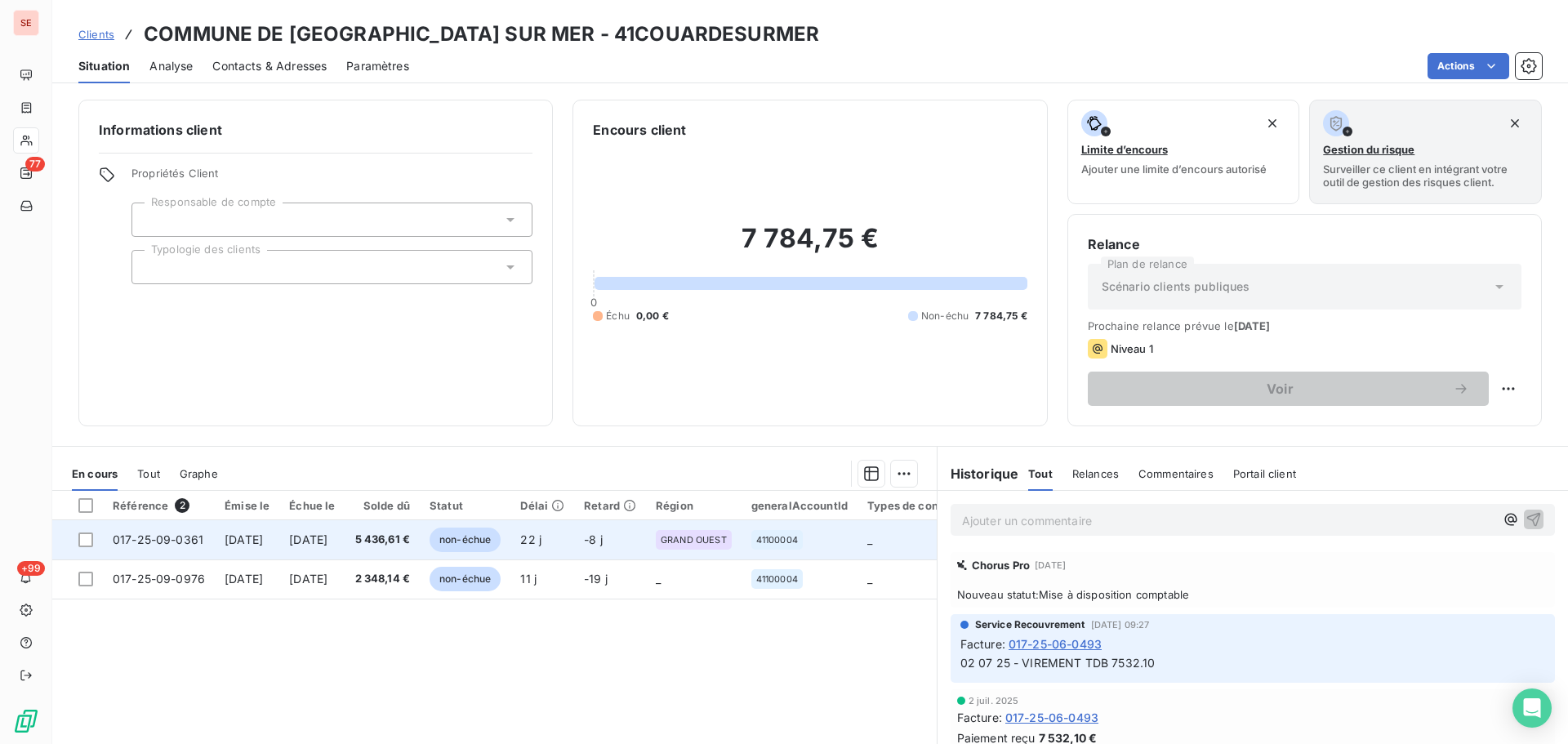
click at [420, 552] on td "5 436,61 €" at bounding box center [382, 540] width 75 height 39
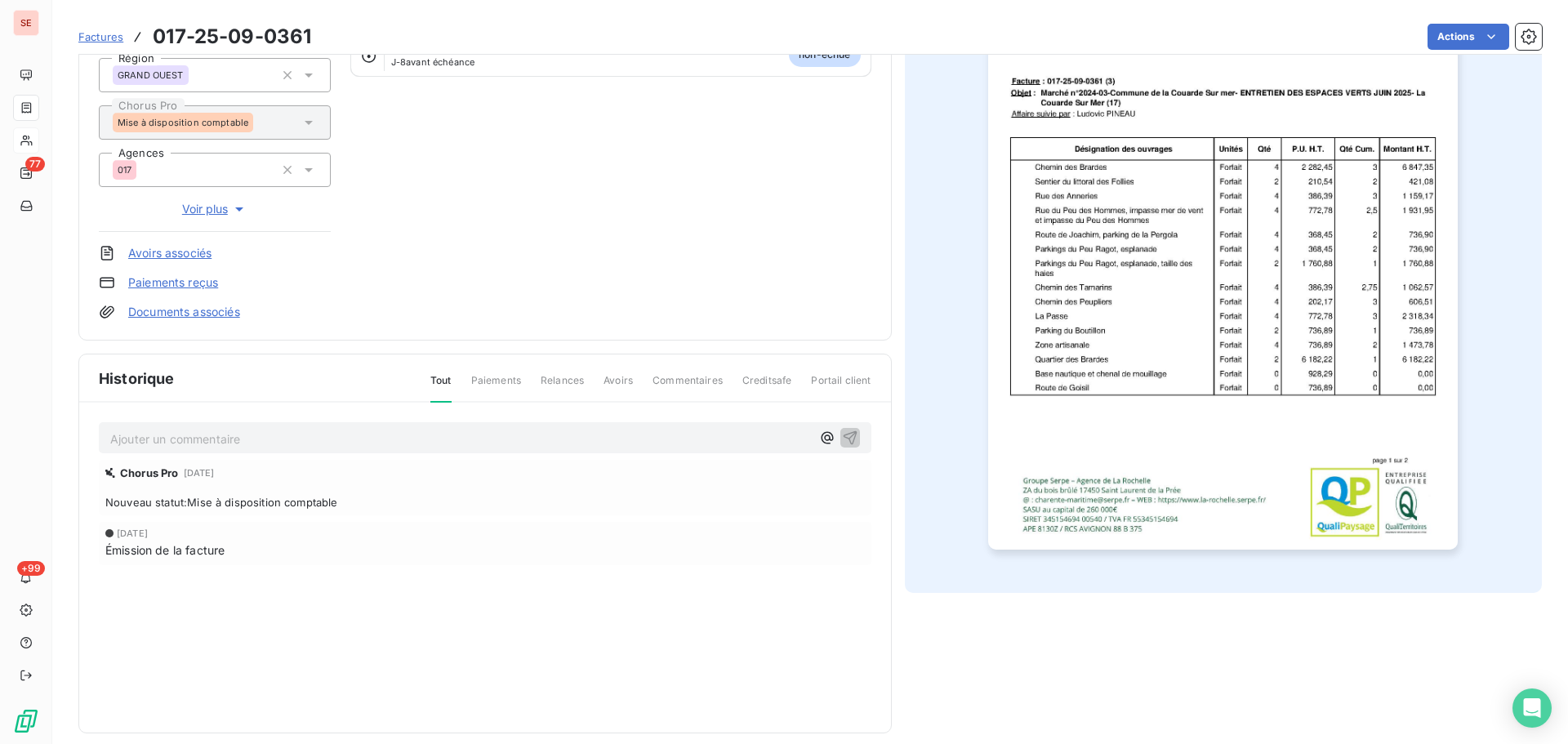
scroll to position [224, 0]
click at [469, 446] on p "Ajouter un commentaire ﻿" at bounding box center [460, 439] width 701 height 21
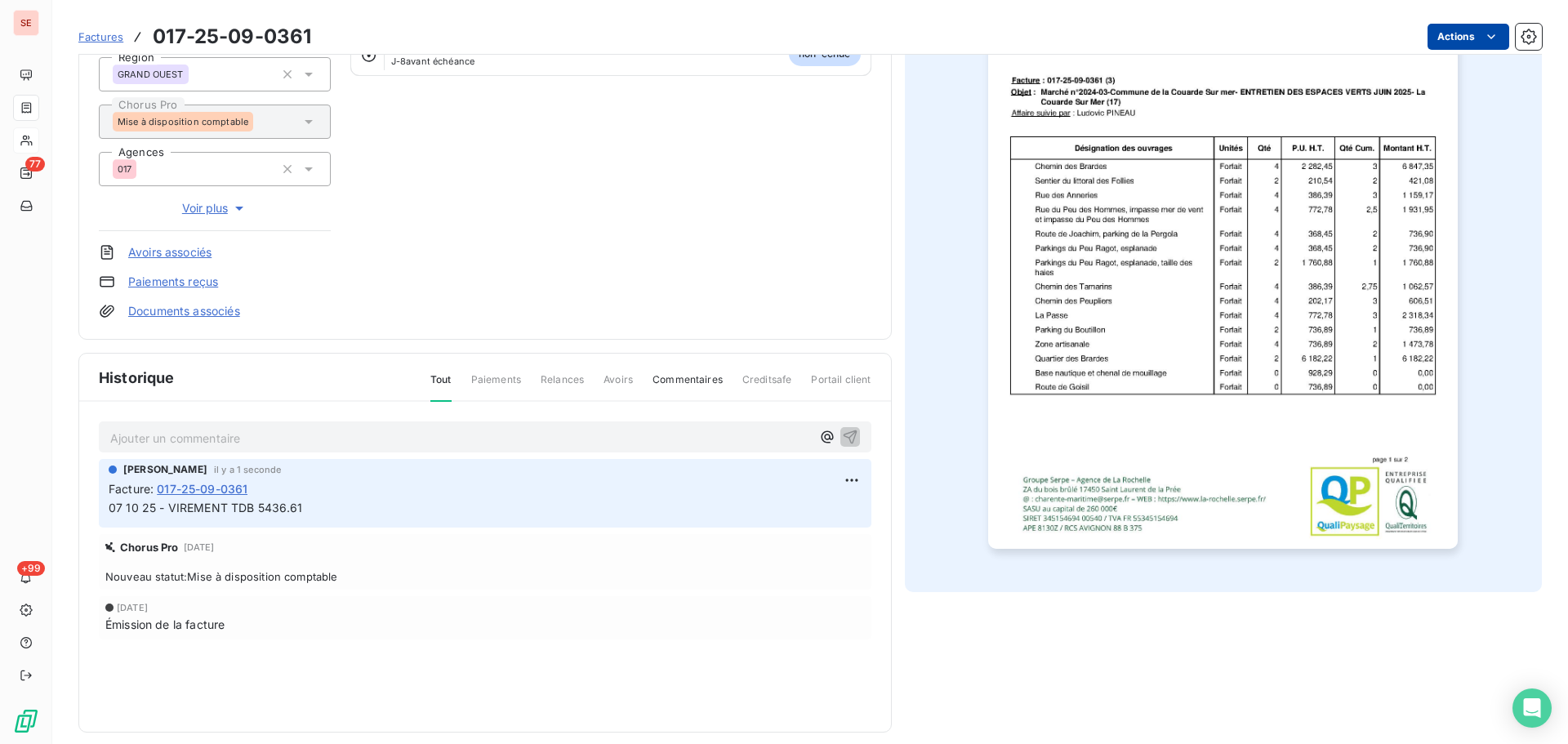
click at [1447, 35] on html "SE 77 +99 Factures 017-25-09-0361 Actions COMMUNE DE LA COUARDE SUR MER 41COUAR…" at bounding box center [784, 372] width 1568 height 744
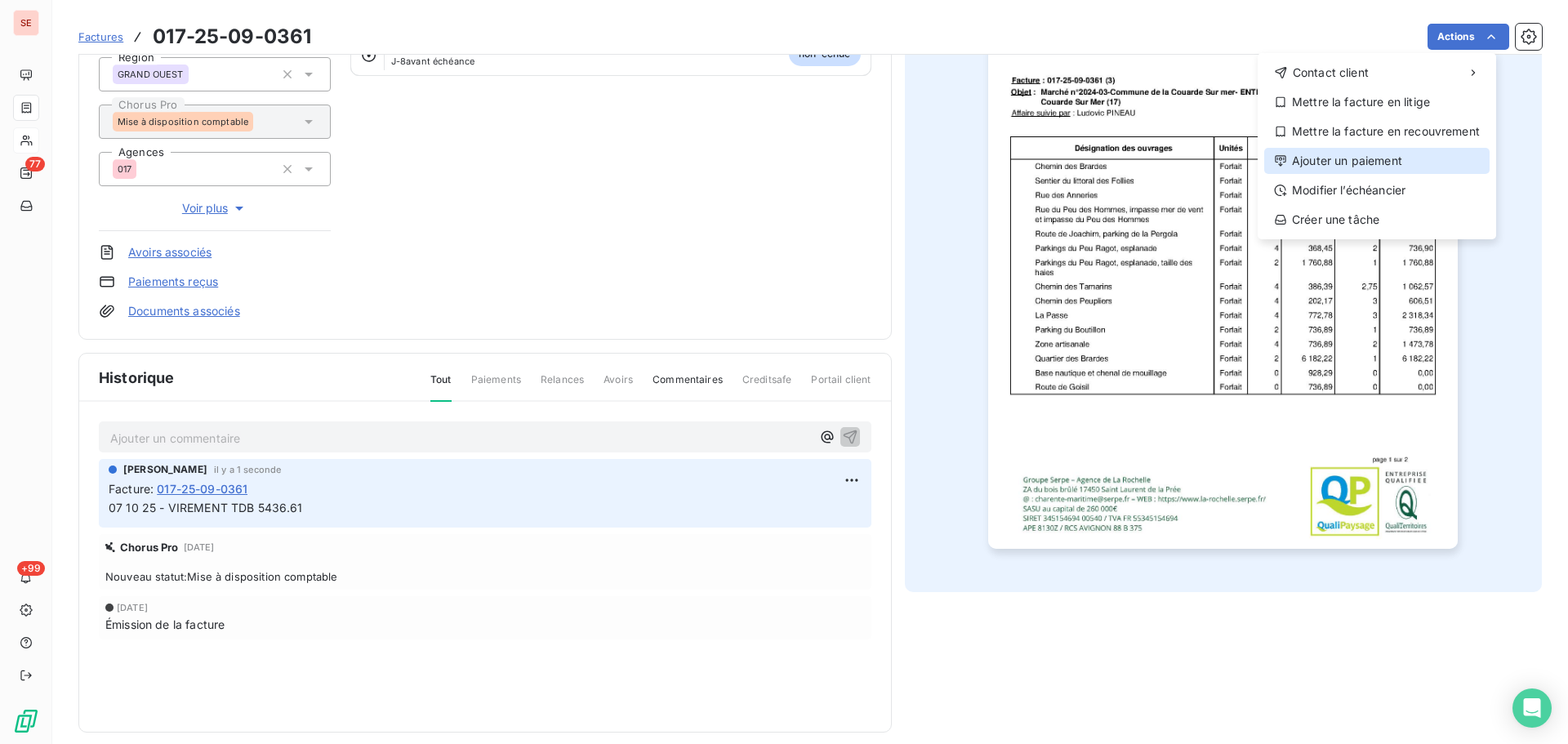
click at [1359, 169] on div "Ajouter un paiement" at bounding box center [1377, 161] width 226 height 26
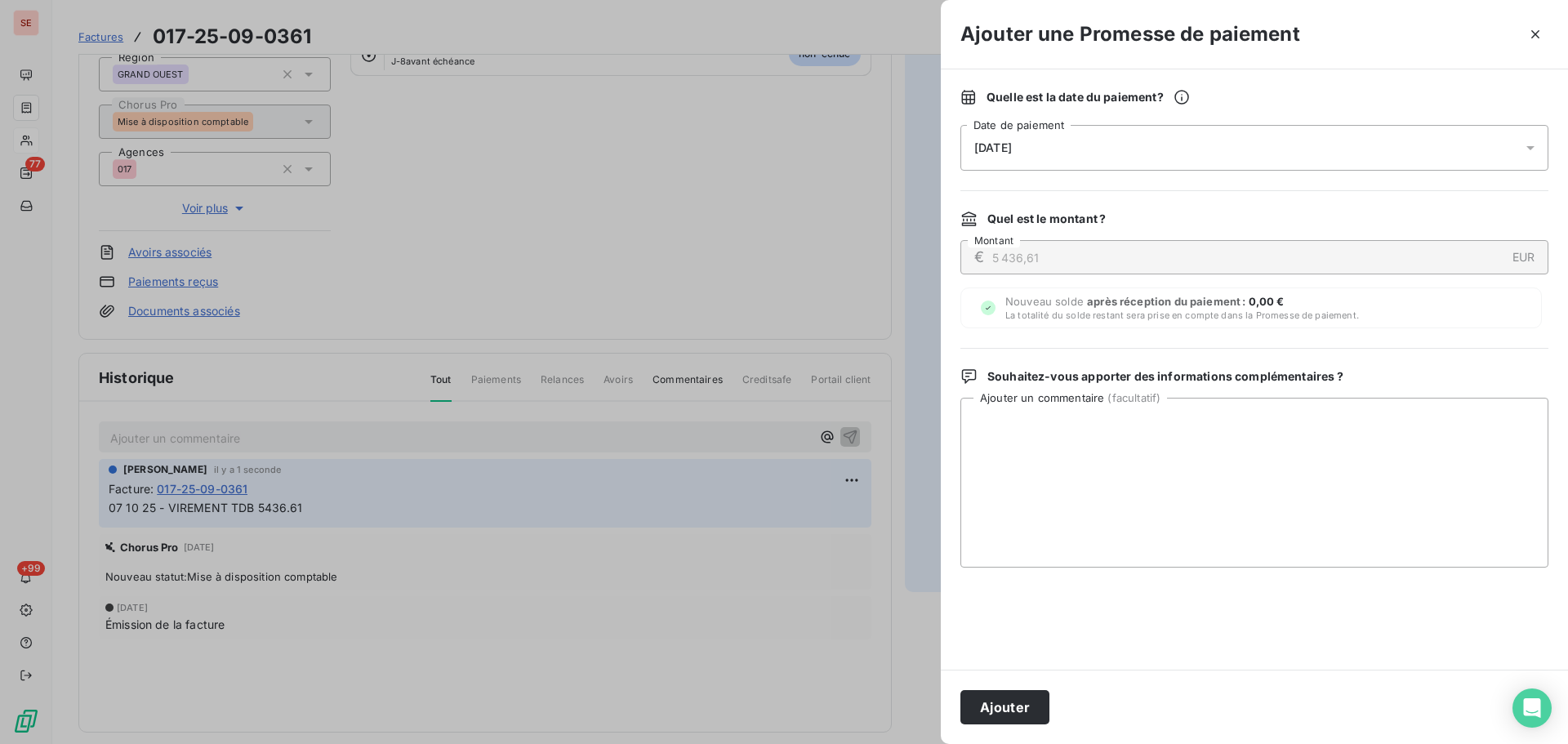
click at [1254, 152] on div "[DATE]" at bounding box center [1255, 147] width 588 height 46
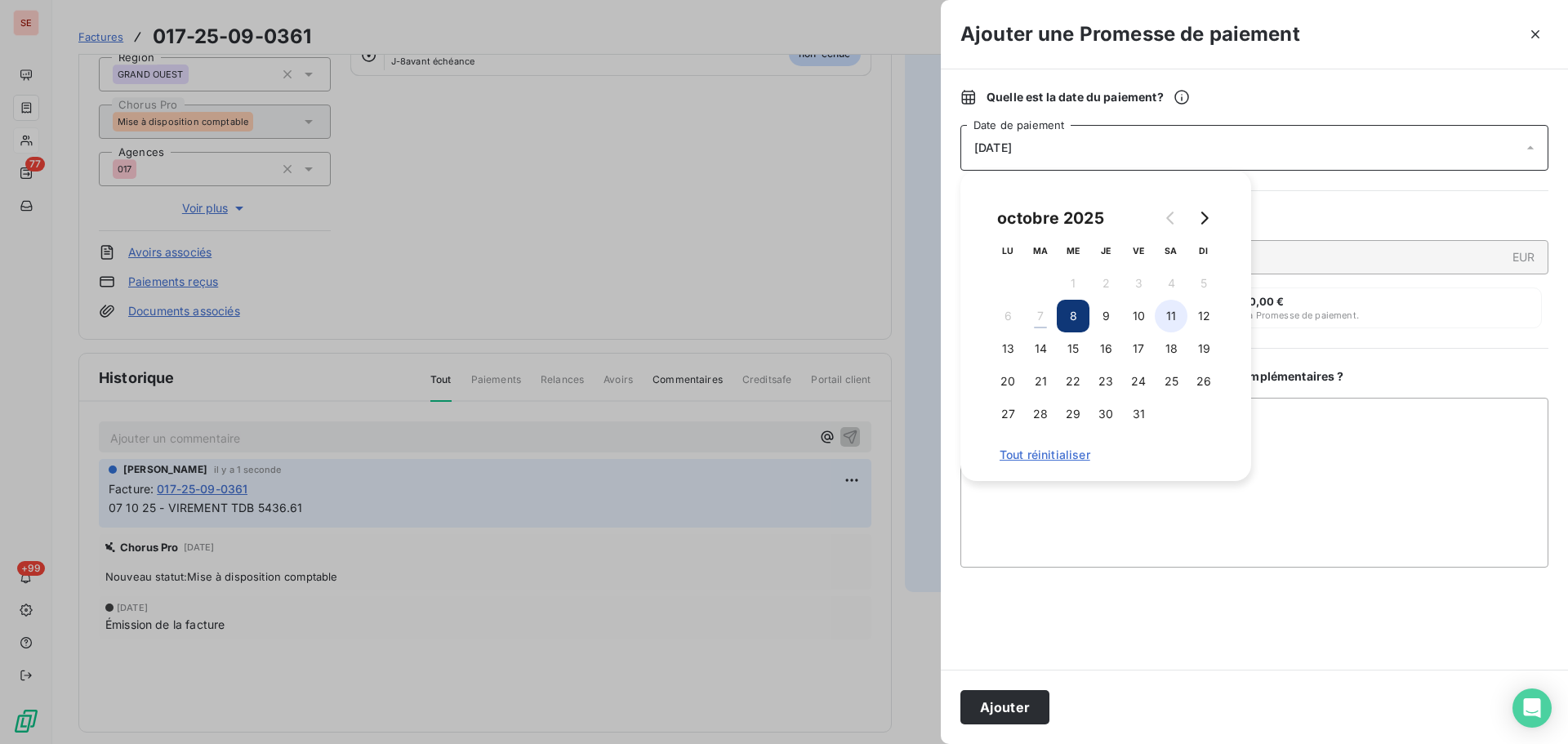
click at [1168, 311] on button "11" at bounding box center [1171, 317] width 33 height 33
click at [1002, 723] on button "Ajouter" at bounding box center [1005, 708] width 89 height 35
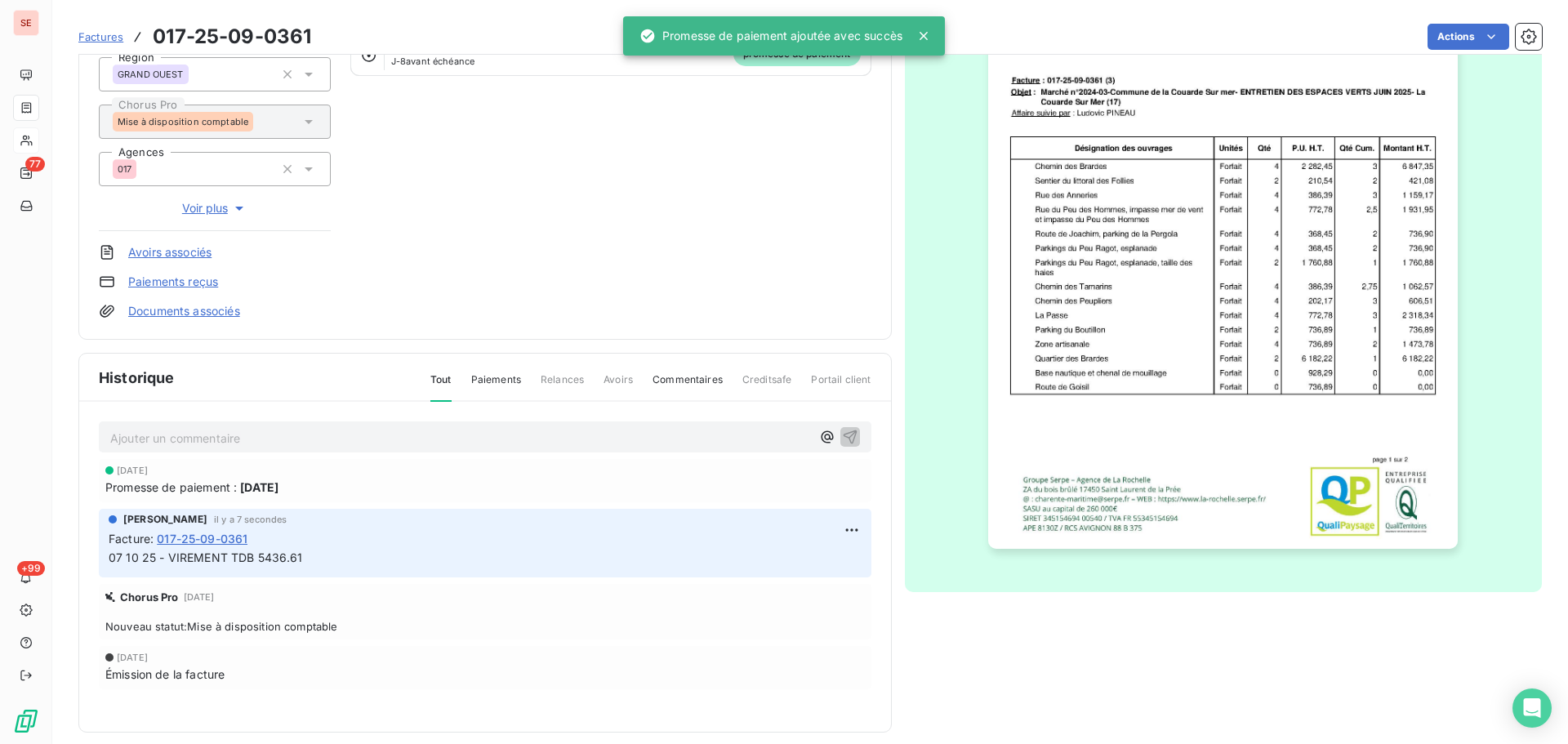
click at [236, 557] on span "07 10 25 - VIREMENT TDB 5436.61" at bounding box center [206, 558] width 195 height 14
copy div "07 10 25 - VIREMENT TDB 5436.61"
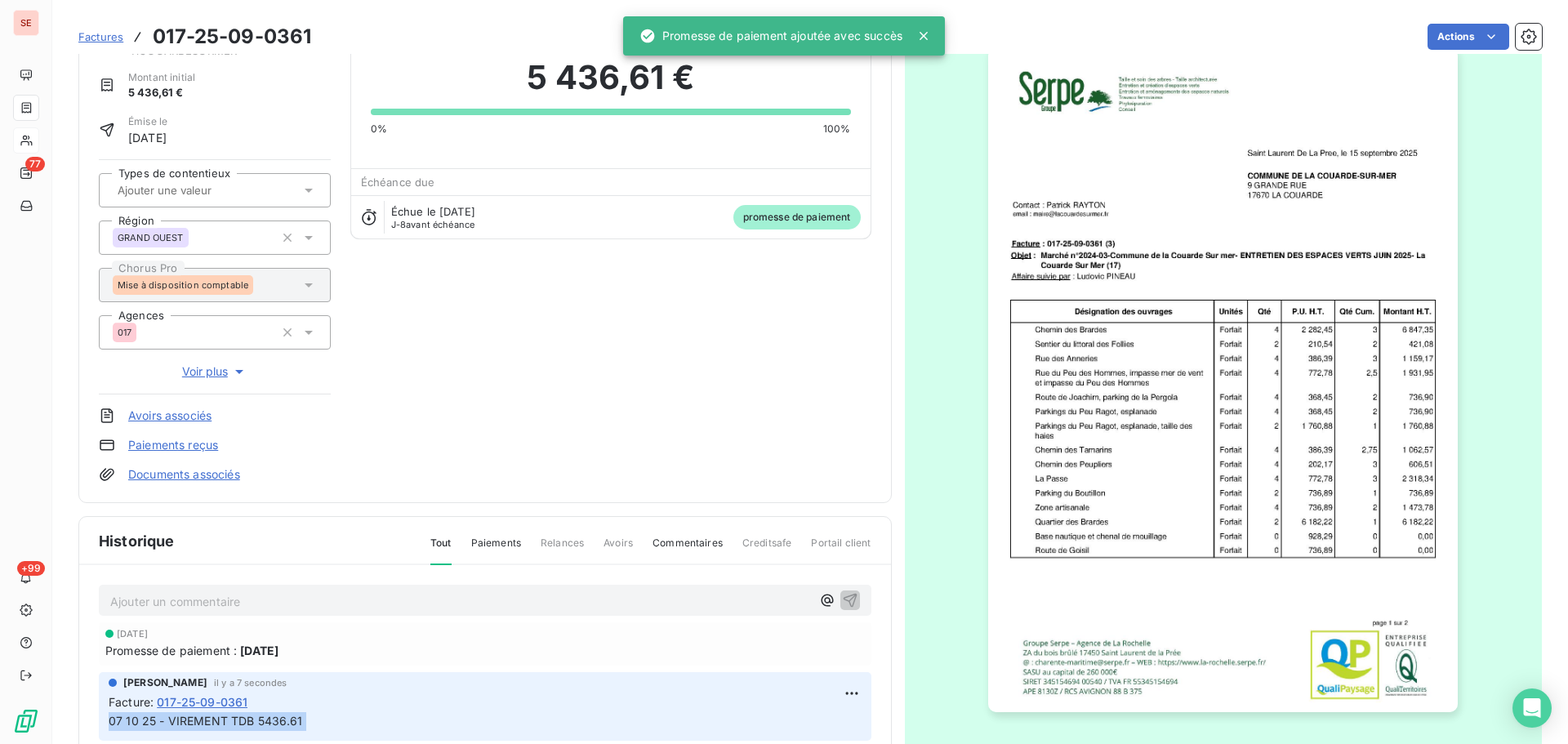
scroll to position [0, 0]
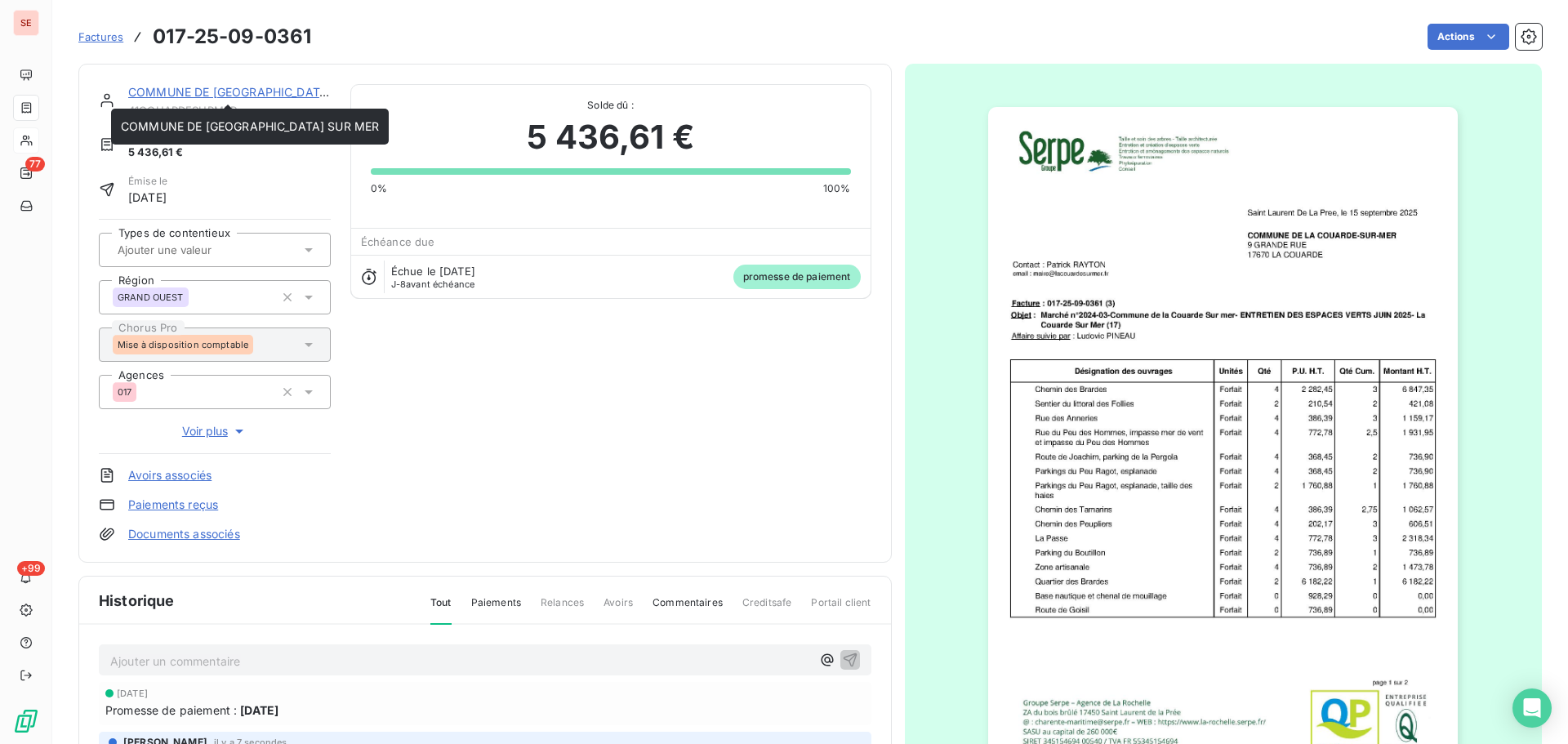
click at [282, 91] on link "COMMUNE DE [GEOGRAPHIC_DATA] SUR MER" at bounding box center [257, 92] width 258 height 14
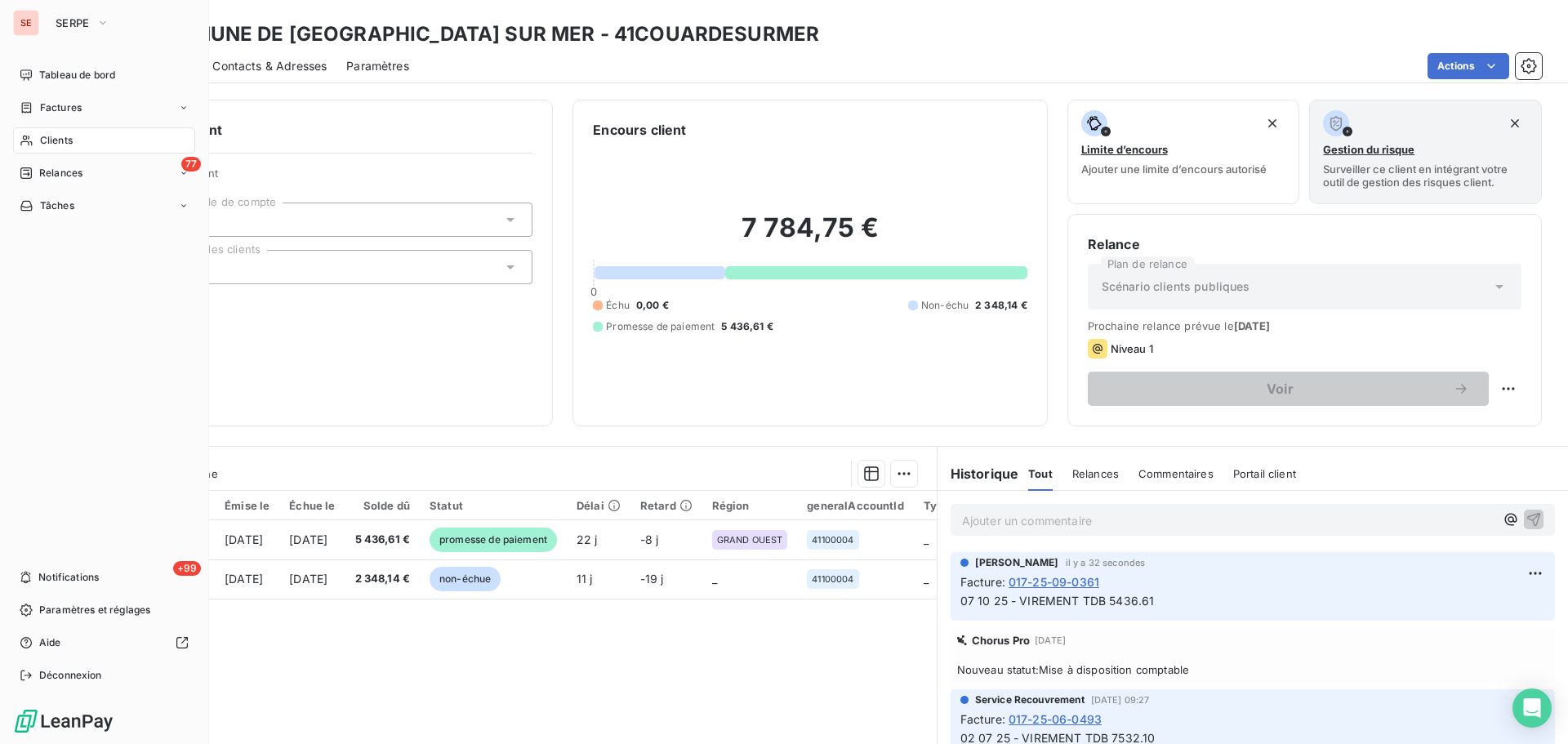
click at [51, 104] on span "Factures" at bounding box center [61, 107] width 42 height 15
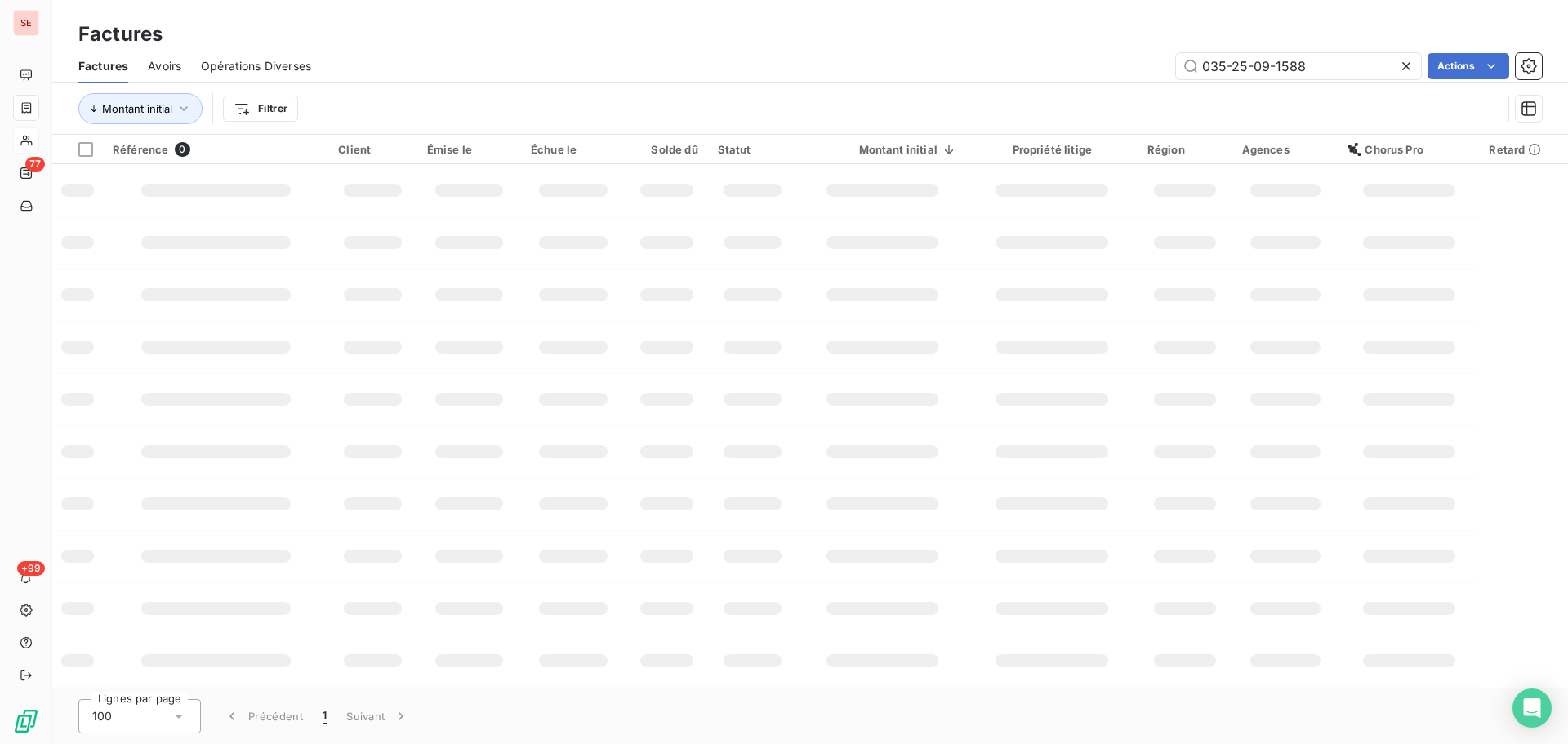
drag, startPoint x: 1344, startPoint y: 66, endPoint x: 1057, endPoint y: 76, distance: 287.2
click at [1064, 74] on div "035-25-09-1588 Actions" at bounding box center [936, 66] width 1212 height 26
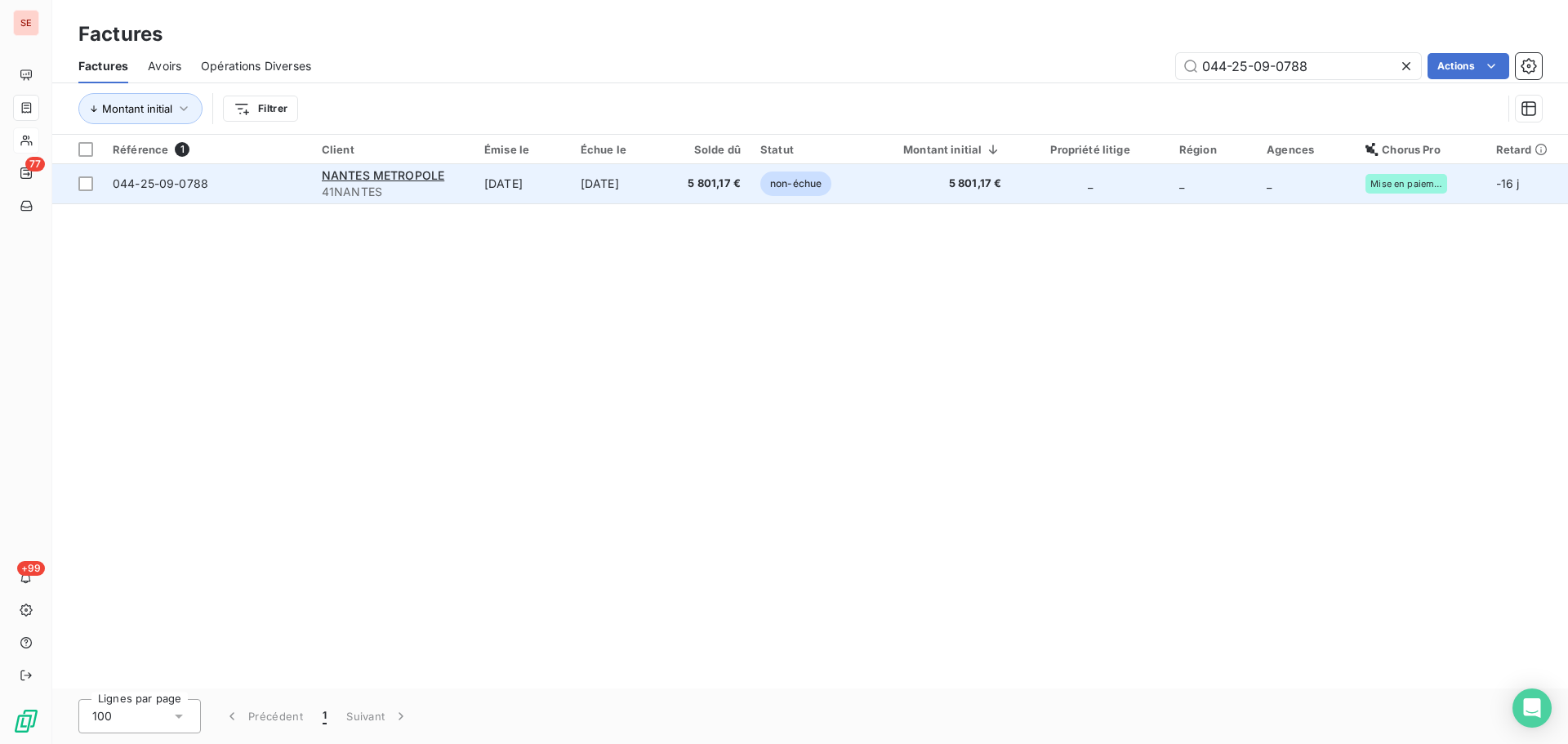
type input "044-25-09-0788"
click at [688, 196] on td "5 801,17 €" at bounding box center [709, 183] width 82 height 39
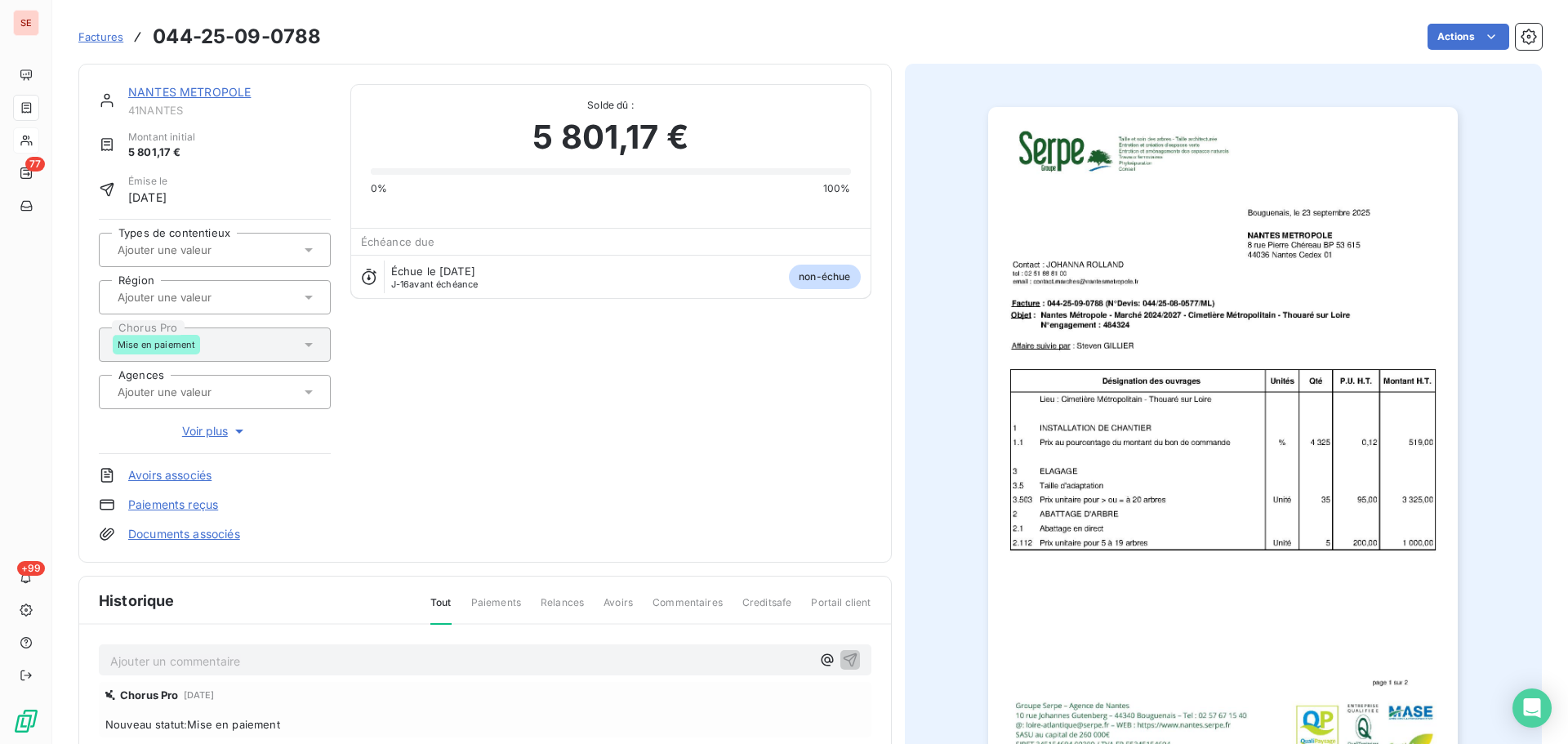
click at [523, 667] on p "Ajouter un commentaire ﻿" at bounding box center [460, 662] width 701 height 21
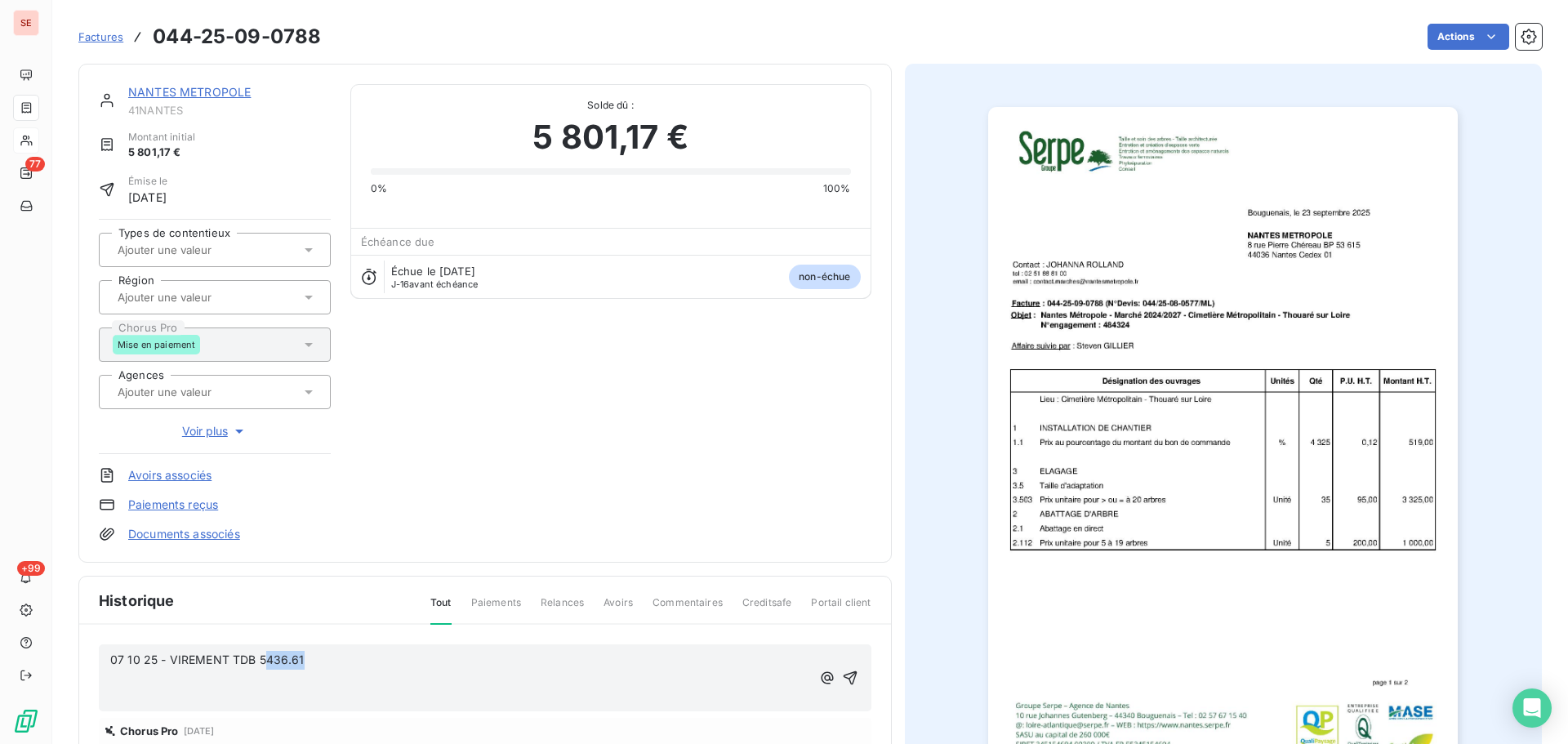
drag, startPoint x: 323, startPoint y: 664, endPoint x: 266, endPoint y: 663, distance: 57.0
click at [266, 663] on p "07 10 25 - VIREMENT TDB 5436.61" at bounding box center [460, 661] width 701 height 19
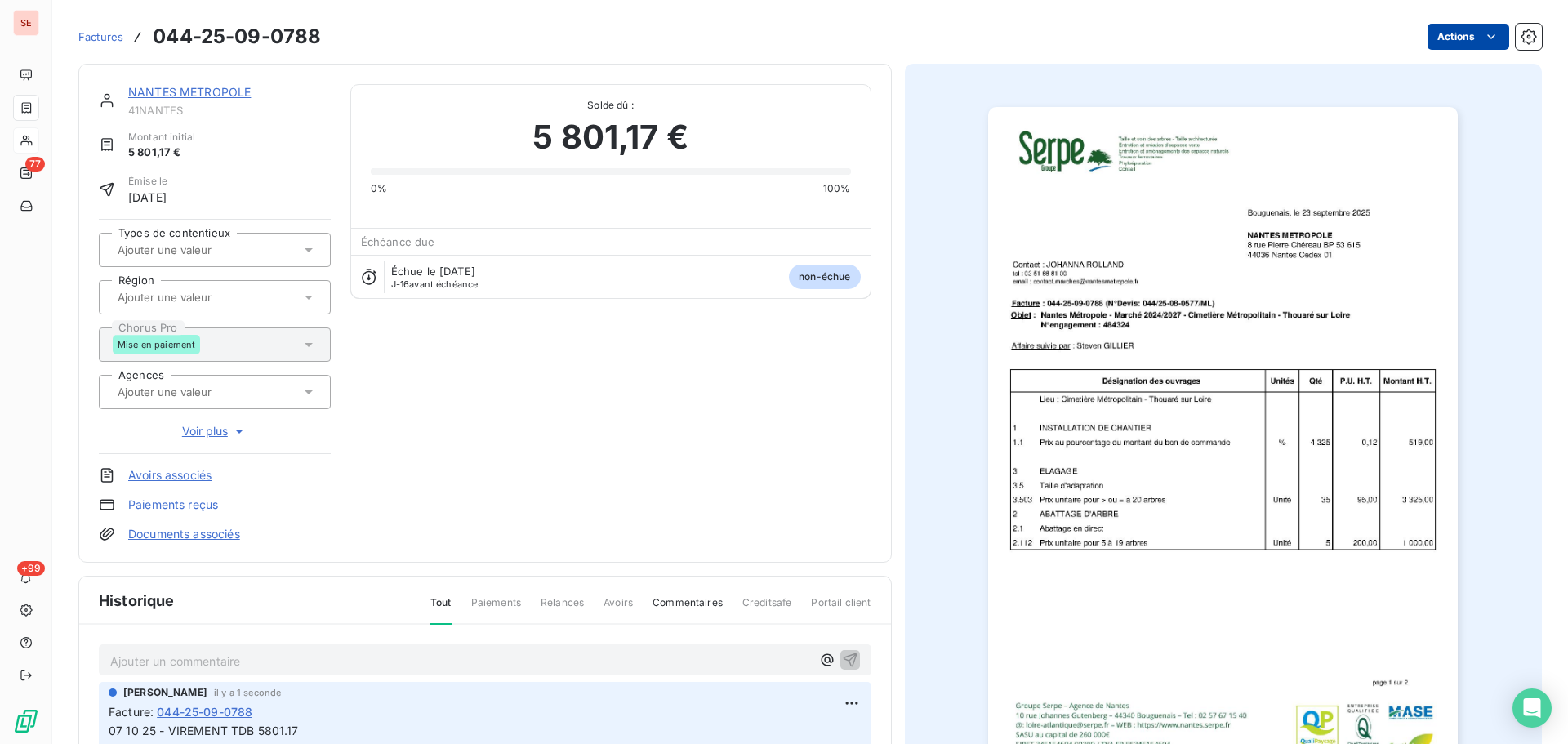
click at [1456, 33] on html "SE 77 +99 Factures 044-25-09-0788 Actions NANTES METROPOLE 41NANTES Montant ini…" at bounding box center [784, 372] width 1568 height 744
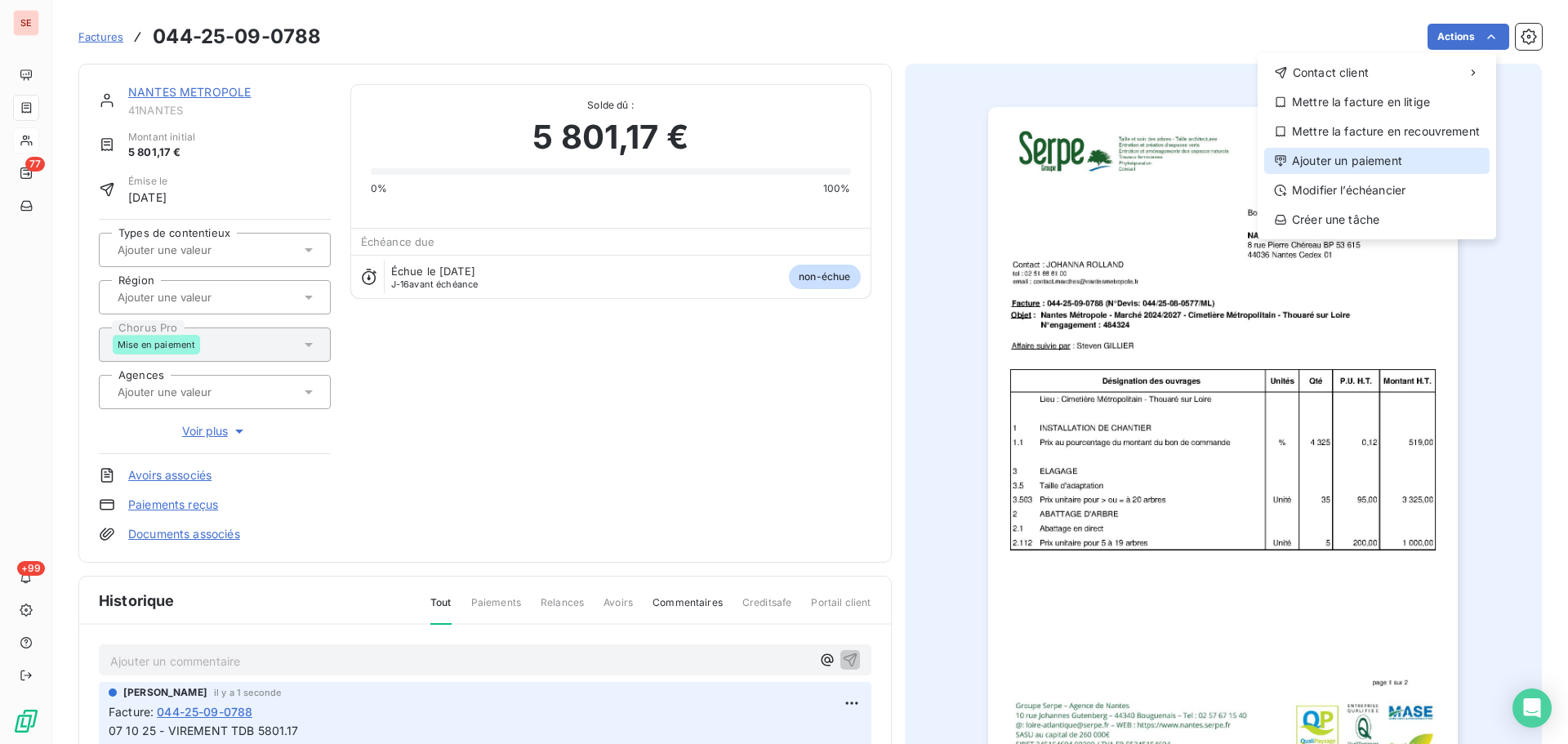
click at [1386, 163] on div "Ajouter un paiement" at bounding box center [1377, 161] width 226 height 26
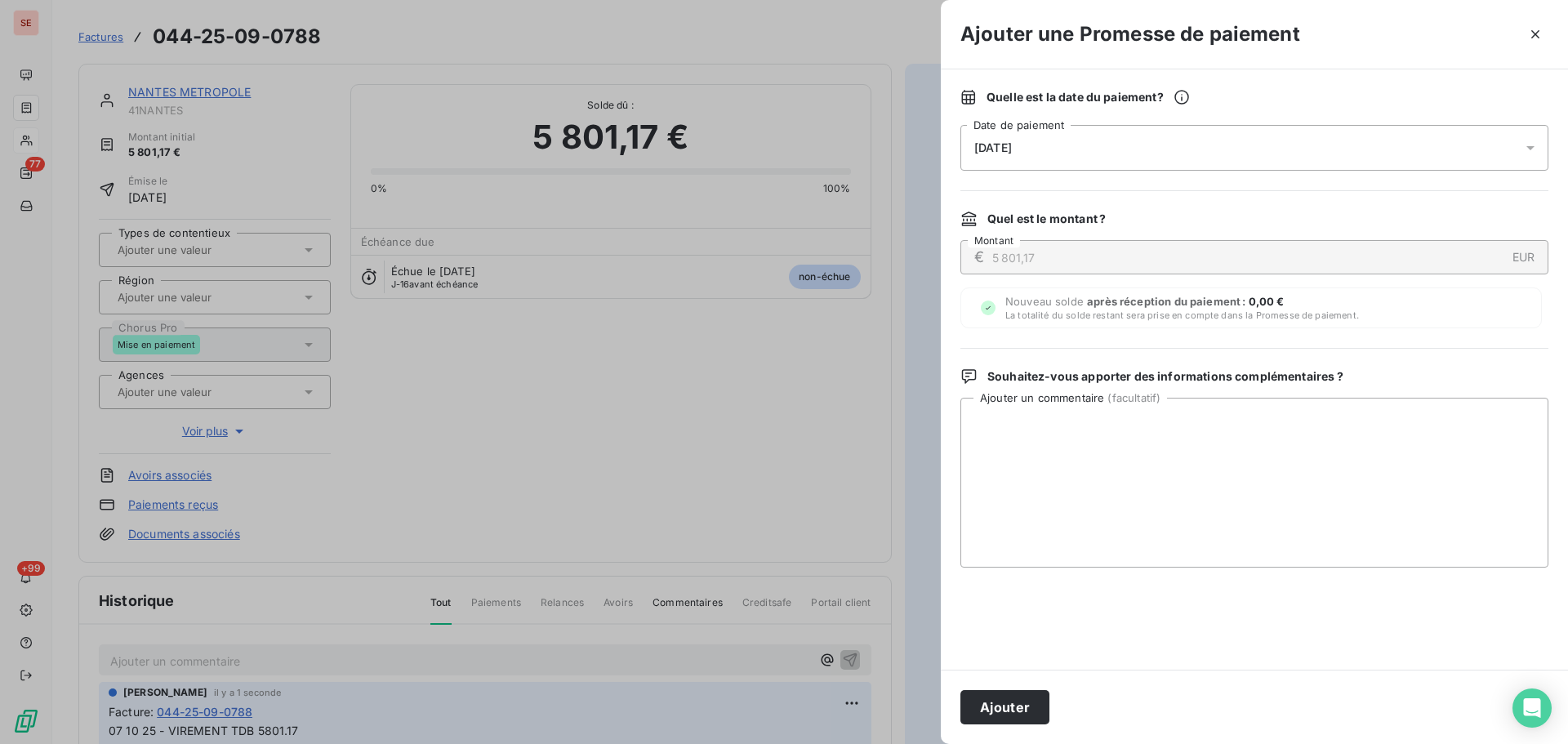
click at [1286, 147] on div "[DATE]" at bounding box center [1255, 147] width 588 height 46
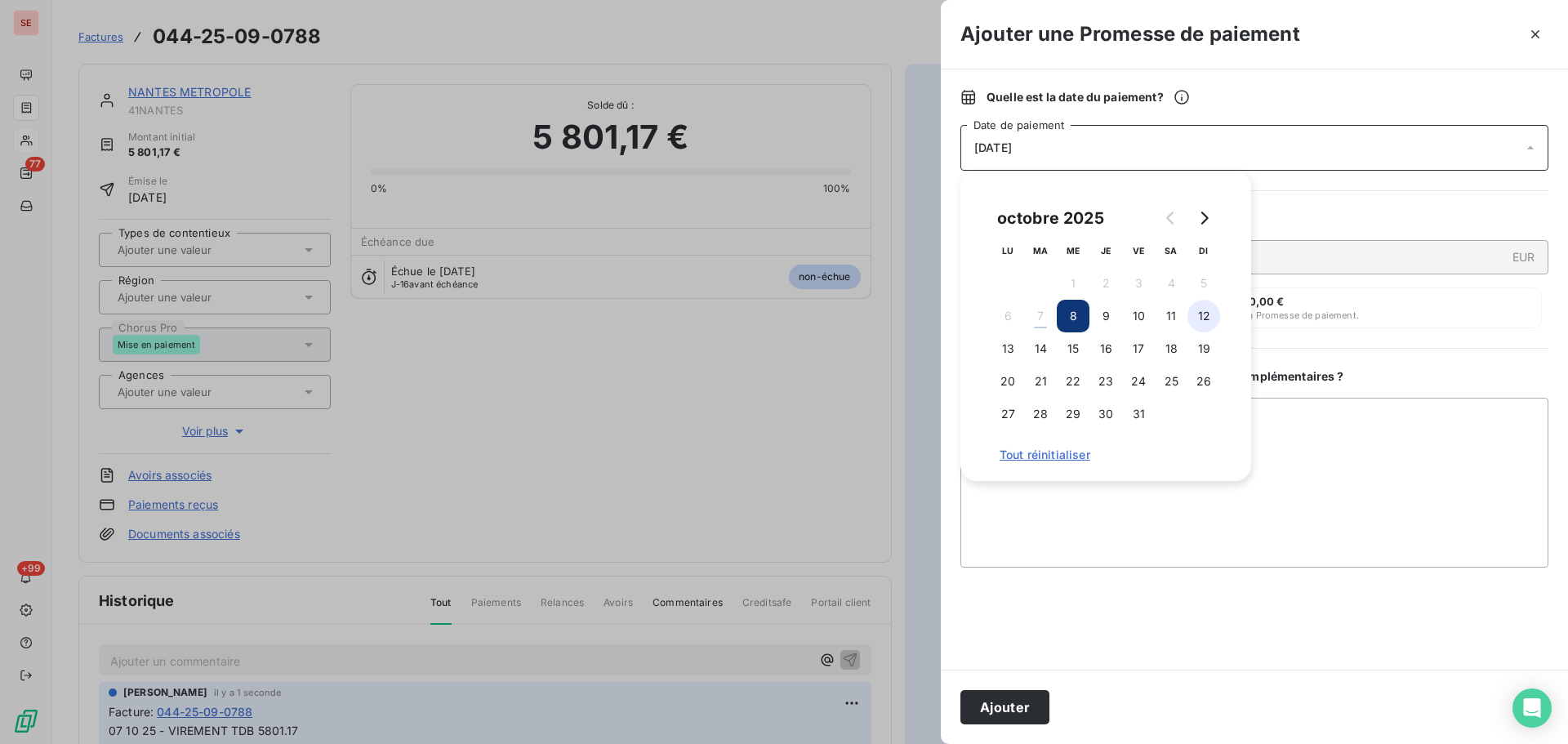
click at [1206, 316] on button "12" at bounding box center [1204, 317] width 33 height 33
click at [1040, 711] on button "Ajouter" at bounding box center [1005, 708] width 89 height 35
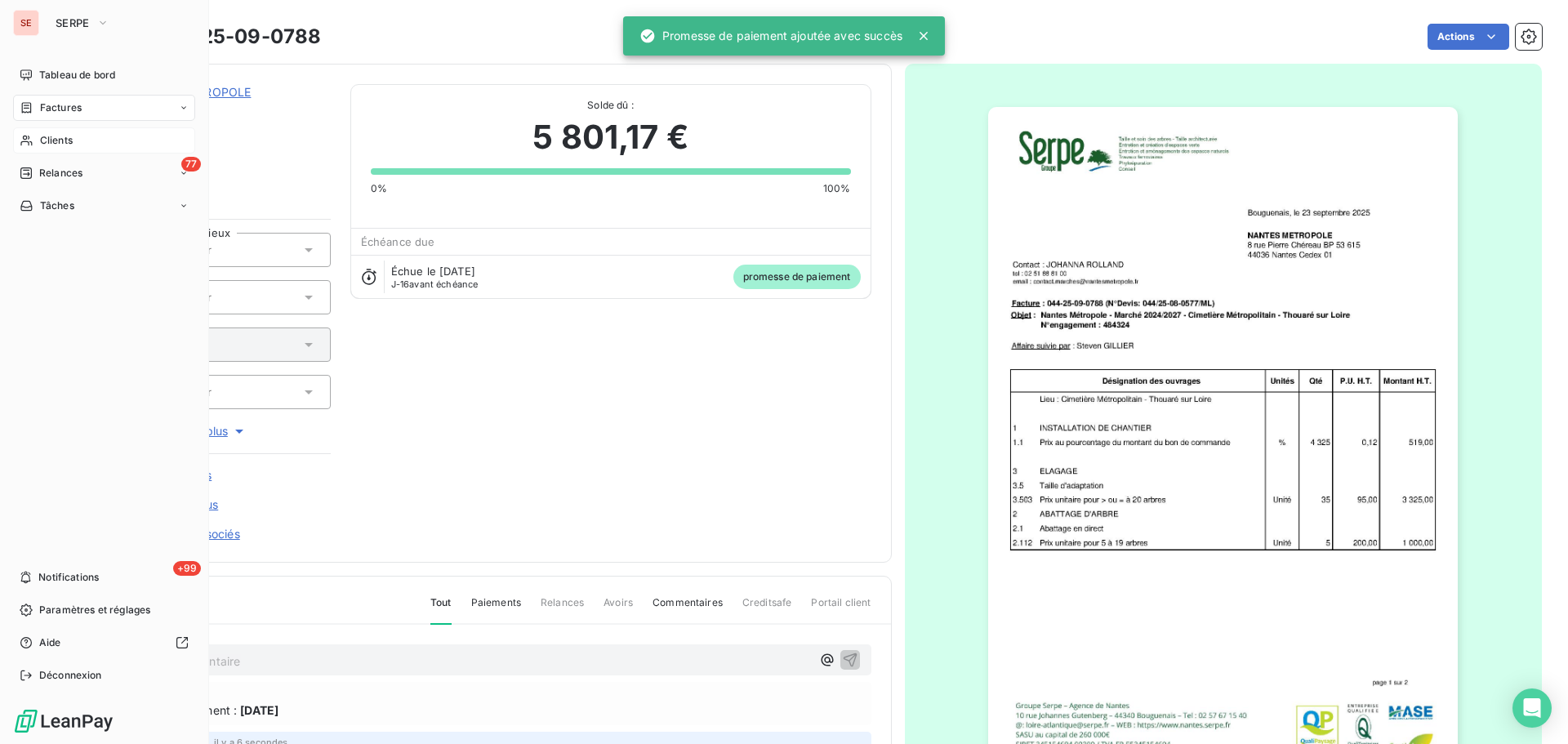
click at [51, 138] on span "Clients" at bounding box center [56, 140] width 33 height 15
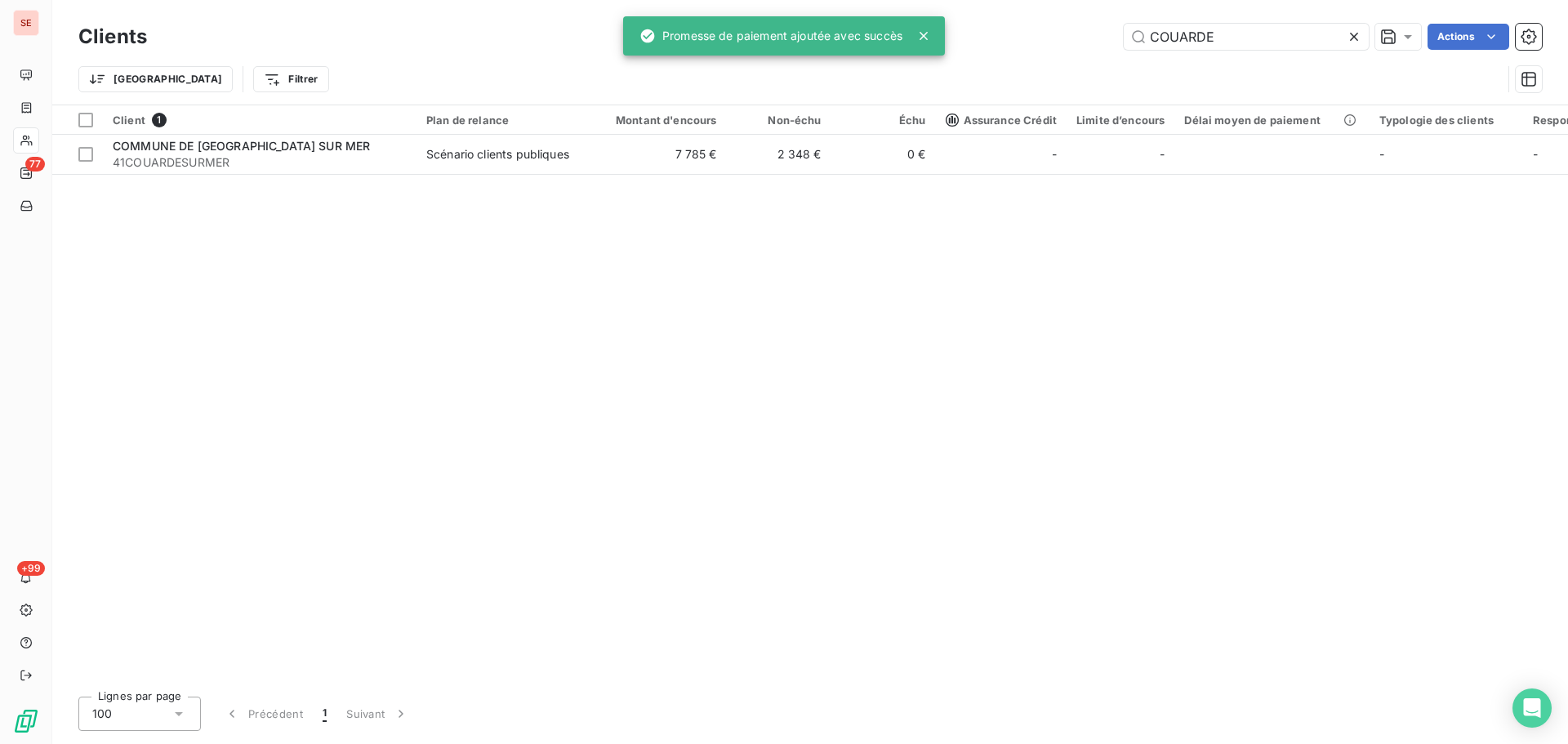
drag, startPoint x: 1253, startPoint y: 32, endPoint x: 984, endPoint y: 37, distance: 269.0
click at [984, 37] on div "COUARDE Actions" at bounding box center [854, 36] width 1375 height 26
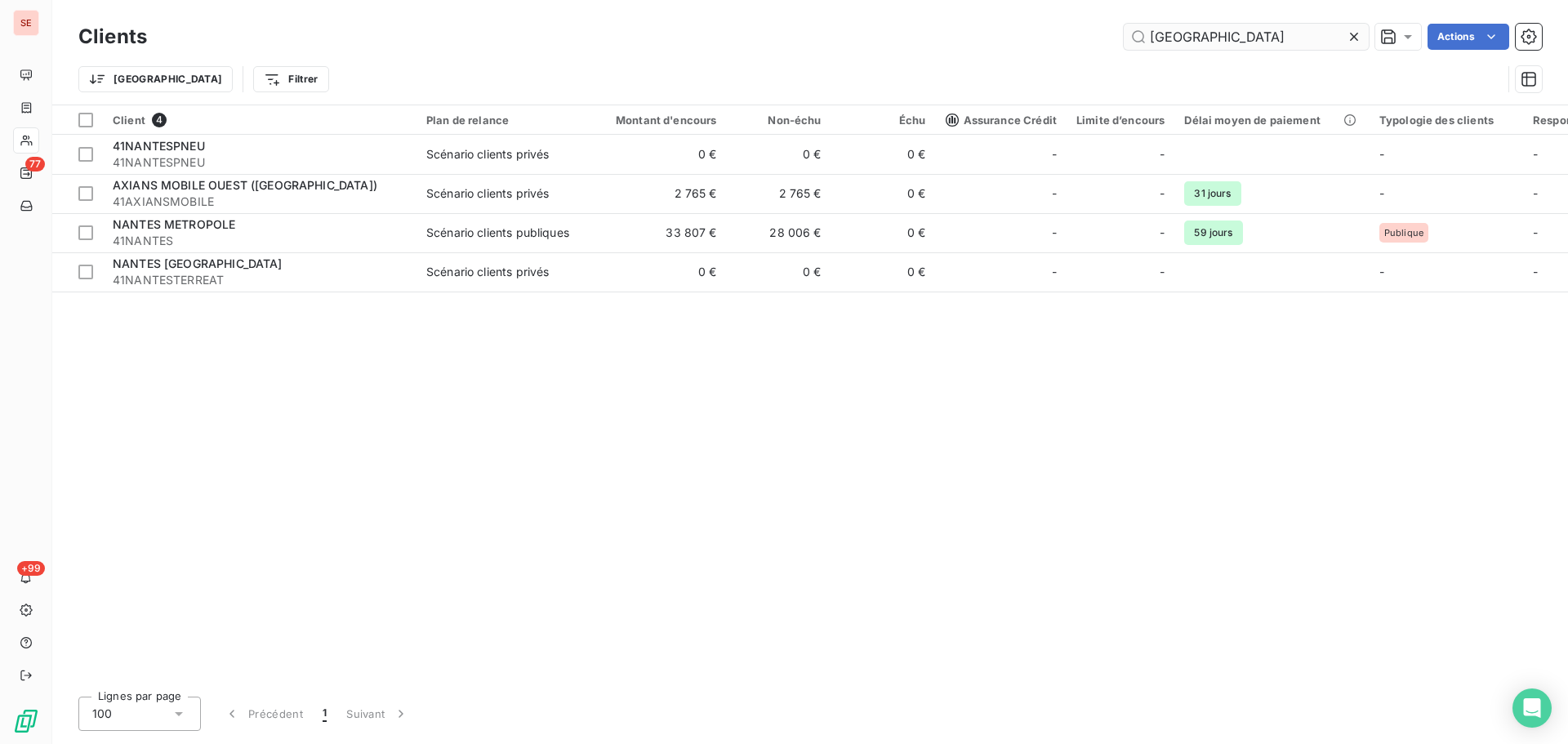
click at [1258, 37] on input "[GEOGRAPHIC_DATA]" at bounding box center [1245, 36] width 245 height 26
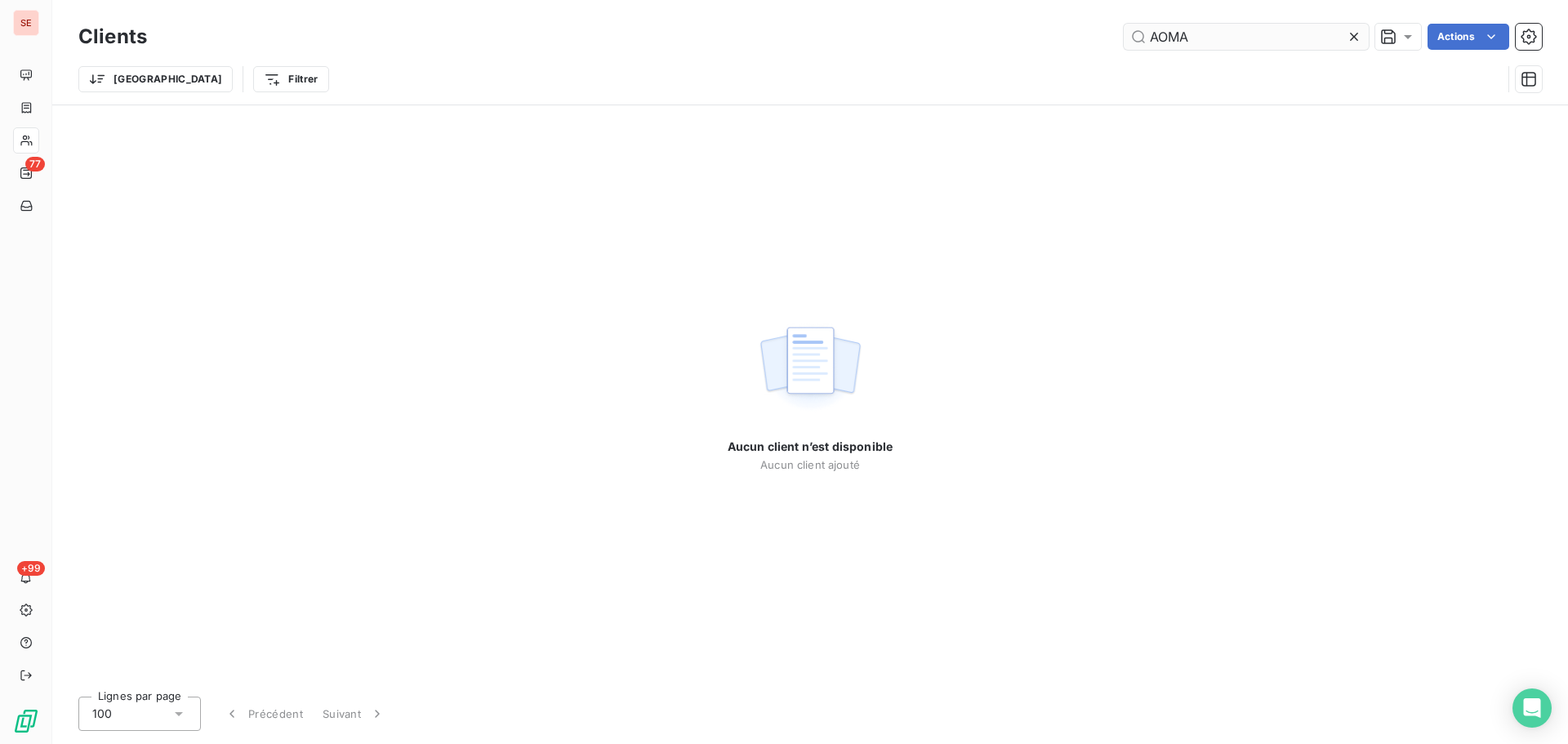
click at [1155, 44] on input "AOMA" at bounding box center [1245, 36] width 245 height 26
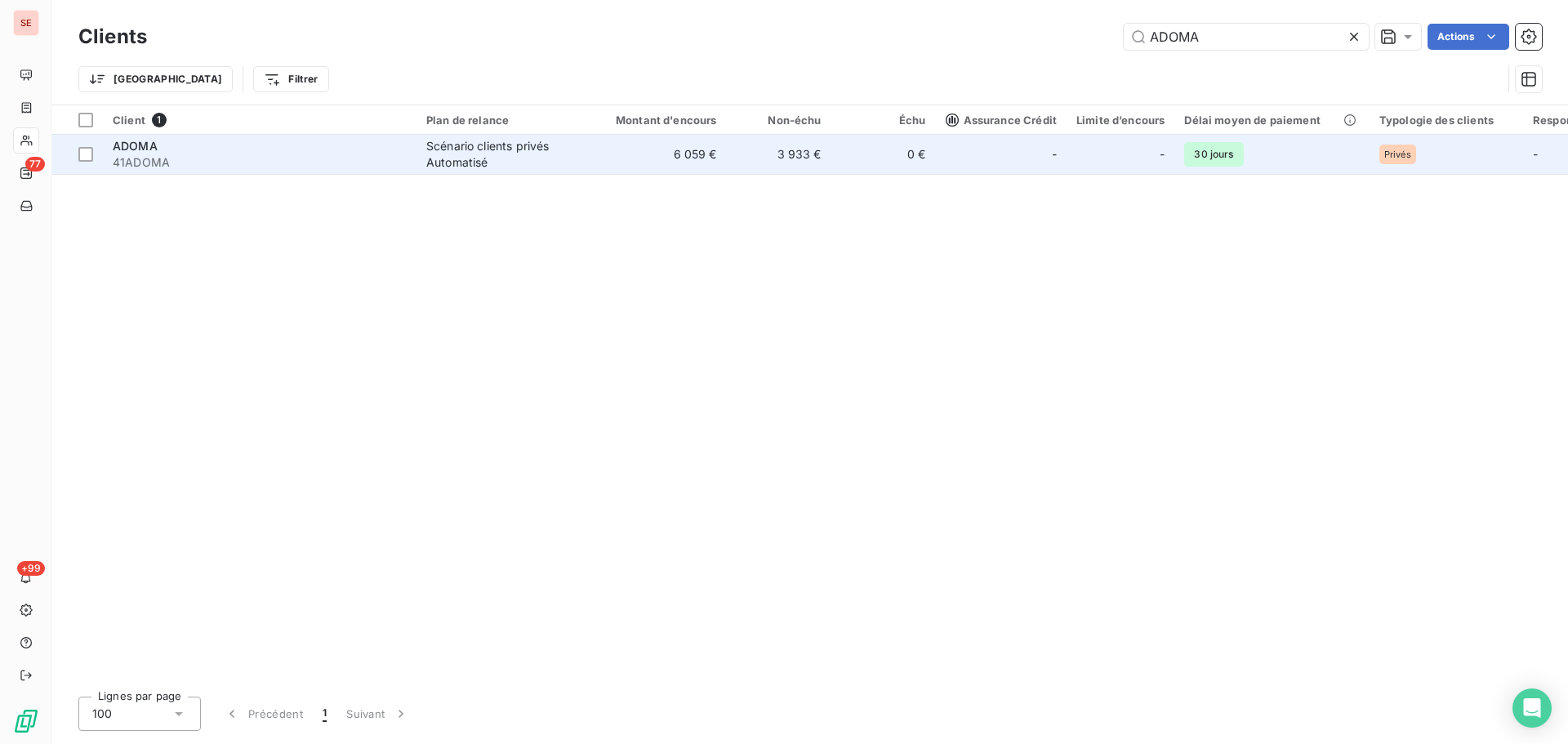
type input "ADOMA"
click at [713, 154] on td "6 059 €" at bounding box center [656, 154] width 140 height 39
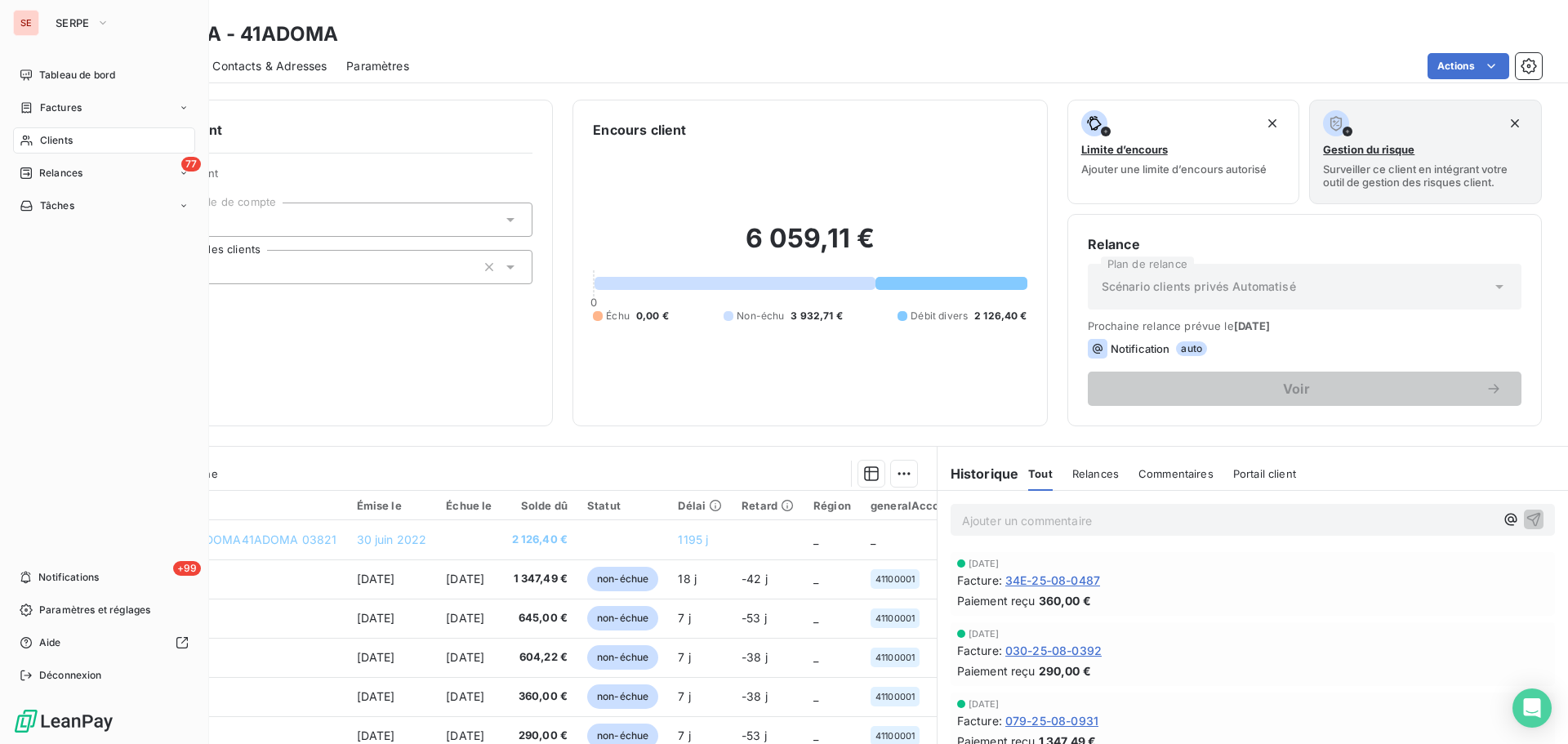
click at [30, 104] on icon at bounding box center [26, 107] width 10 height 10
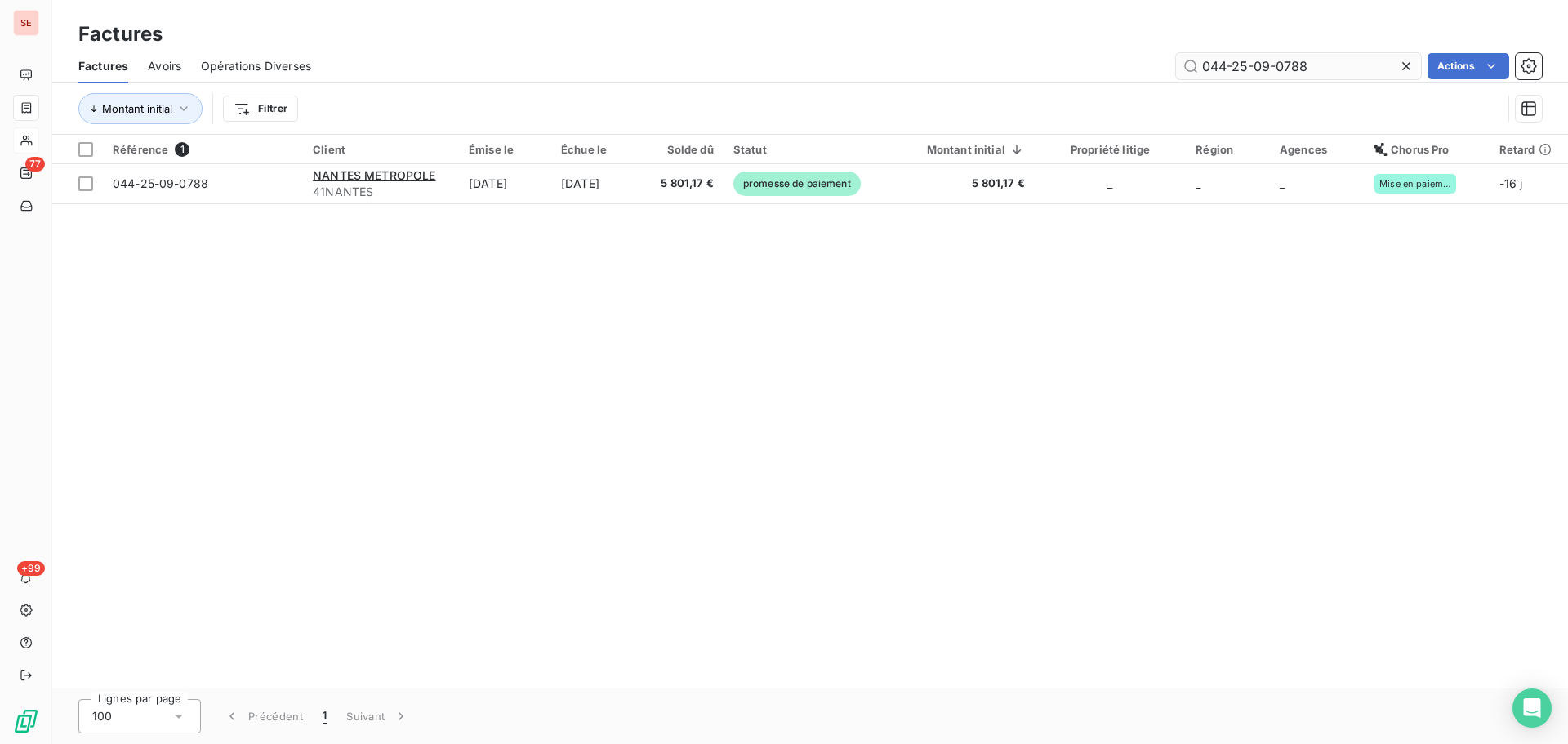
click at [1333, 74] on input "044-25-09-0788" at bounding box center [1298, 66] width 245 height 26
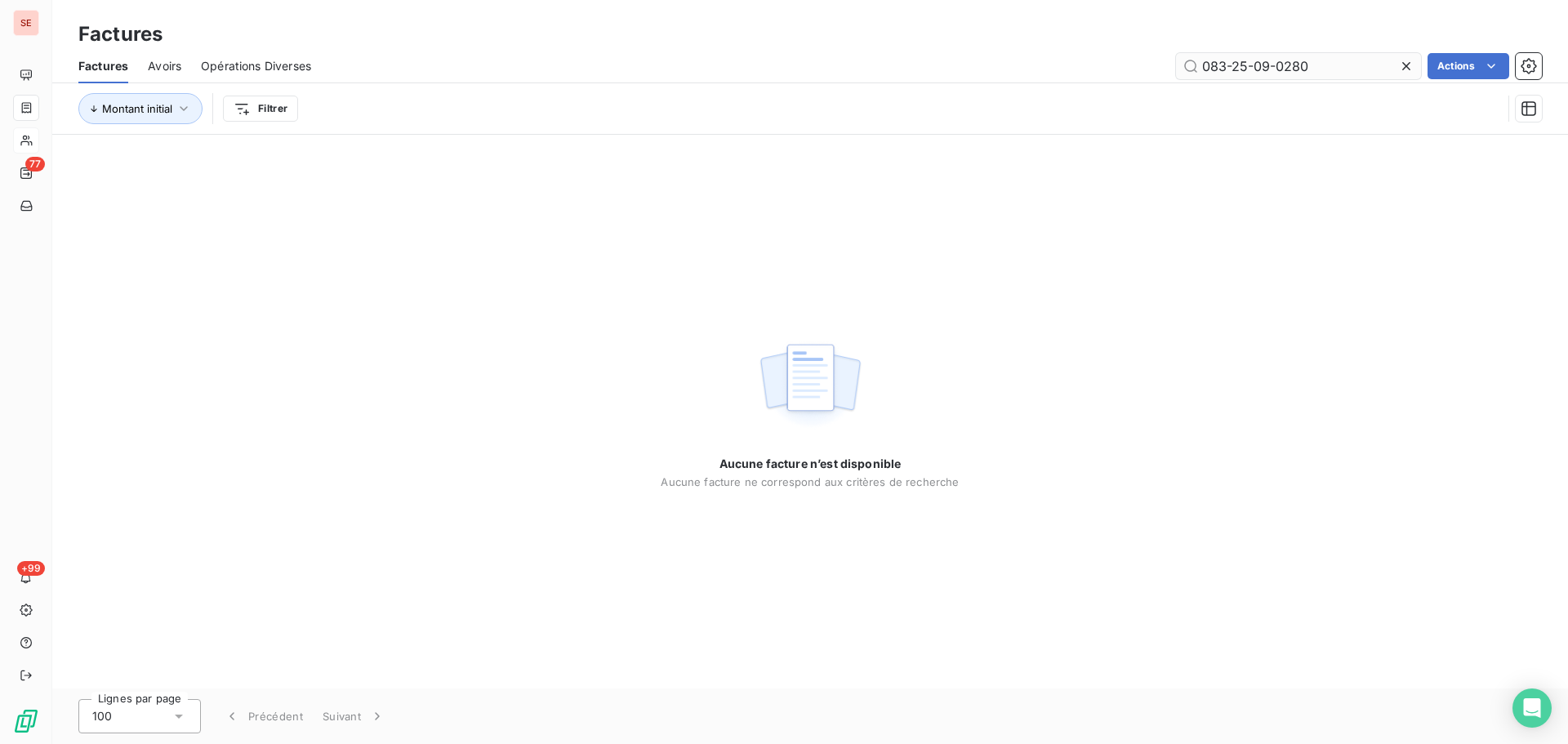
click at [1267, 69] on input "083-25-09-0280" at bounding box center [1298, 66] width 245 height 26
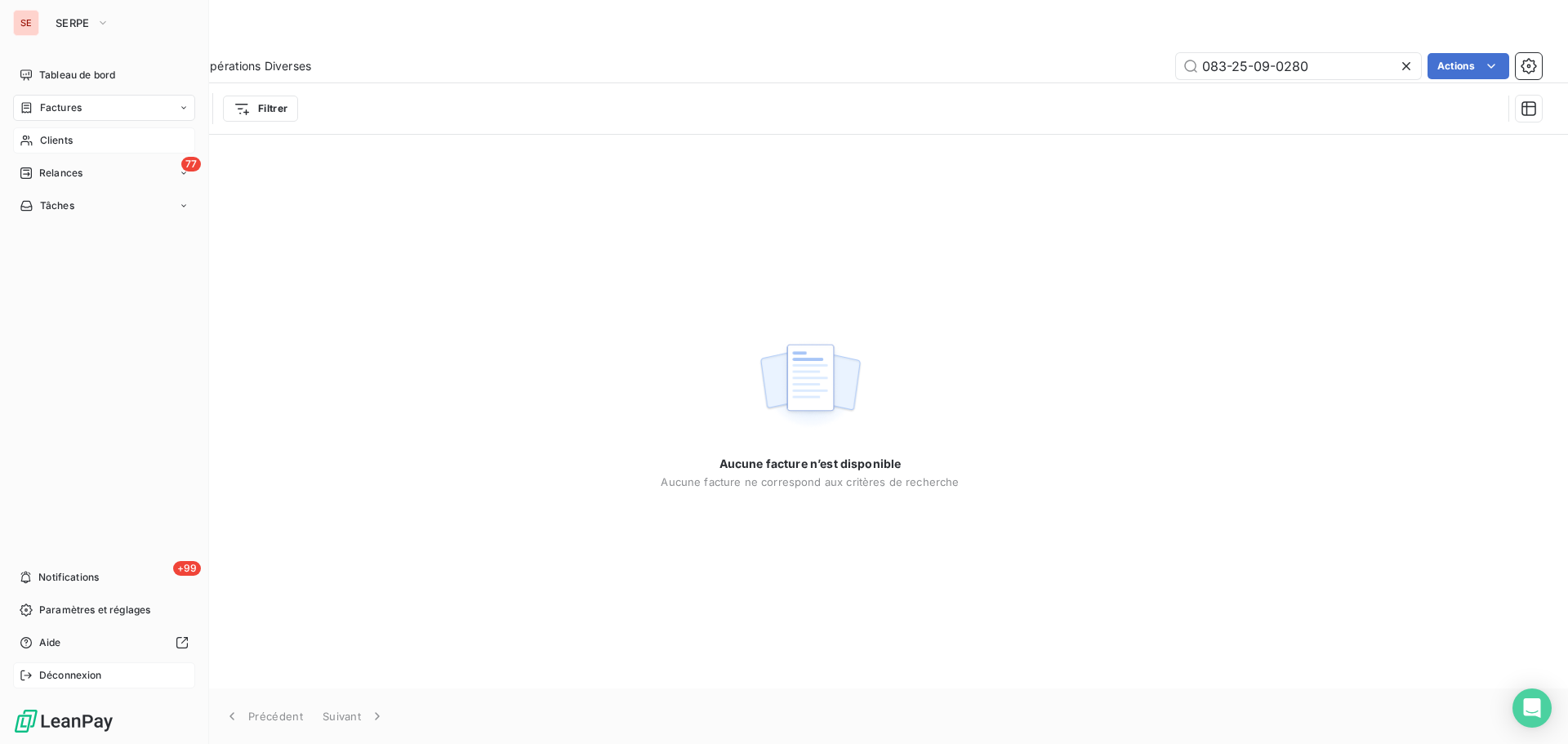
type input "083-25-09-0280"
click at [51, 670] on span "Déconnexion" at bounding box center [70, 676] width 63 height 15
